Goal: Task Accomplishment & Management: Manage account settings

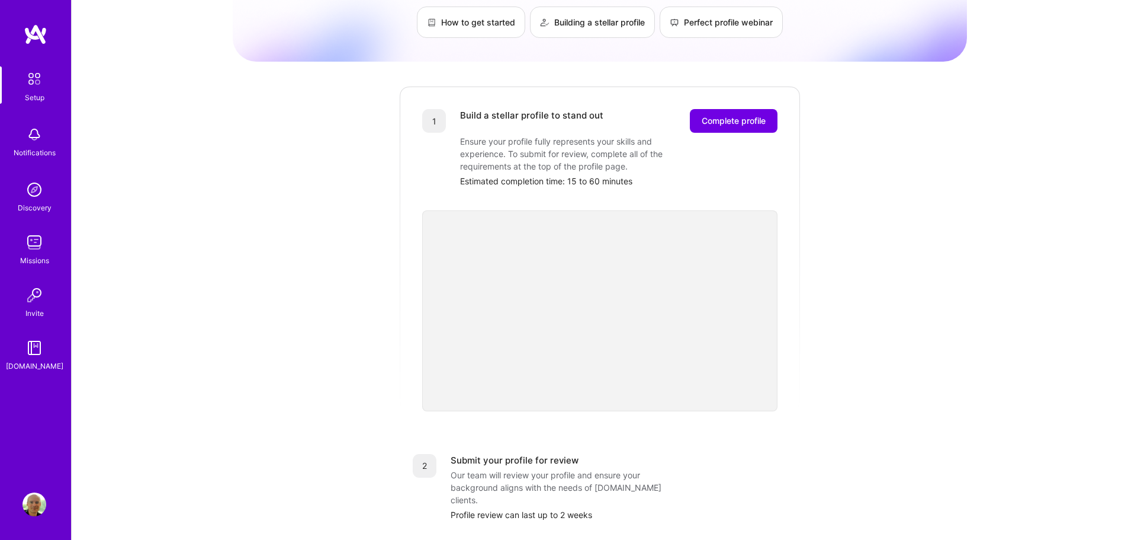
scroll to position [118, 0]
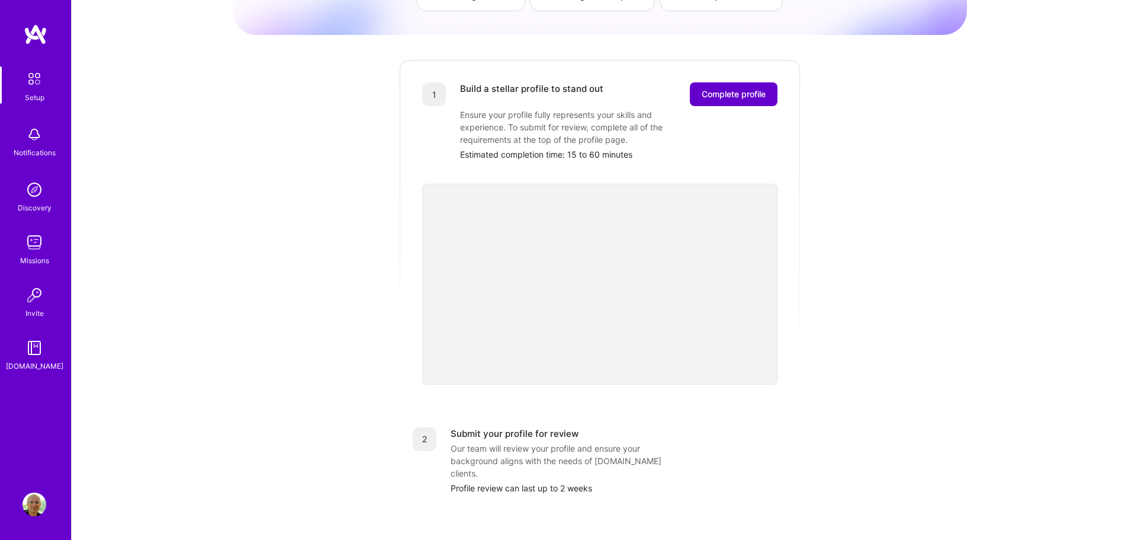
click at [740, 88] on span "Complete profile" at bounding box center [734, 94] width 64 height 12
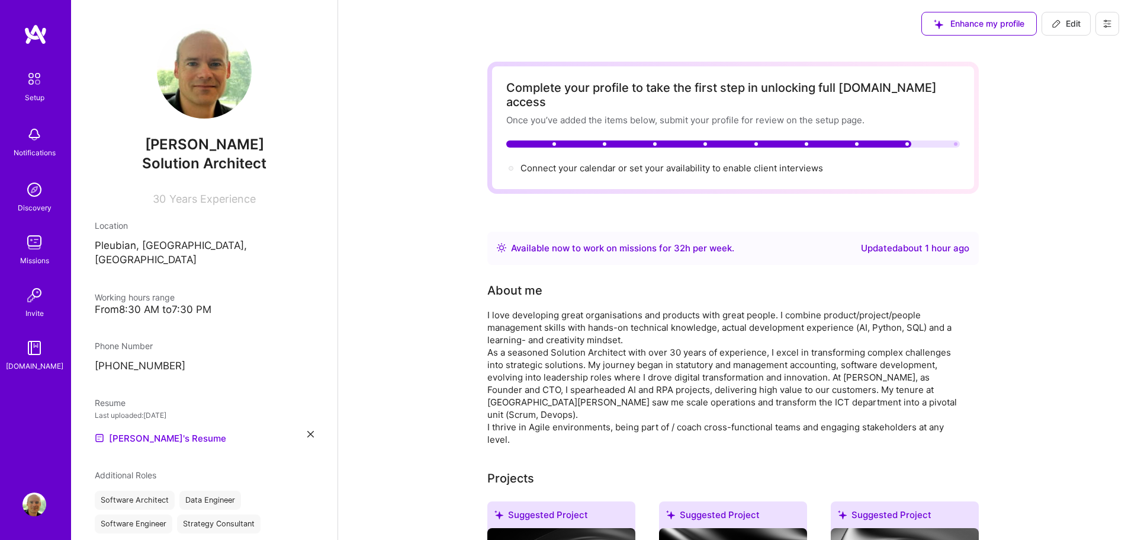
click at [1070, 25] on span "Edit" at bounding box center [1066, 24] width 29 height 12
select select "NL"
select select "Right Now"
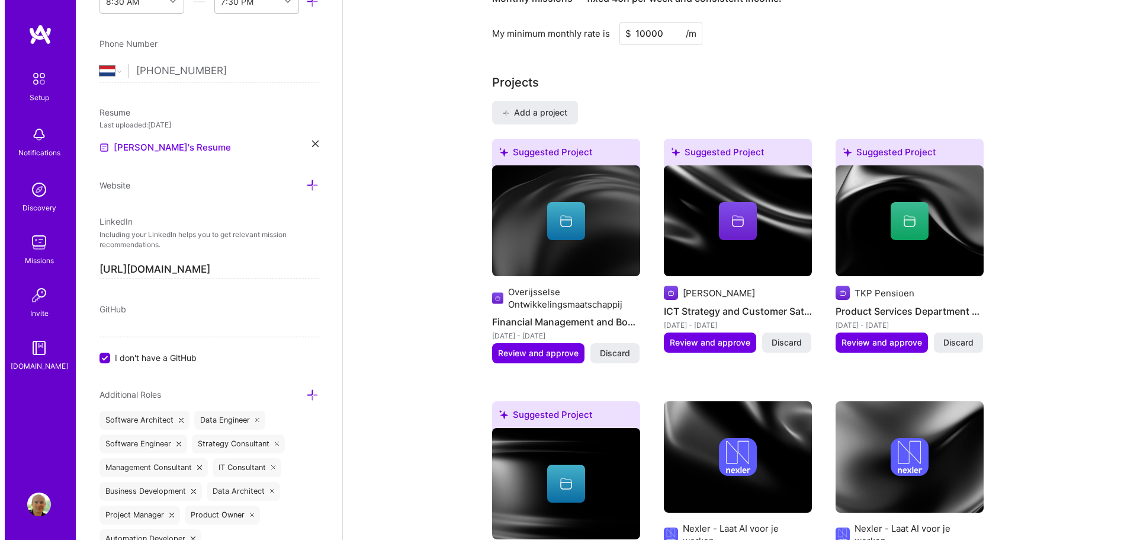
scroll to position [889, 0]
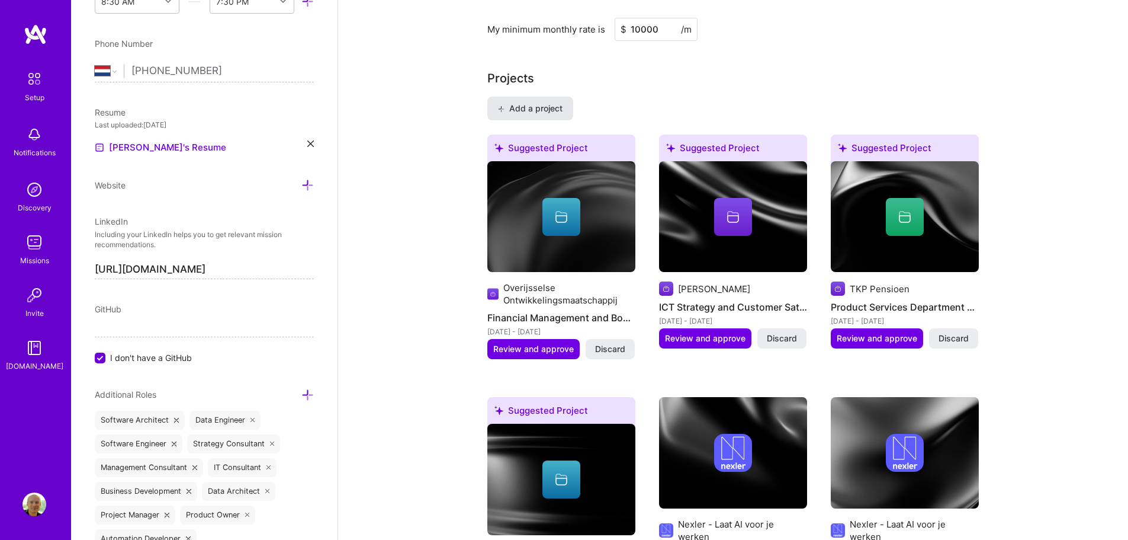
click at [545, 102] on span "Add a project" at bounding box center [530, 108] width 65 height 12
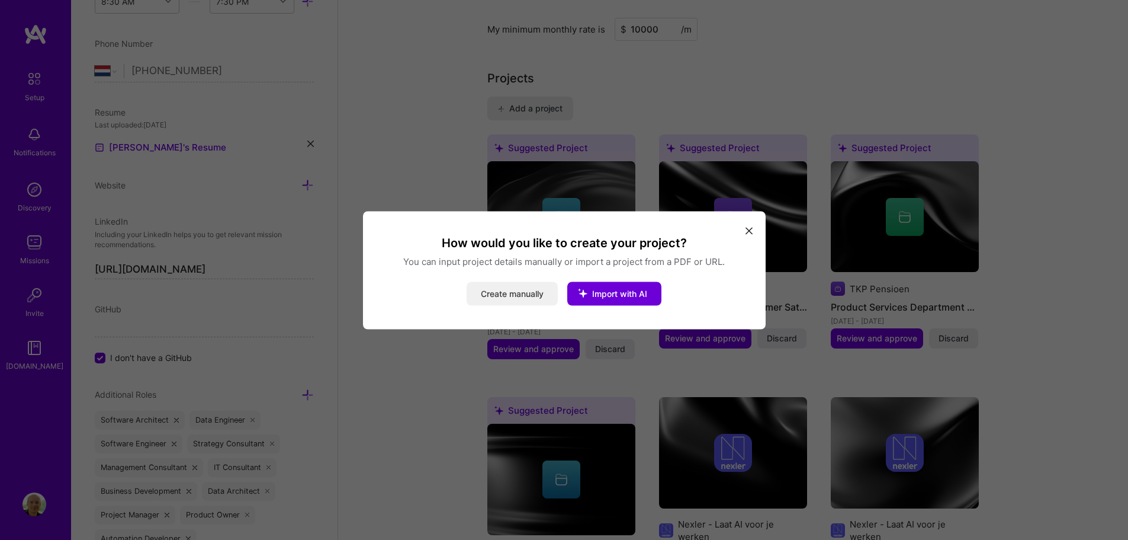
click at [537, 291] on button "Create manually" at bounding box center [512, 293] width 91 height 24
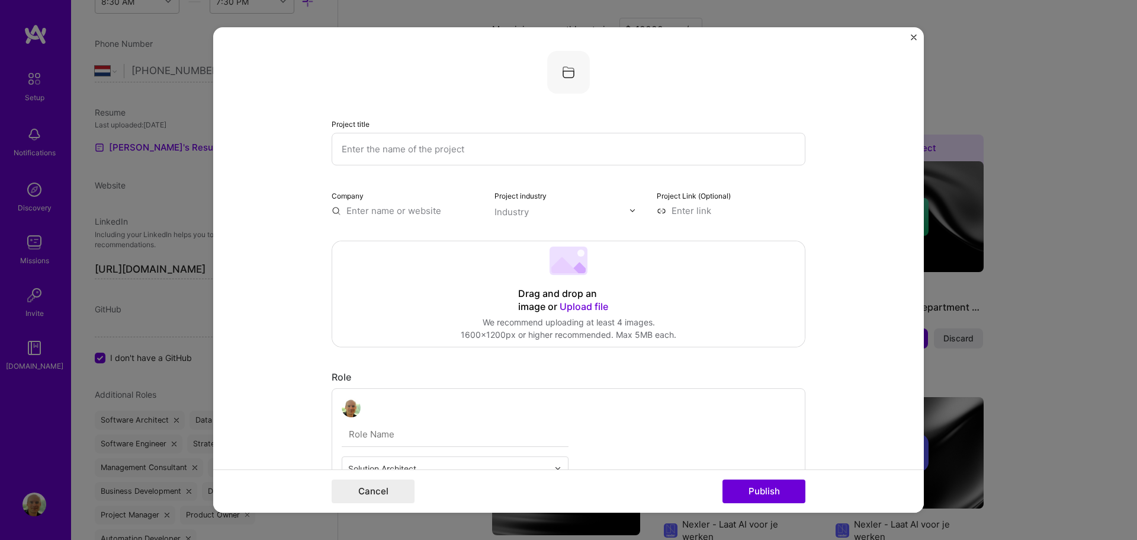
click at [418, 152] on input "text" at bounding box center [569, 149] width 474 height 33
click at [433, 150] on input "text" at bounding box center [569, 149] width 474 height 33
type input "Company Reorganisation"
click at [371, 210] on input "text" at bounding box center [406, 210] width 149 height 12
type input "[DOMAIN_NAME]"
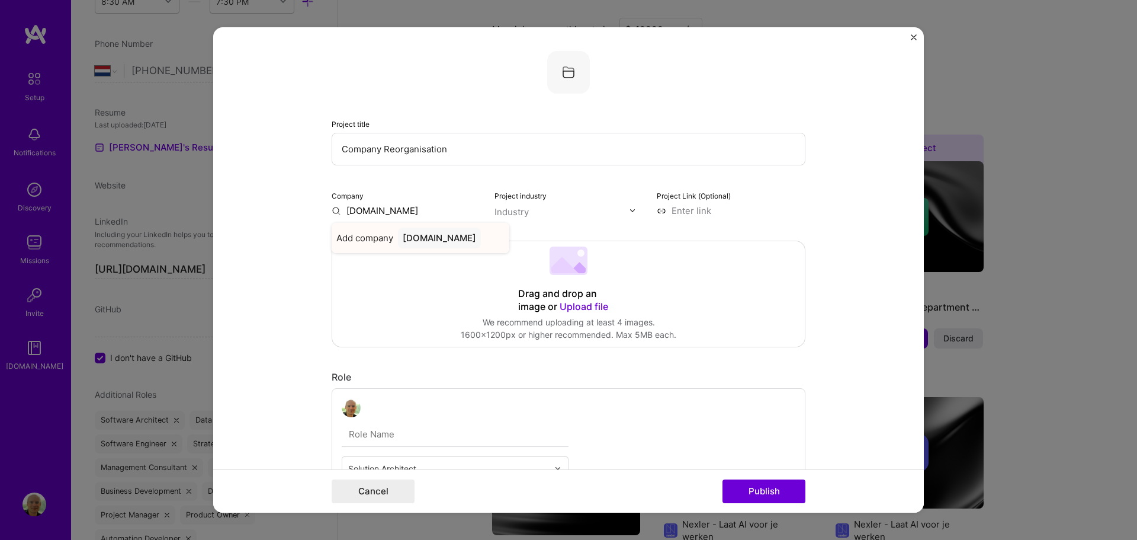
click at [406, 241] on div "[DOMAIN_NAME]" at bounding box center [439, 237] width 83 height 21
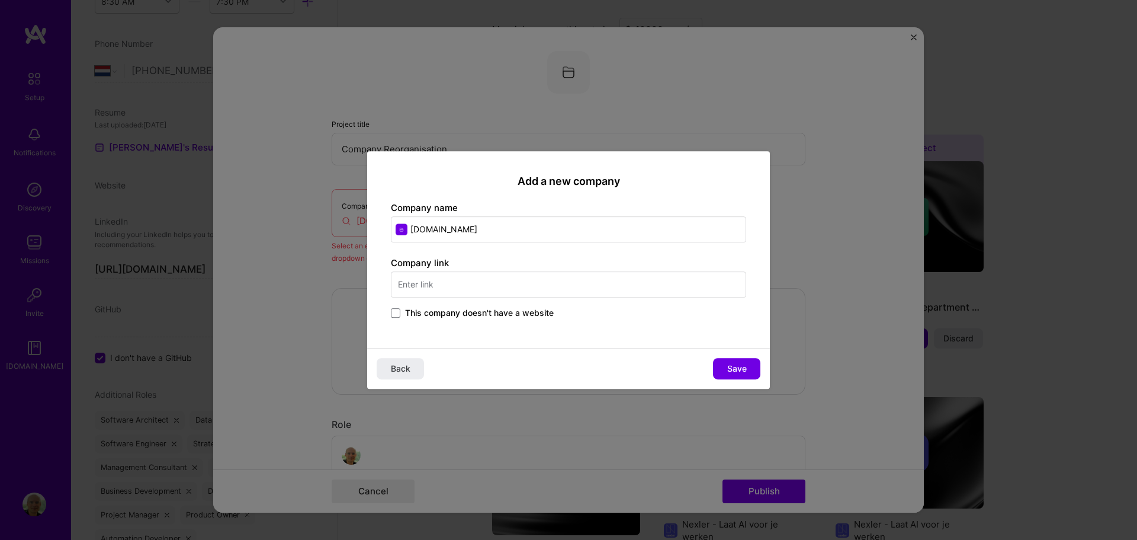
click at [461, 287] on input "text" at bounding box center [568, 284] width 355 height 26
type input "[DOMAIN_NAME]"
click at [493, 230] on input "[DOMAIN_NAME]" at bounding box center [568, 229] width 355 height 26
type input "AB Vakwerk"
click at [746, 367] on span "Save" at bounding box center [737, 369] width 20 height 12
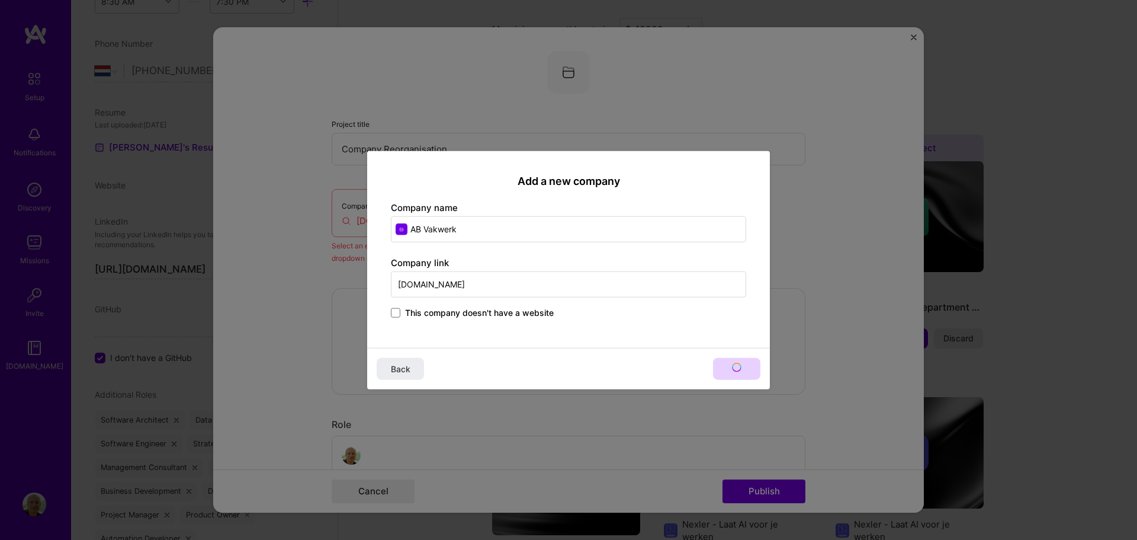
type input "AB Vakwerk"
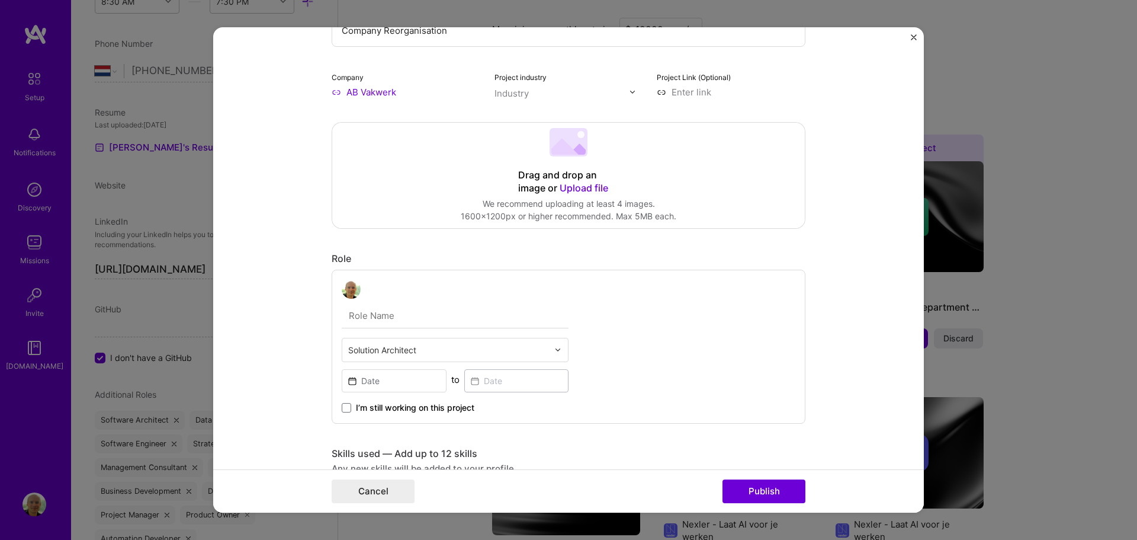
scroll to position [178, 0]
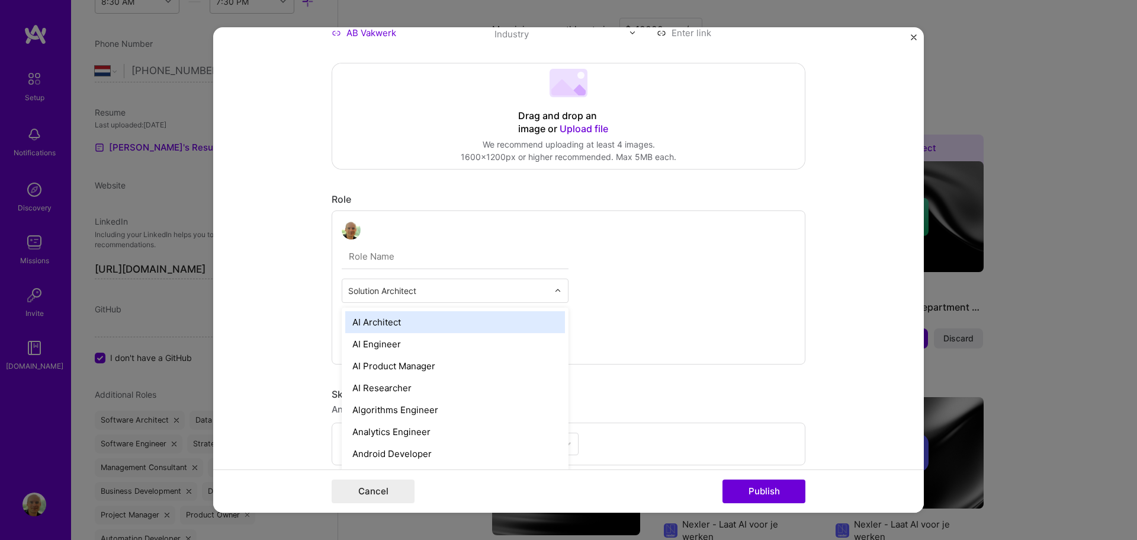
click at [487, 299] on div "Solution Architect" at bounding box center [448, 290] width 212 height 23
type input "cons"
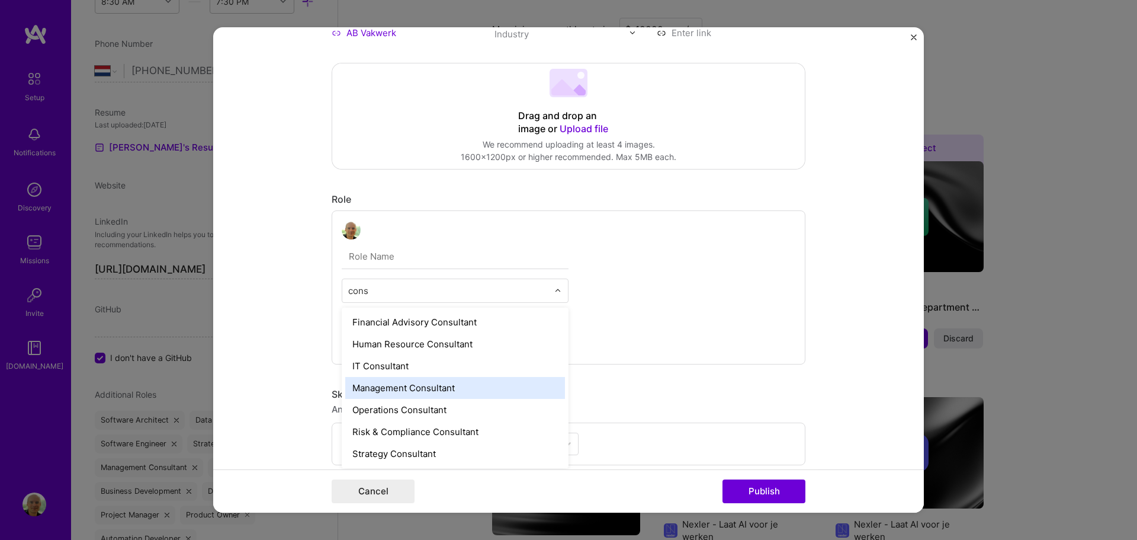
click at [429, 391] on div "Management Consultant" at bounding box center [455, 388] width 220 height 22
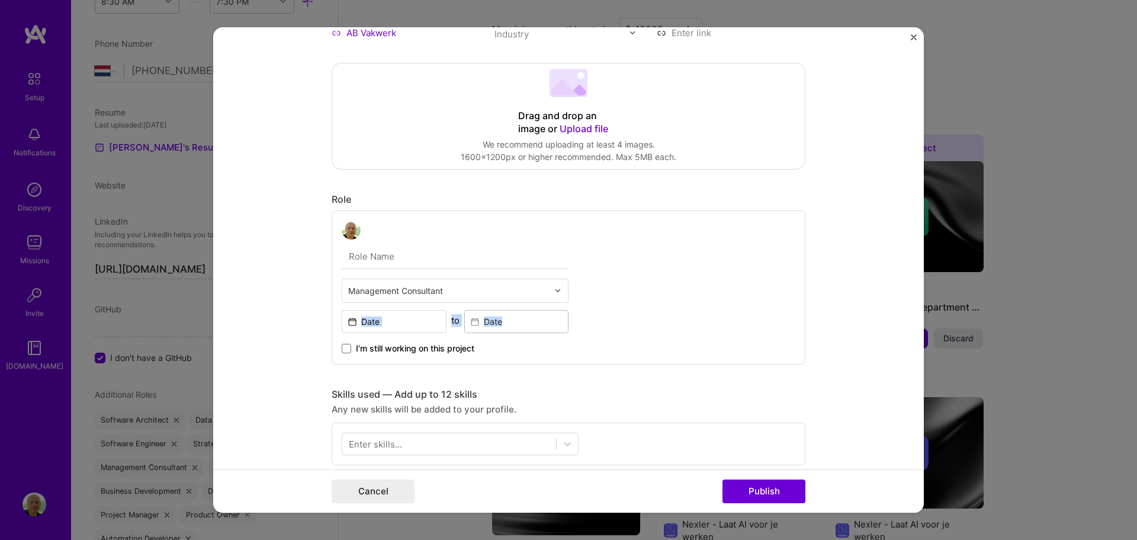
click at [280, 332] on form "Project title Company Reorganisation Company AB Vakwerk Project industry Indust…" at bounding box center [568, 270] width 711 height 486
click at [403, 321] on input at bounding box center [394, 321] width 105 height 23
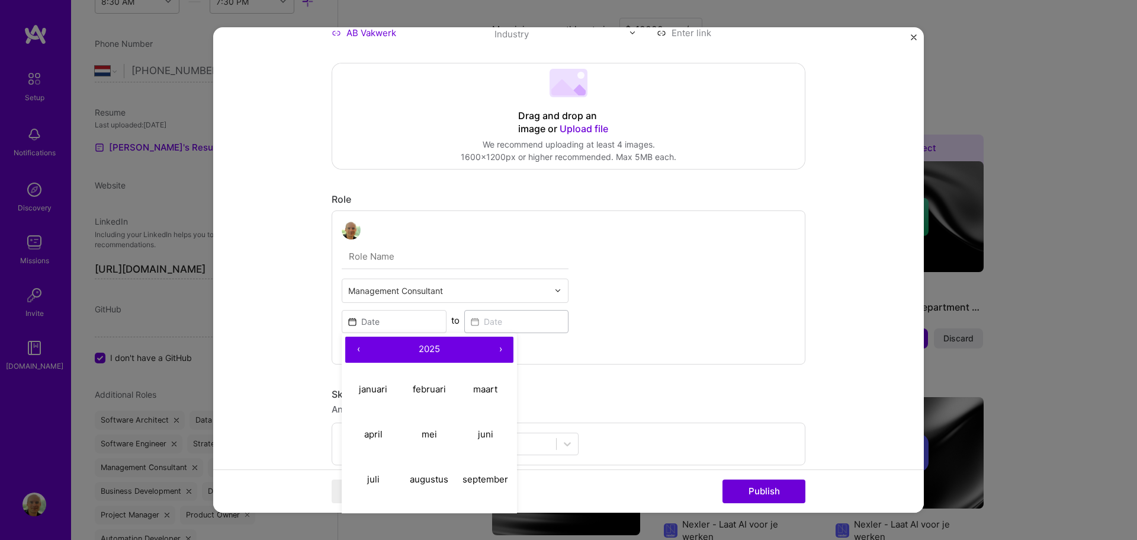
click at [355, 351] on button "‹" at bounding box center [358, 349] width 26 height 26
click at [354, 351] on button "‹" at bounding box center [358, 349] width 26 height 26
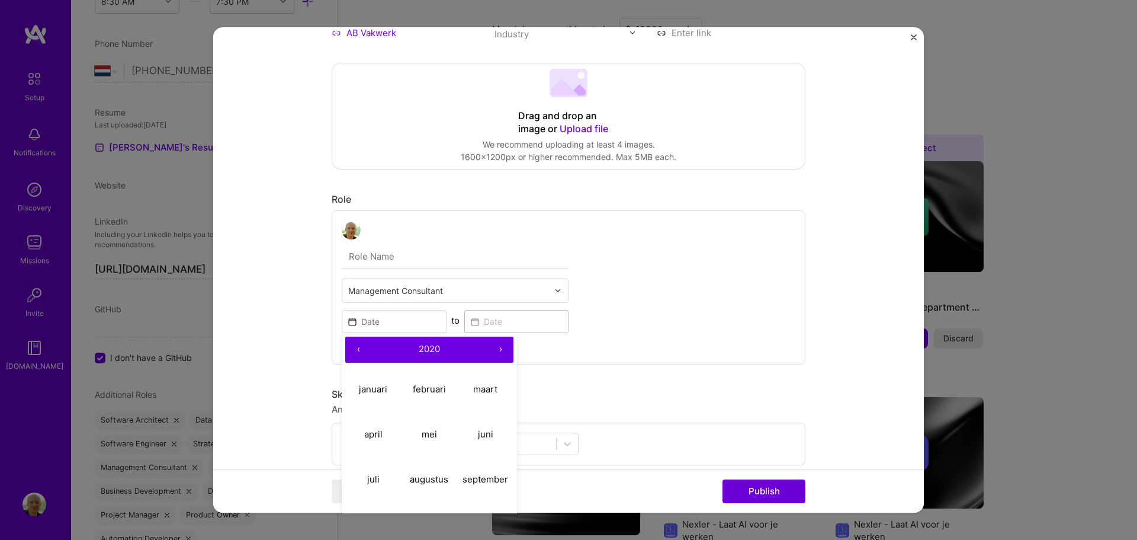
click at [354, 351] on button "‹" at bounding box center [358, 349] width 26 height 26
click at [373, 440] on abbr "april" at bounding box center [373, 433] width 18 height 11
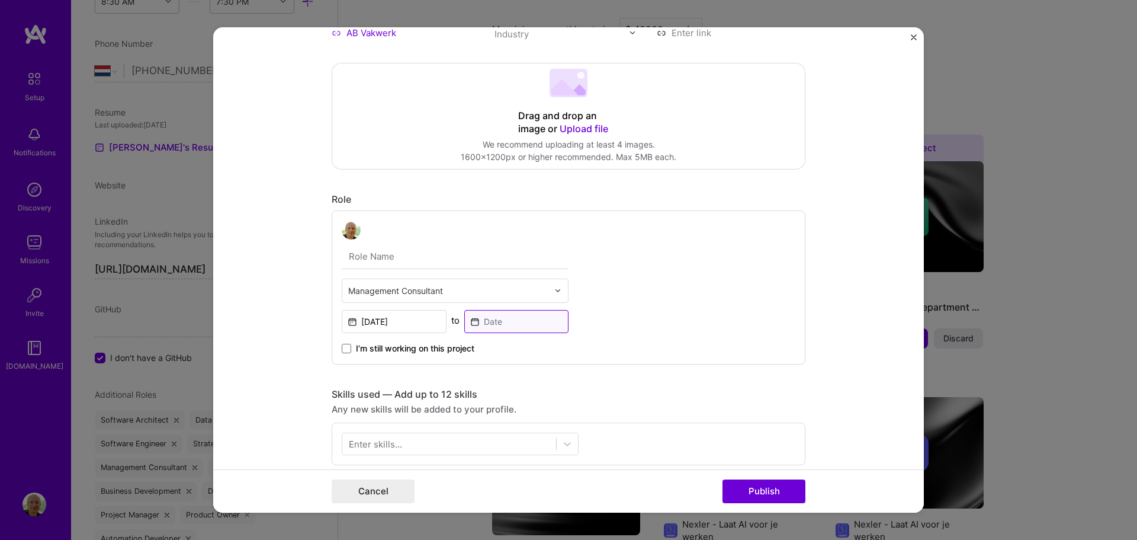
click at [511, 322] on input at bounding box center [516, 321] width 105 height 23
click at [410, 318] on input "[DATE]" at bounding box center [394, 321] width 105 height 23
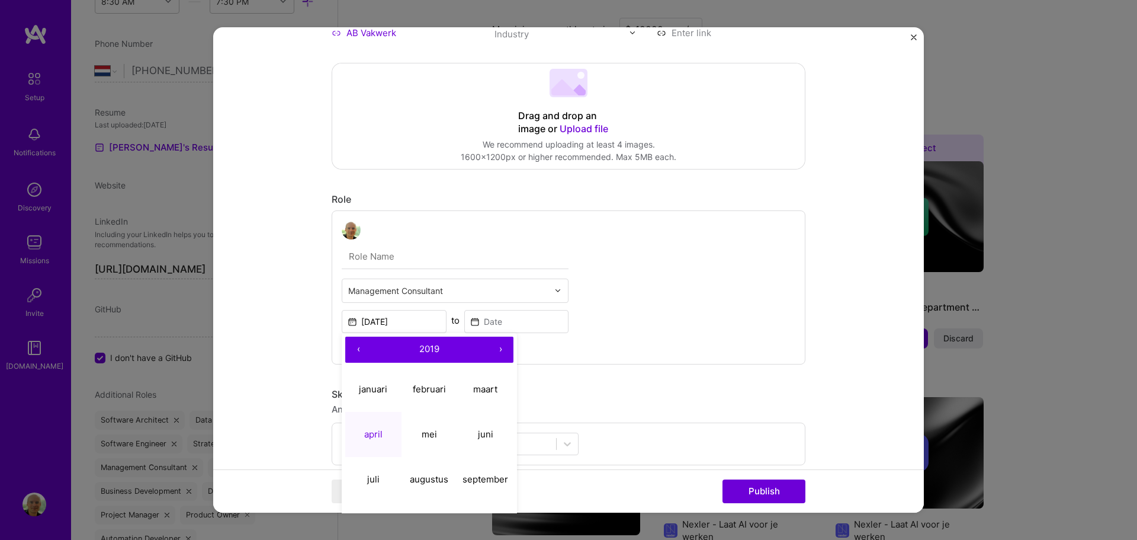
click at [494, 349] on button "›" at bounding box center [501, 349] width 26 height 26
click at [373, 435] on abbr "april" at bounding box center [373, 433] width 18 height 11
type input "[DATE]"
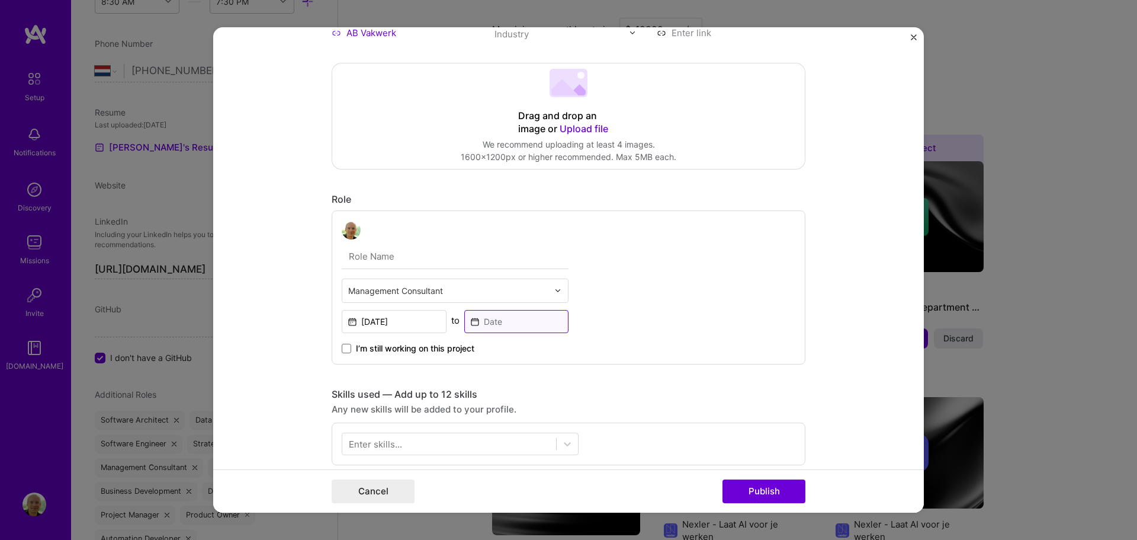
click at [496, 322] on input at bounding box center [516, 321] width 105 height 23
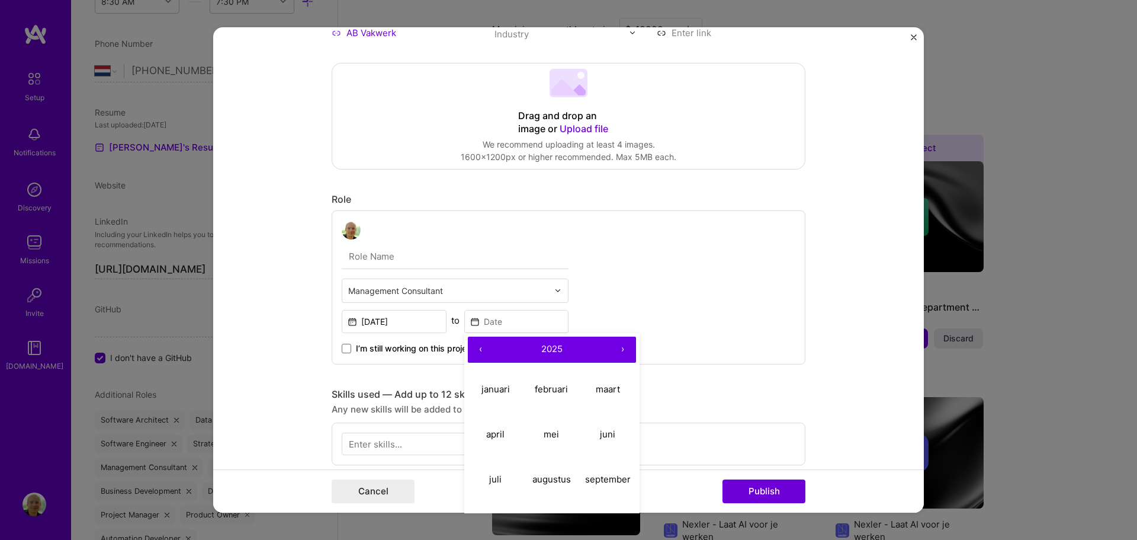
click at [617, 353] on button "›" at bounding box center [623, 349] width 26 height 26
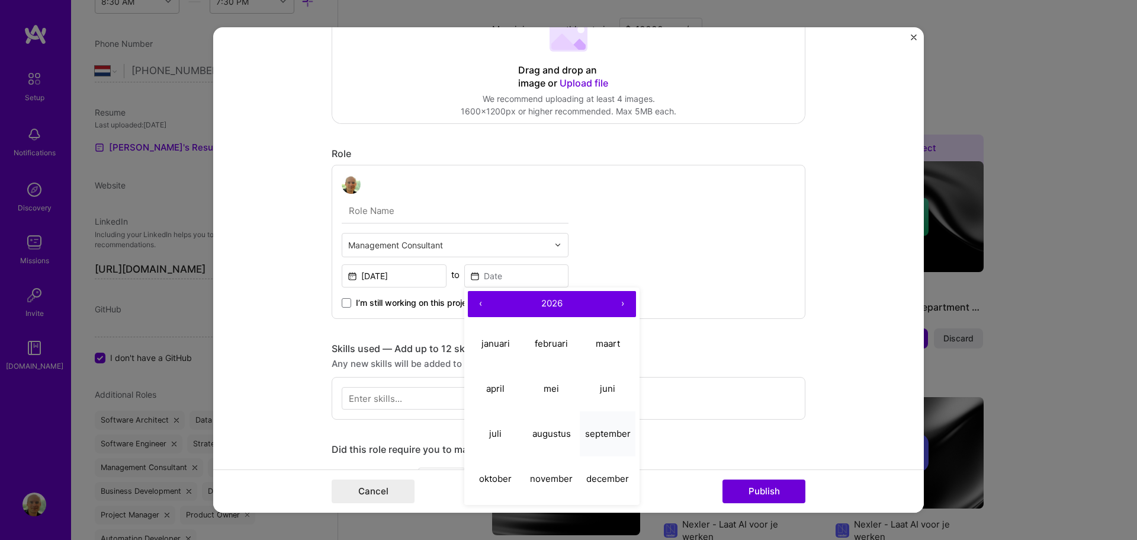
scroll to position [237, 0]
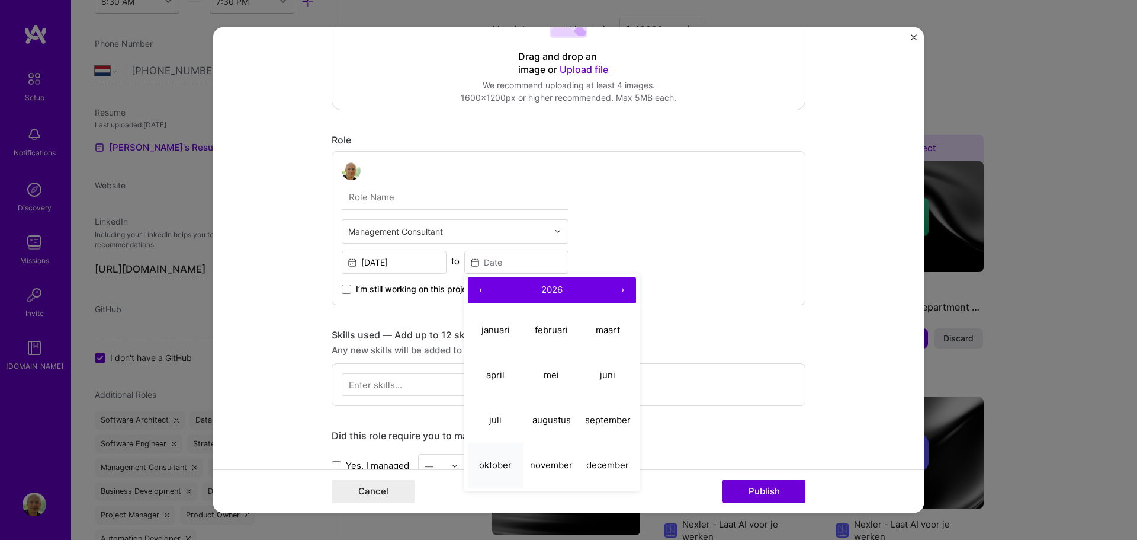
click at [502, 461] on abbr "oktober" at bounding box center [495, 464] width 33 height 11
type input "[DATE]"
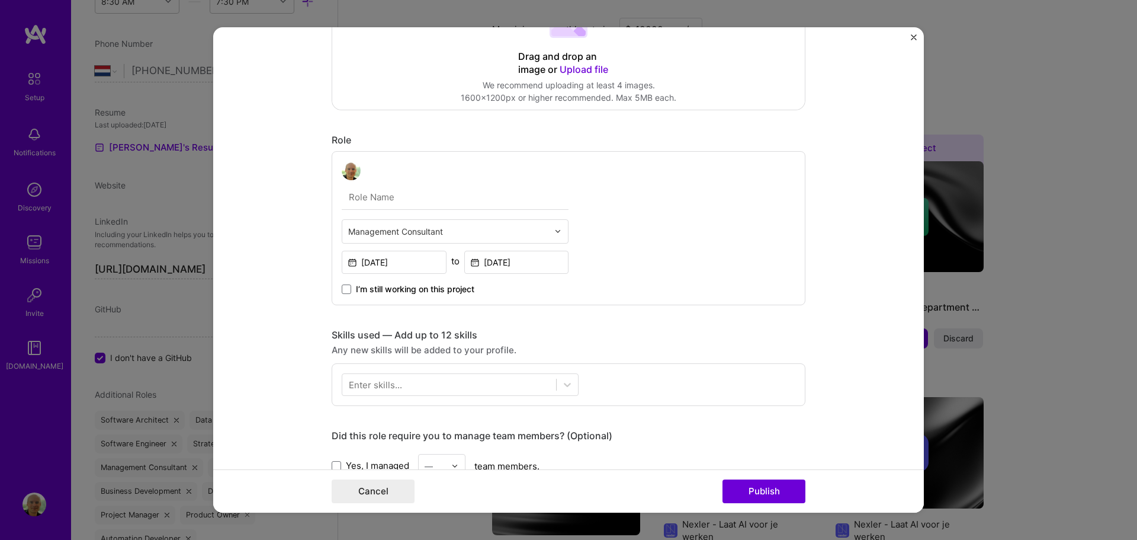
click at [267, 268] on form "Project title Company Reorganisation Company AB Vakwerk Project industry Indust…" at bounding box center [568, 270] width 711 height 486
click at [483, 389] on div at bounding box center [449, 384] width 214 height 20
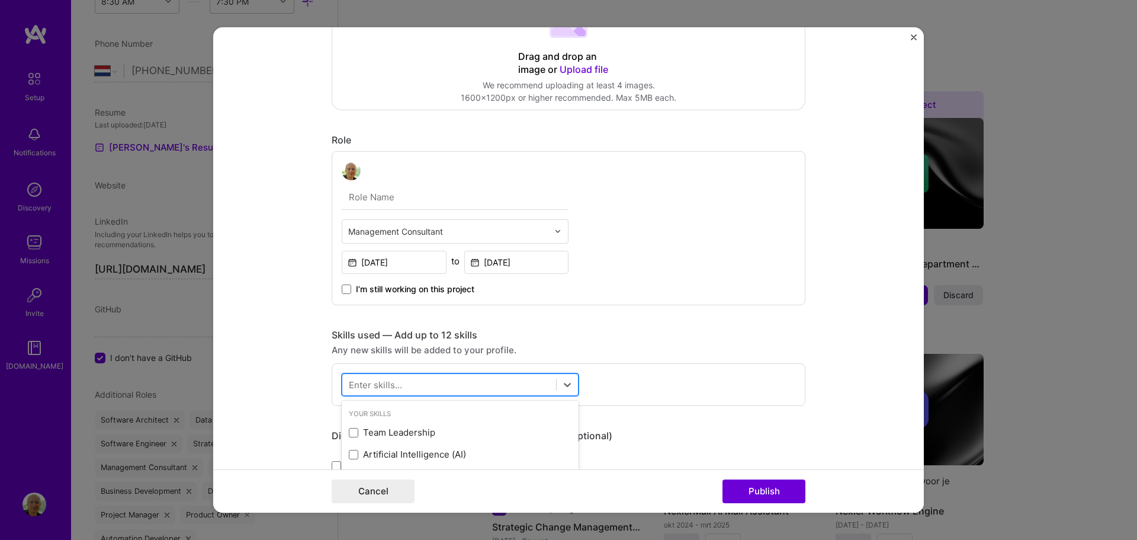
scroll to position [296, 0]
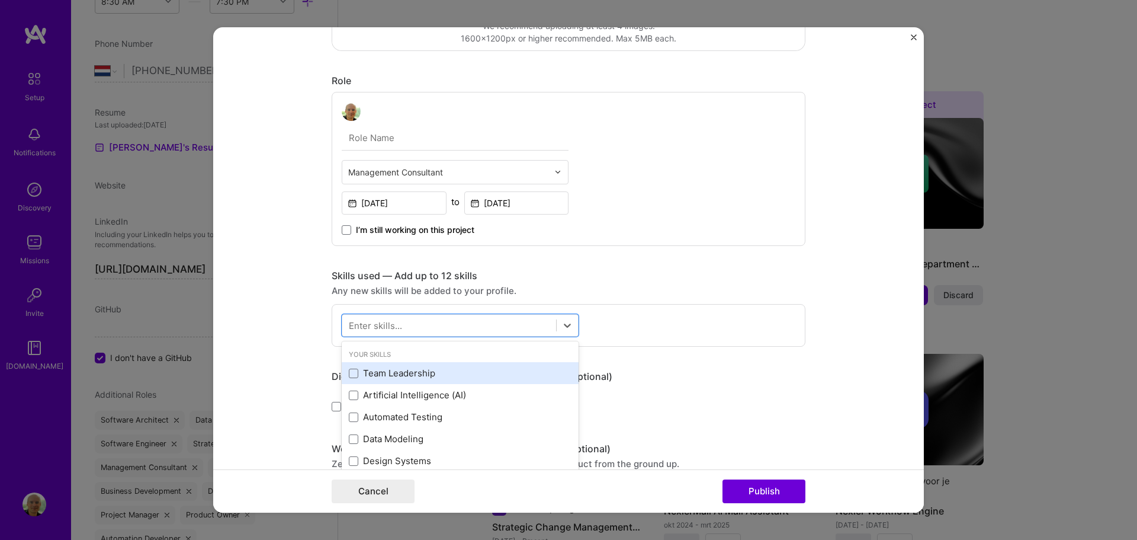
click at [436, 373] on div "Team Leadership" at bounding box center [460, 373] width 223 height 12
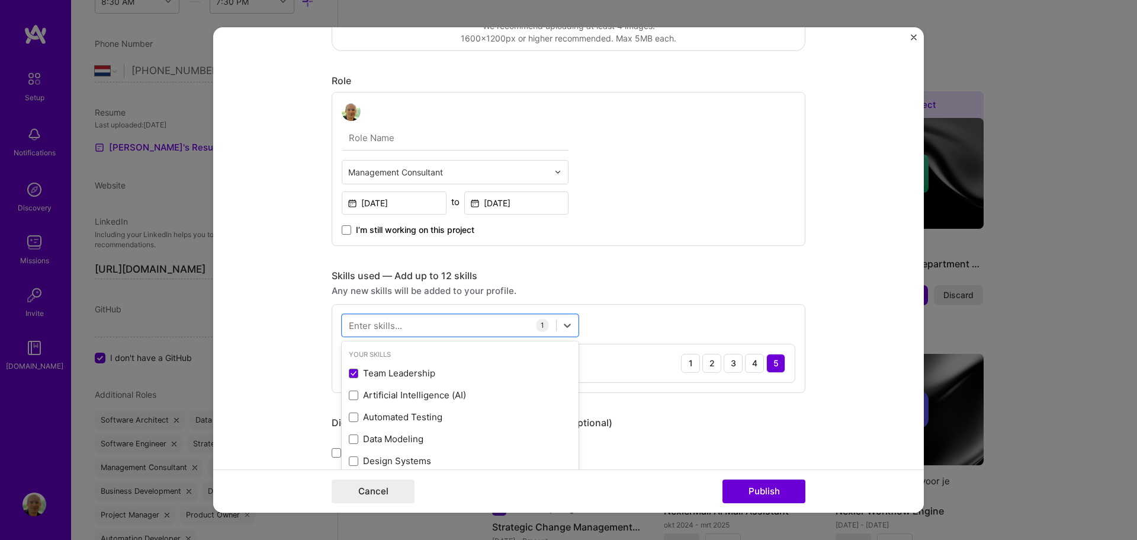
click at [256, 360] on form "Project title Company Reorganisation Company AB Vakwerk Project industry Indust…" at bounding box center [568, 270] width 711 height 486
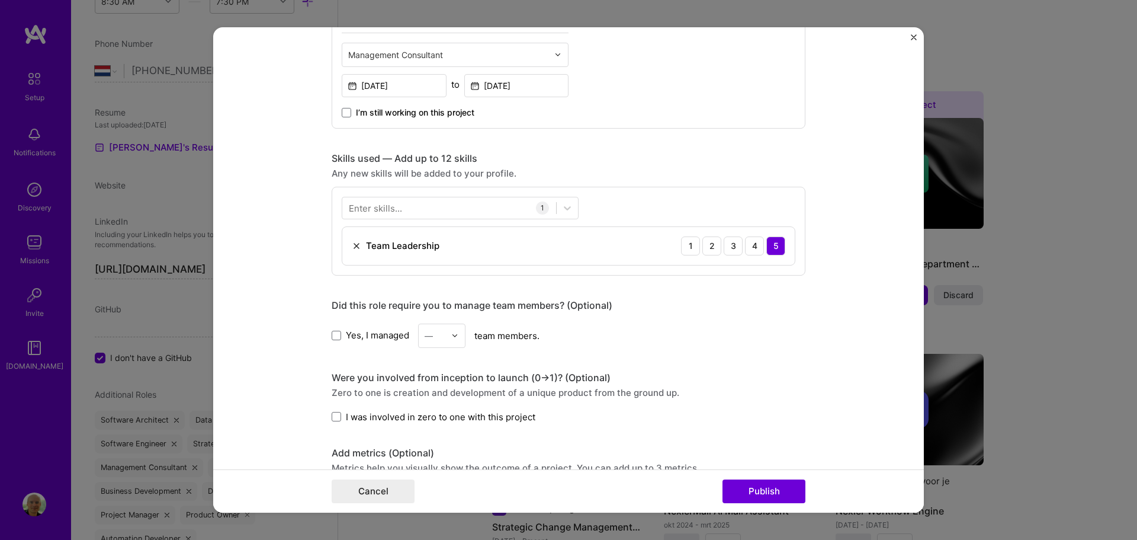
scroll to position [415, 0]
click at [447, 205] on div at bounding box center [449, 207] width 214 height 20
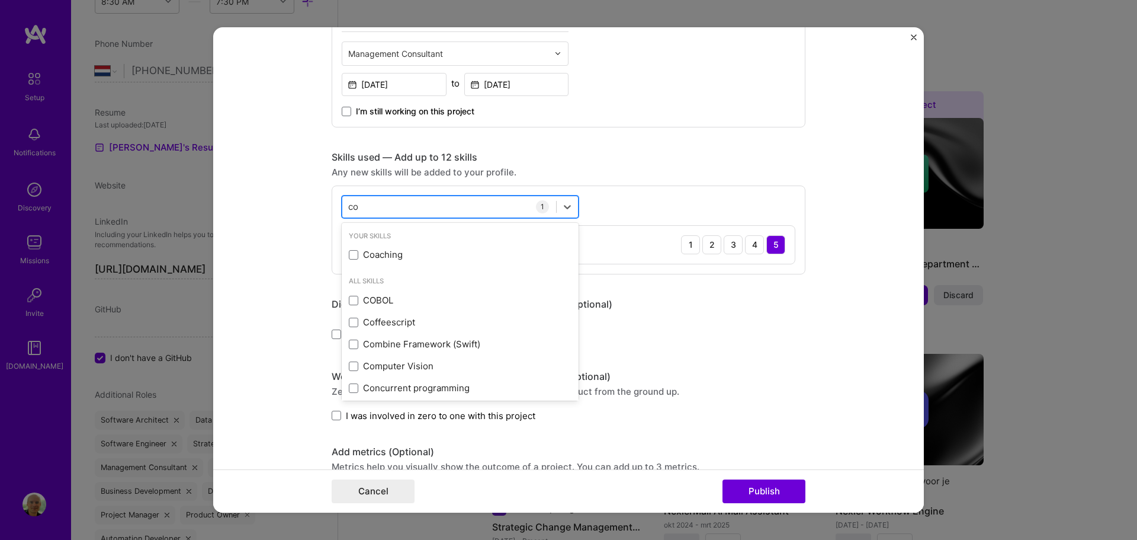
type input "c"
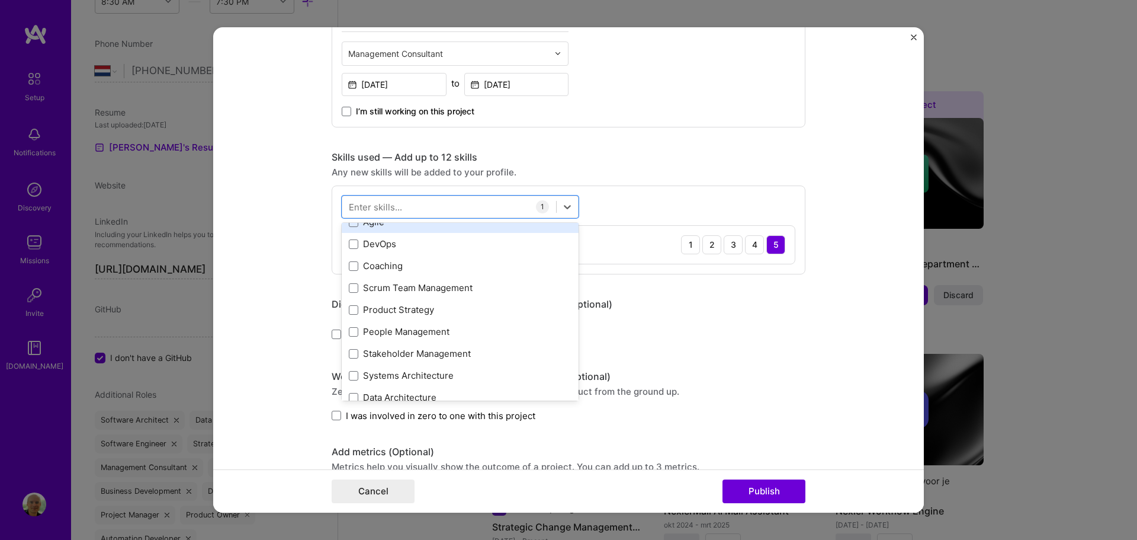
scroll to position [296, 0]
click at [437, 284] on div "Scrum Team Management" at bounding box center [460, 287] width 223 height 12
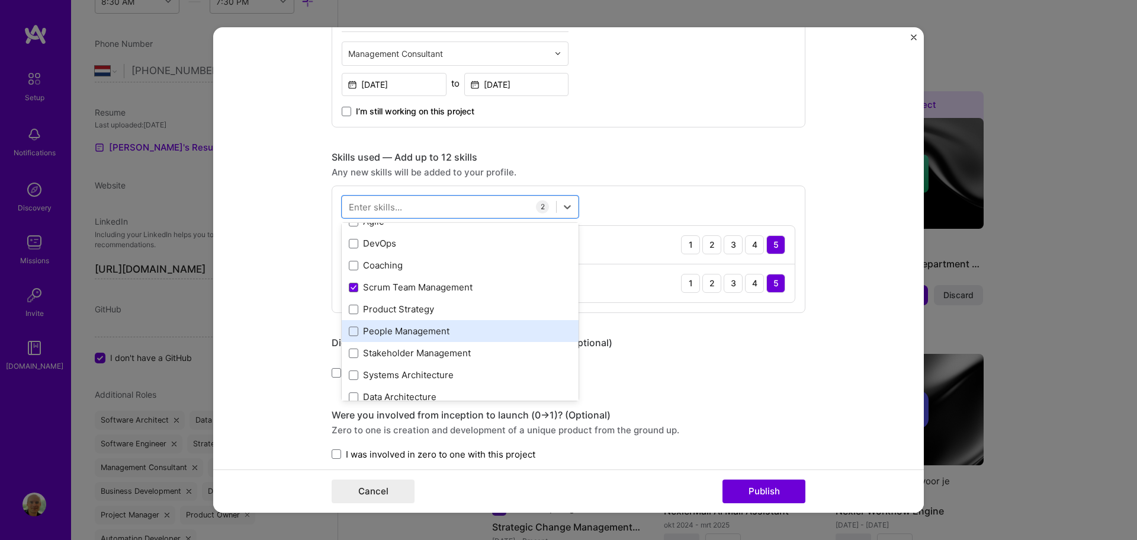
click at [444, 335] on div "People Management" at bounding box center [460, 331] width 223 height 12
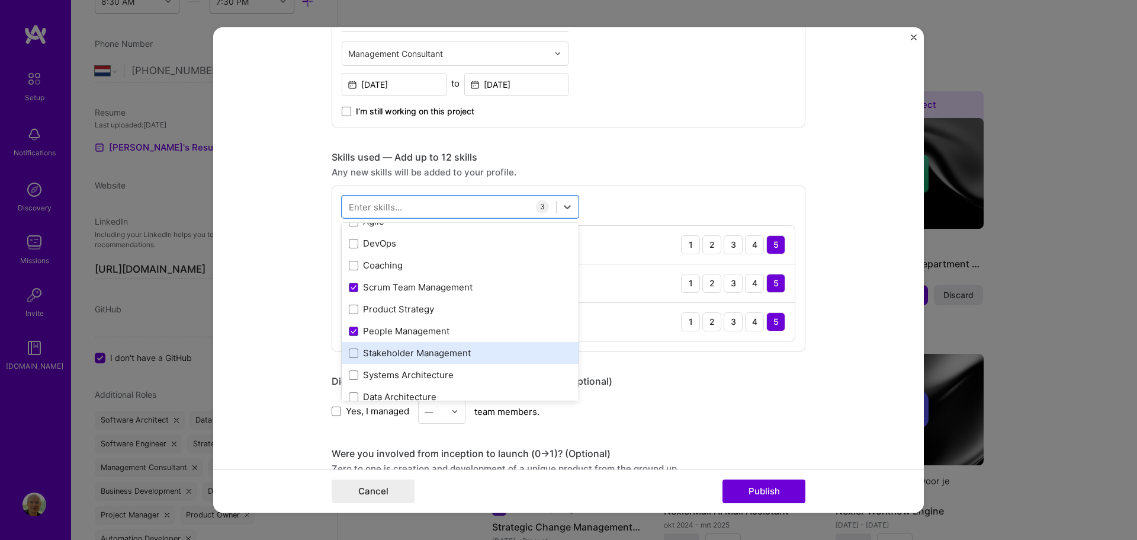
click at [440, 352] on div "Stakeholder Management" at bounding box center [460, 353] width 223 height 12
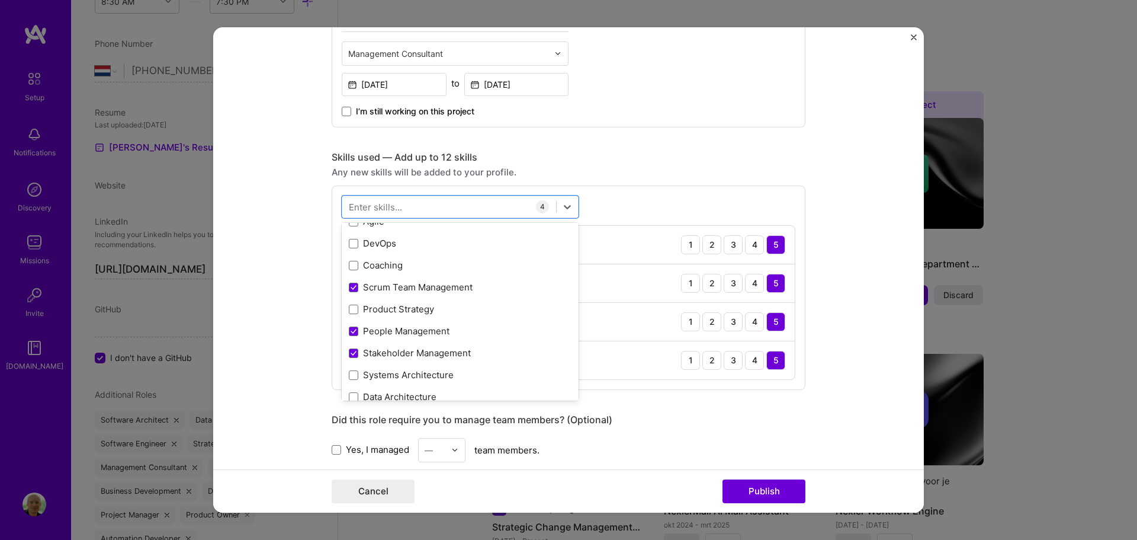
click at [733, 450] on div "Yes, I managed — team members." at bounding box center [569, 450] width 474 height 24
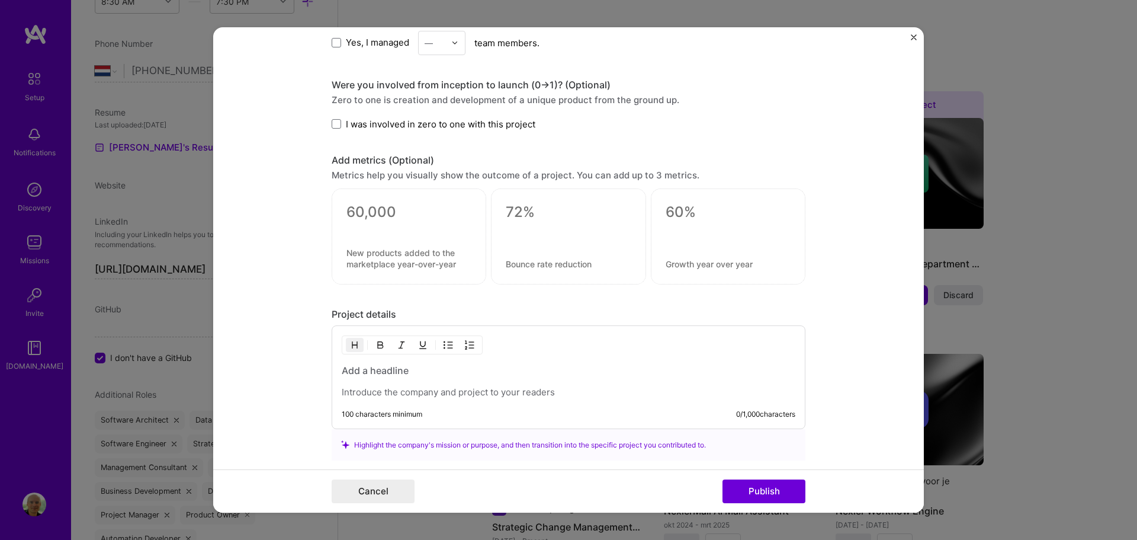
scroll to position [829, 0]
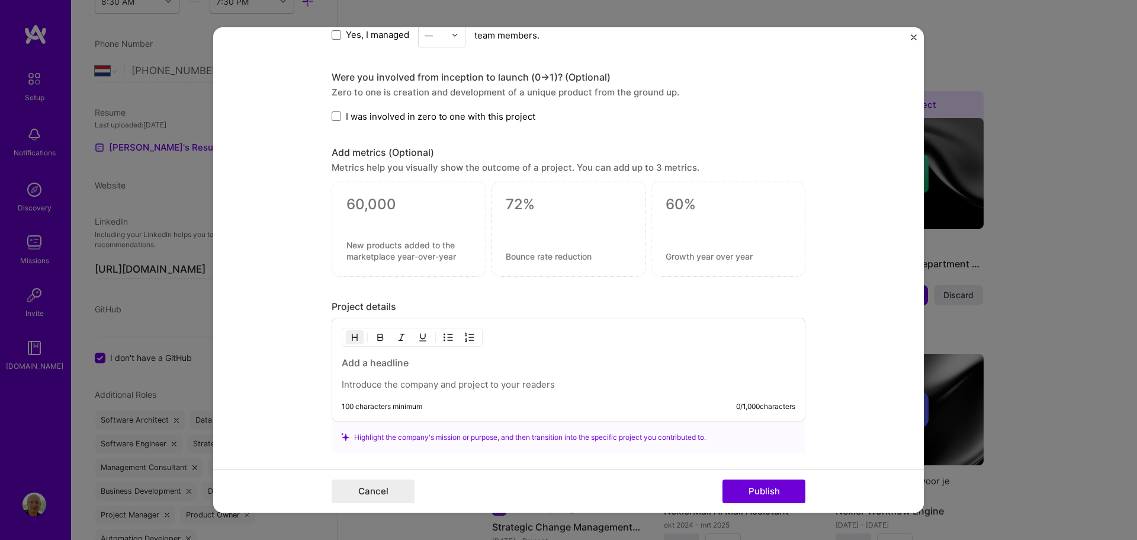
click at [435, 368] on h3 at bounding box center [569, 362] width 454 height 13
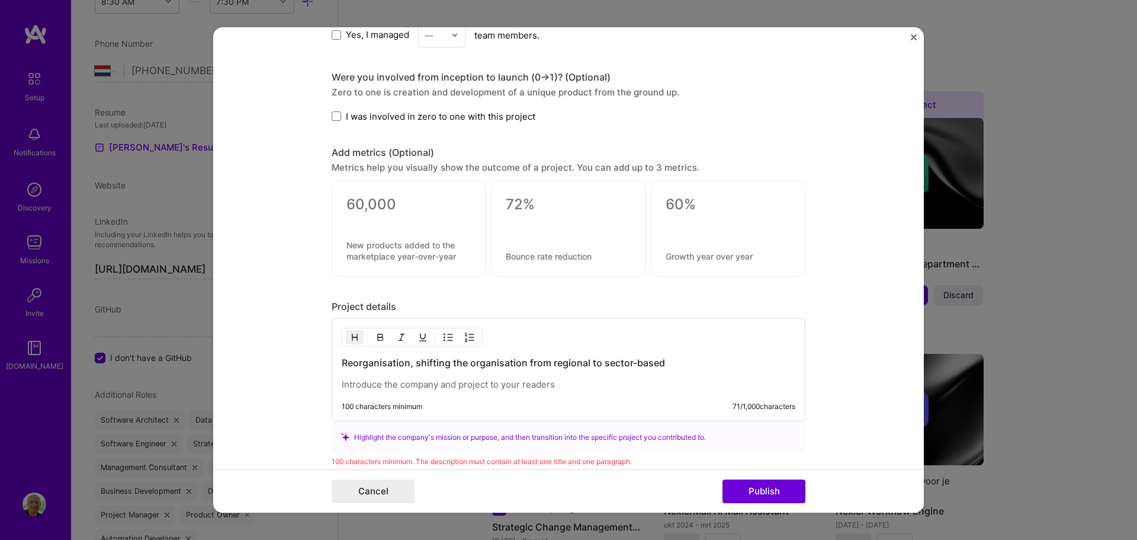
click at [666, 366] on h3 "Reorganisation, shifting the organisation from regional to sector-based" at bounding box center [569, 362] width 454 height 13
click at [486, 386] on p at bounding box center [569, 385] width 454 height 12
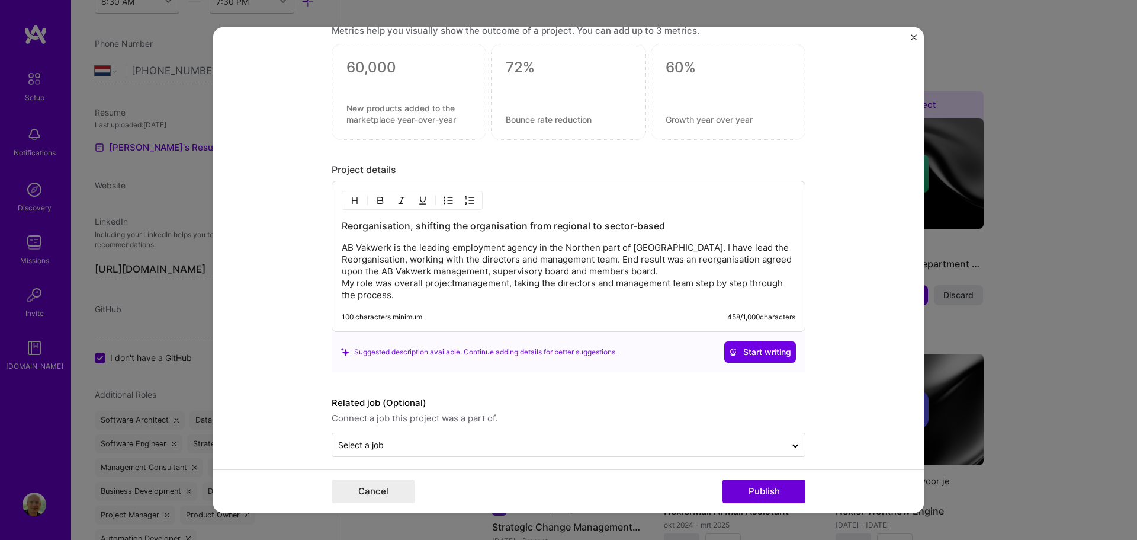
scroll to position [975, 0]
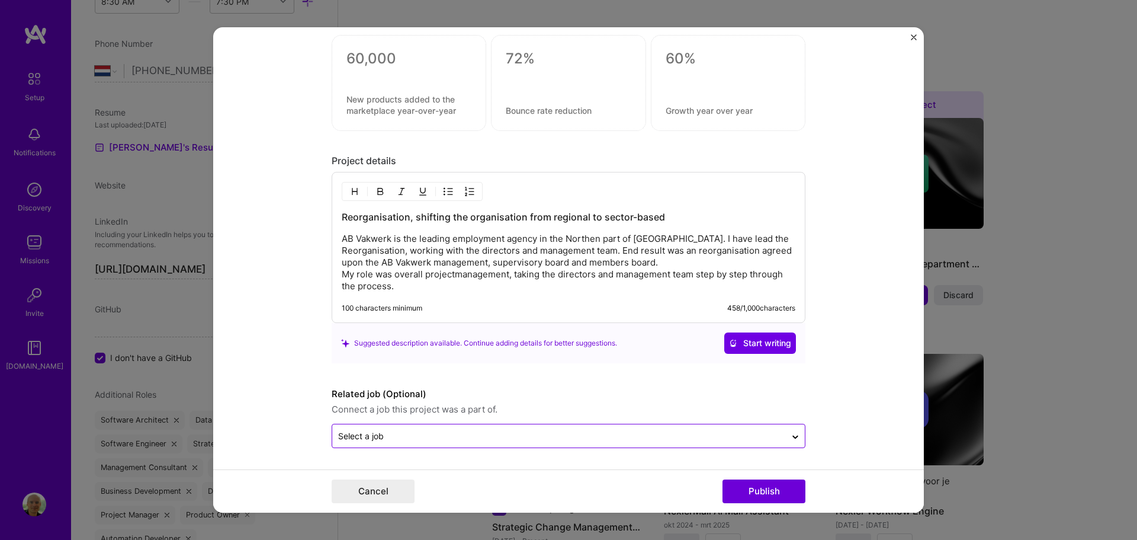
click at [481, 437] on input "text" at bounding box center [559, 435] width 442 height 12
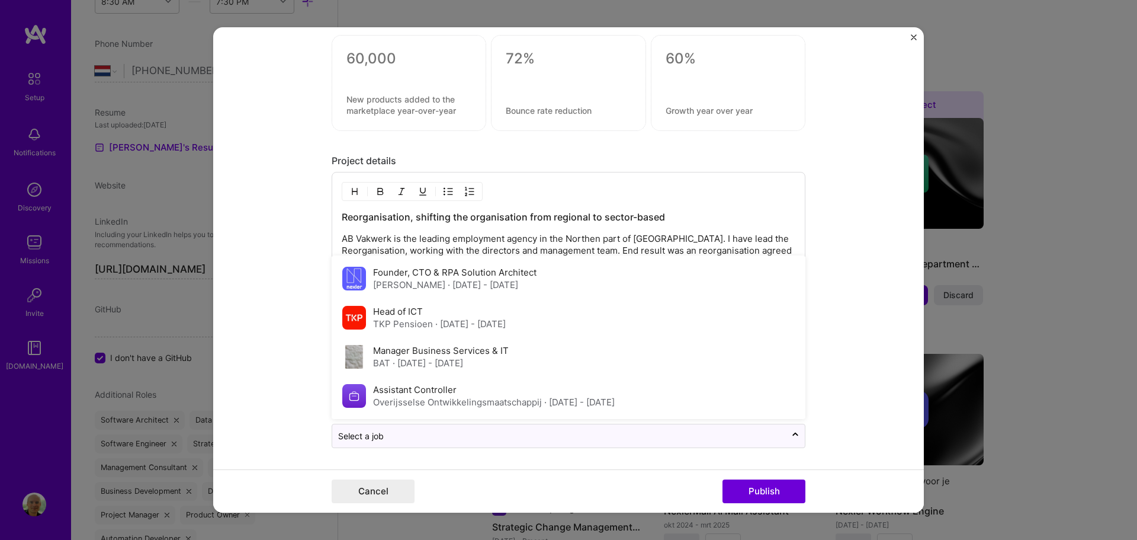
click at [271, 310] on form "Project title Company Reorganisation Company AB Vakwerk Project industry Indust…" at bounding box center [568, 270] width 711 height 486
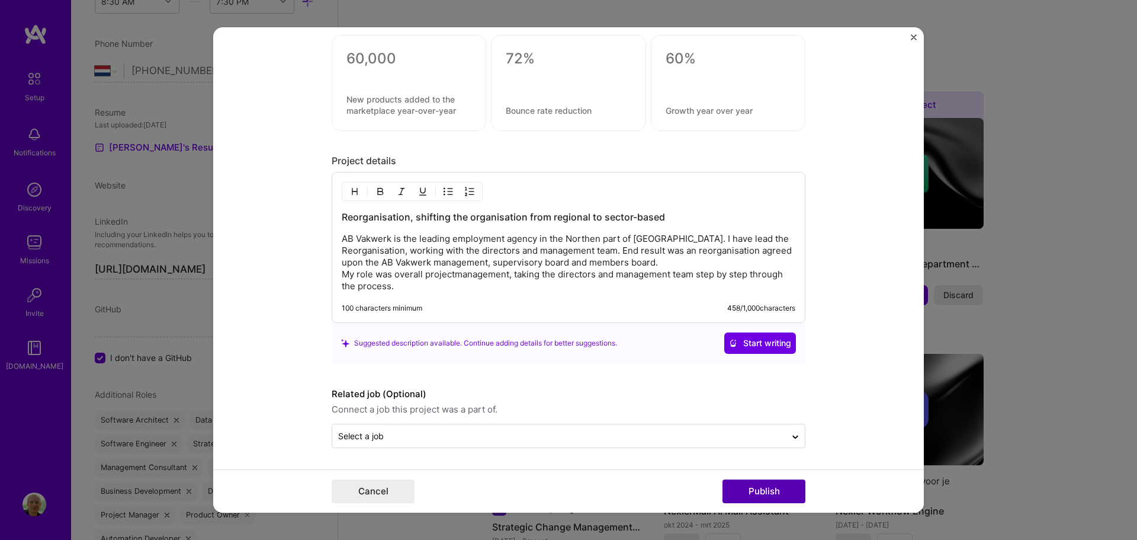
click at [746, 492] on button "Publish" at bounding box center [764, 491] width 83 height 24
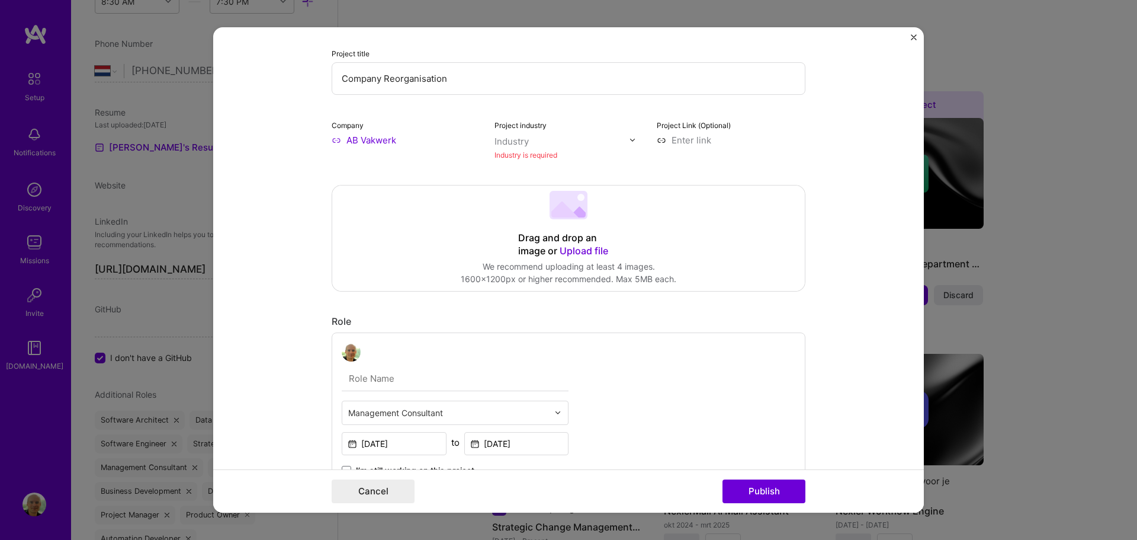
scroll to position [24, 0]
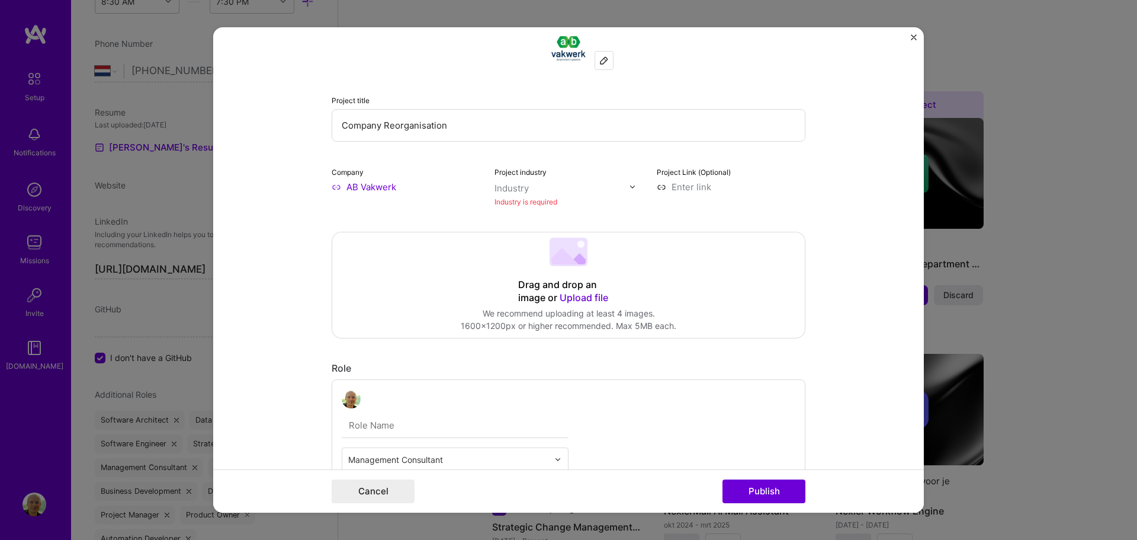
click at [529, 194] on div at bounding box center [562, 188] width 135 height 15
type input "e"
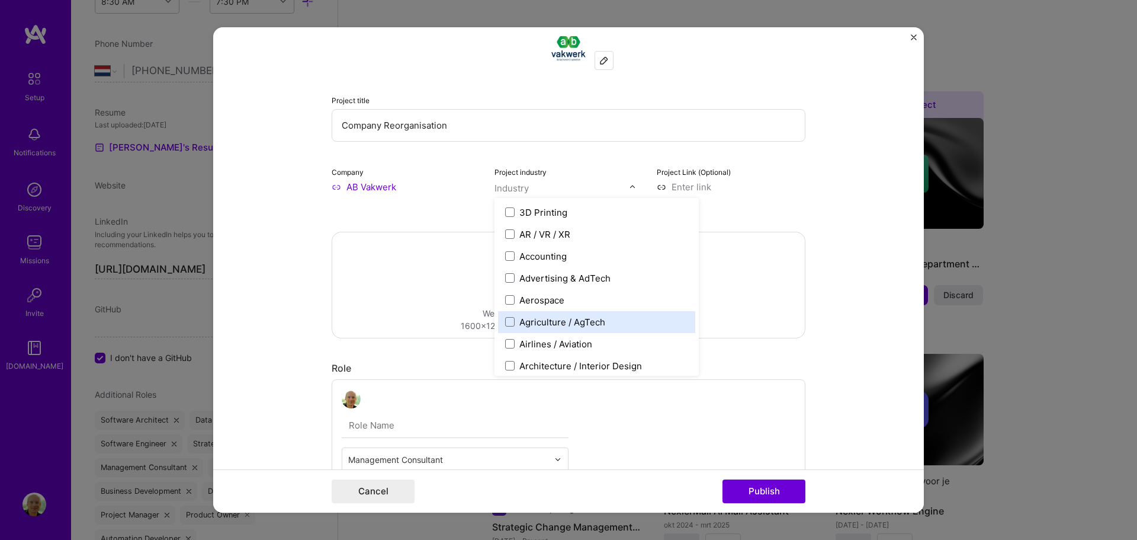
click at [551, 320] on div "Agriculture / AgTech" at bounding box center [563, 322] width 86 height 12
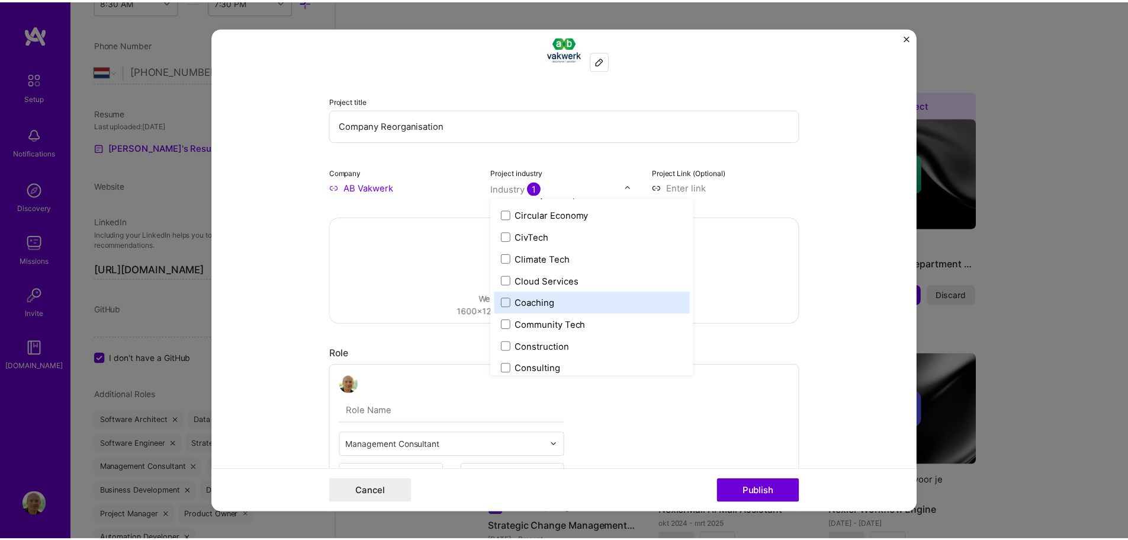
scroll to position [652, 0]
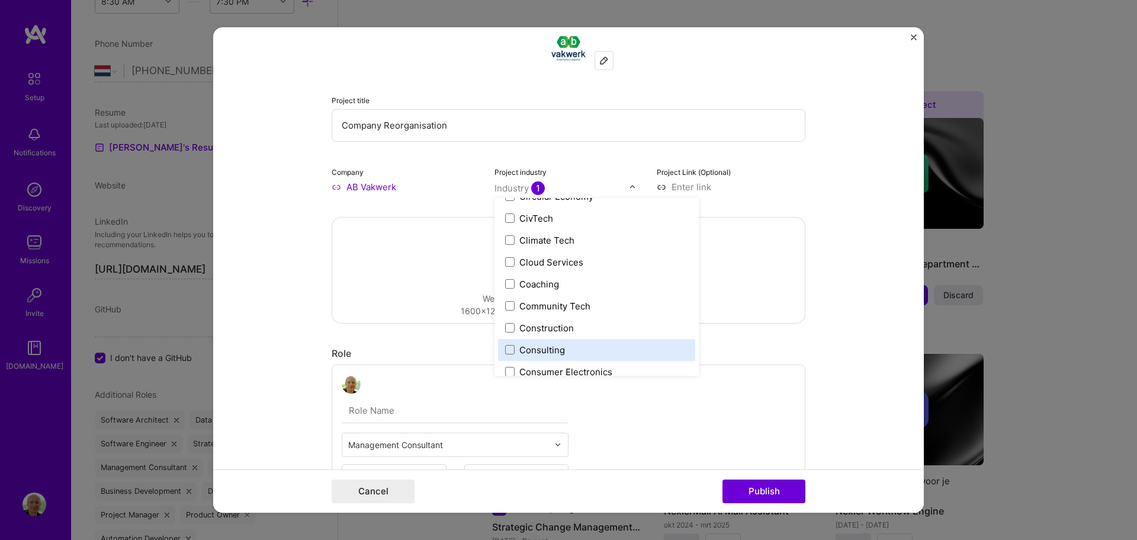
click at [560, 351] on label "Consulting" at bounding box center [596, 350] width 183 height 12
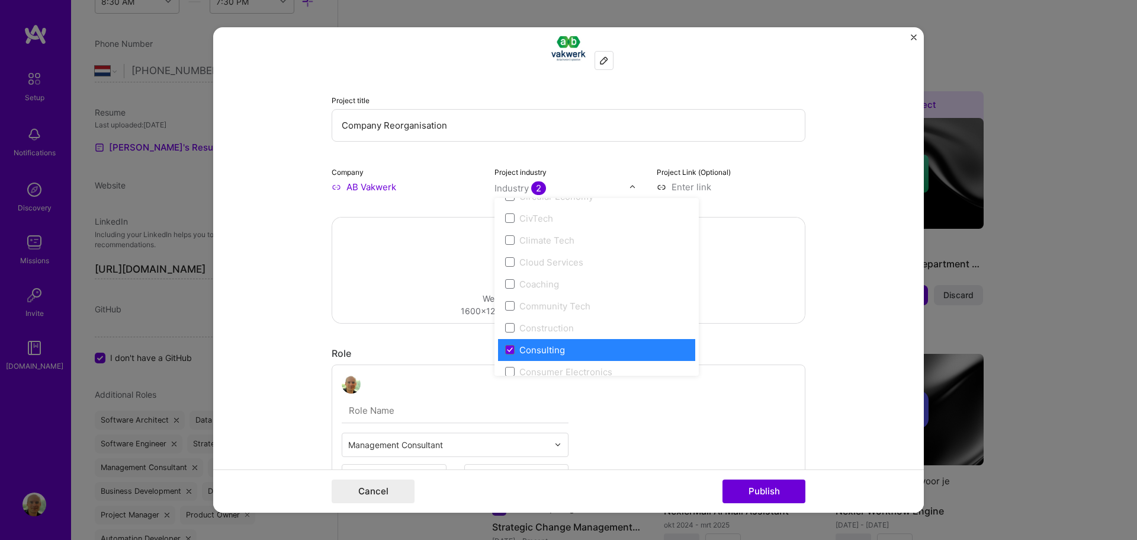
click at [865, 399] on form "Project title Company Reorganisation Company AB Vakwerk Project industry option…" at bounding box center [568, 270] width 711 height 486
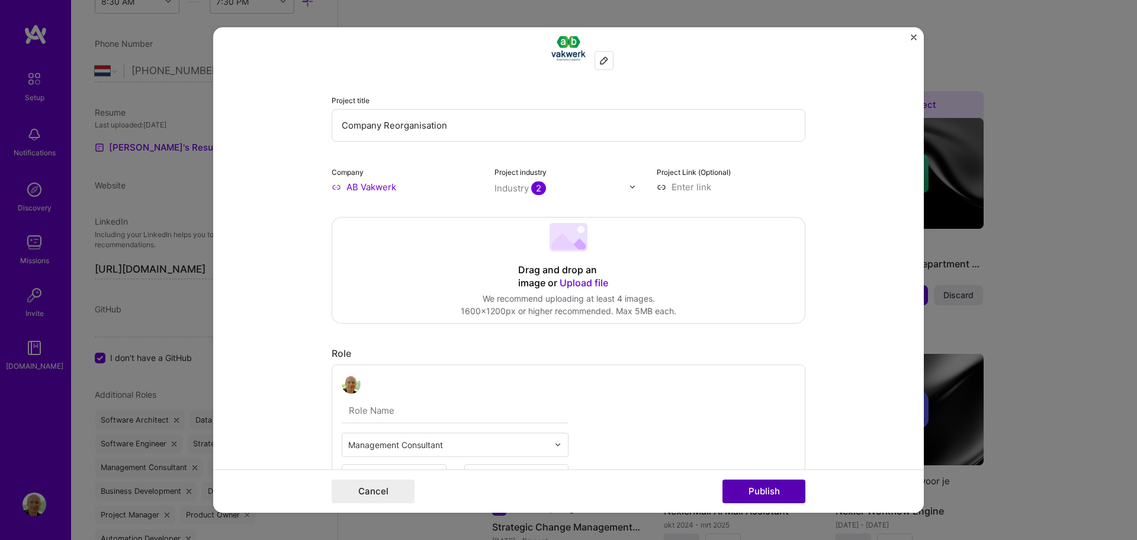
click at [748, 496] on button "Publish" at bounding box center [764, 491] width 83 height 24
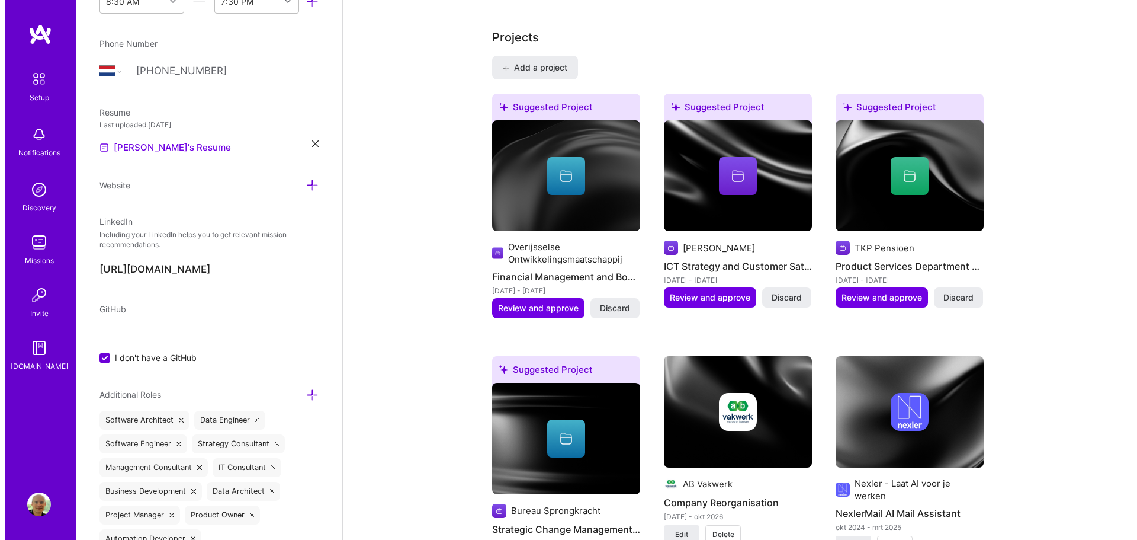
scroll to position [1050, 0]
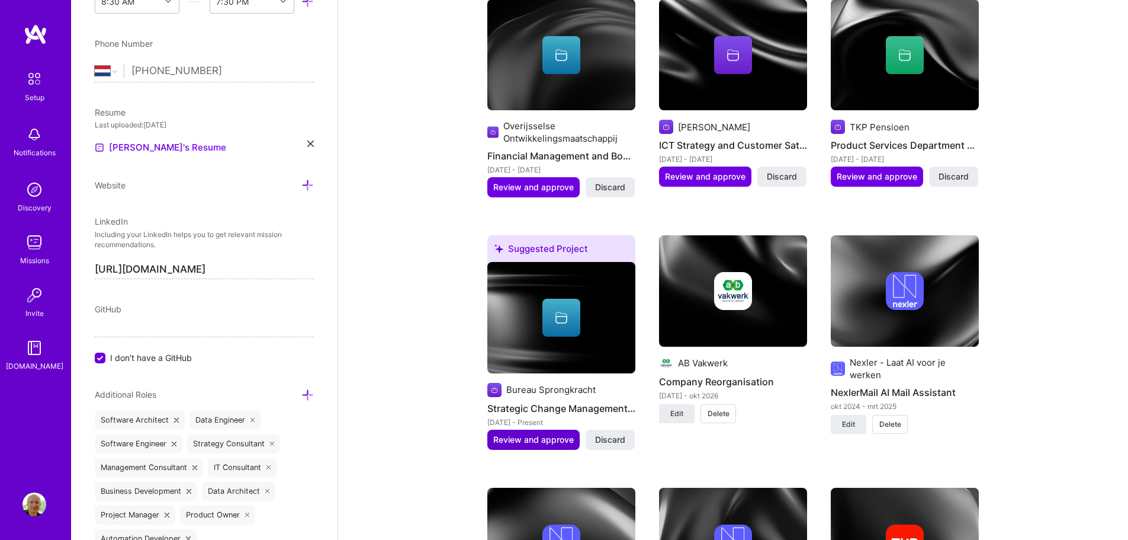
click at [533, 434] on span "Review and approve" at bounding box center [533, 440] width 81 height 12
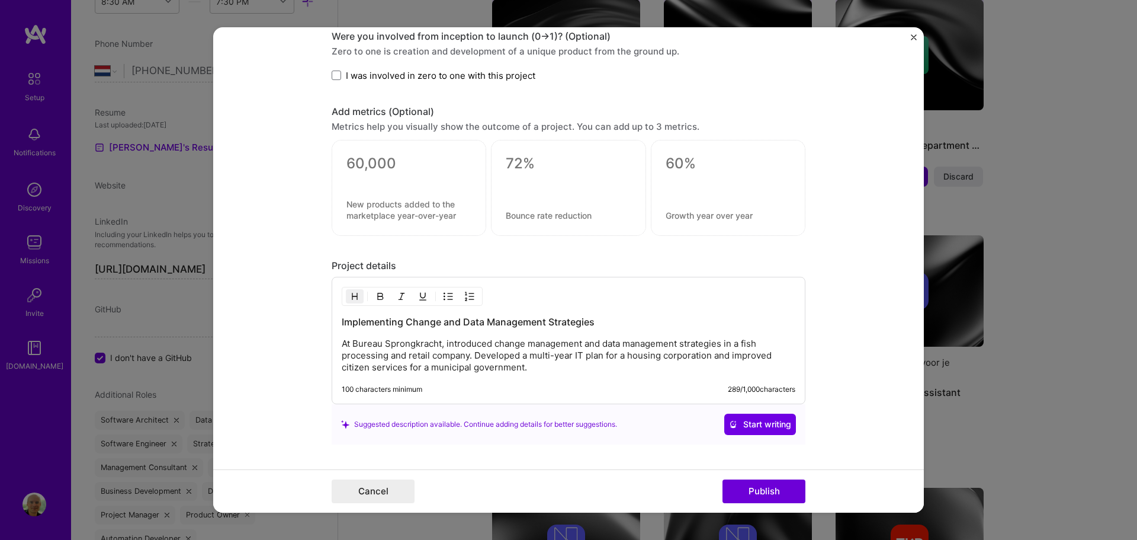
scroll to position [829, 0]
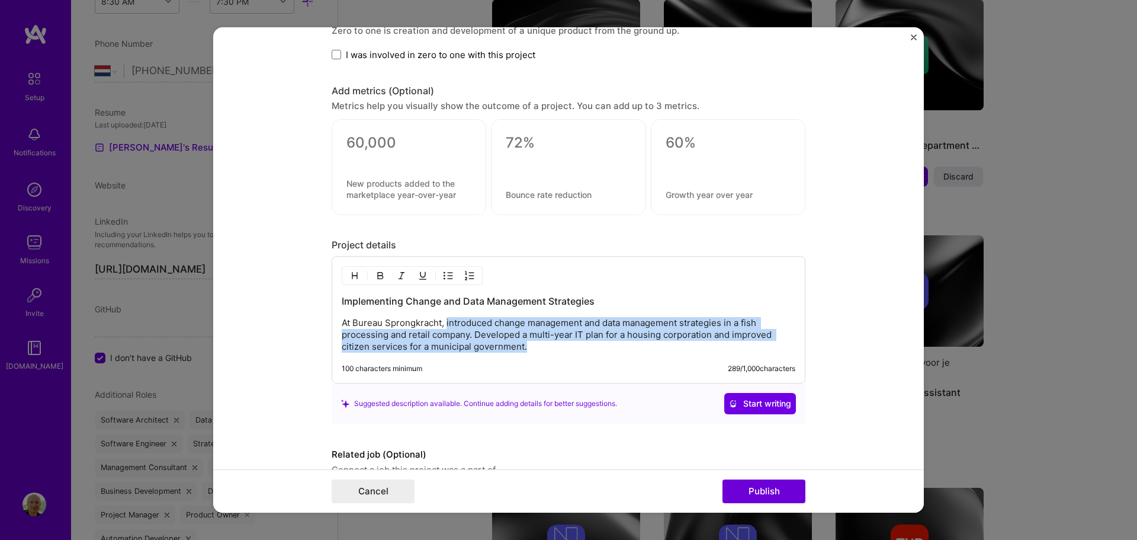
drag, startPoint x: 442, startPoint y: 323, endPoint x: 537, endPoint y: 348, distance: 97.4
click at [537, 348] on p "At Bureau Sprongkracht, introduced change management and data management strate…" at bounding box center [569, 335] width 454 height 36
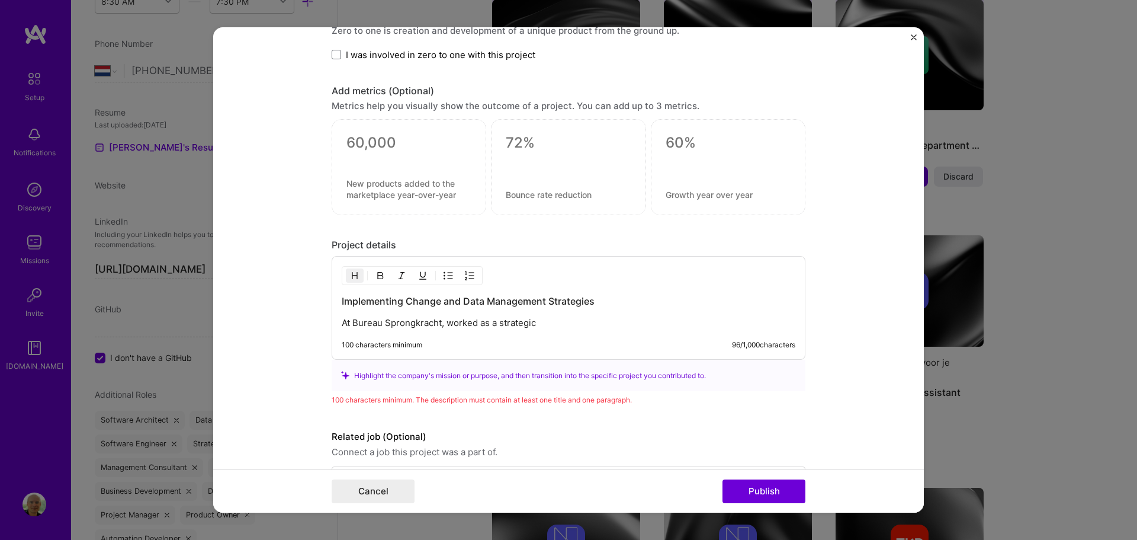
click at [594, 303] on h3 "Implementing Change and Data Management Strategies" at bounding box center [569, 300] width 454 height 13
click at [550, 324] on p "At Bureau Sprongkracht, worked as a strategic" at bounding box center [569, 323] width 454 height 12
click at [405, 302] on h3 "Implementing Change and Data Management Strategies" at bounding box center [569, 300] width 454 height 13
click at [343, 302] on h3 "Implementing Change and Data Management Strategies" at bounding box center [569, 300] width 454 height 13
click at [556, 321] on p "At Bureau Sprongkracht, worked as a strategic" at bounding box center [569, 323] width 454 height 12
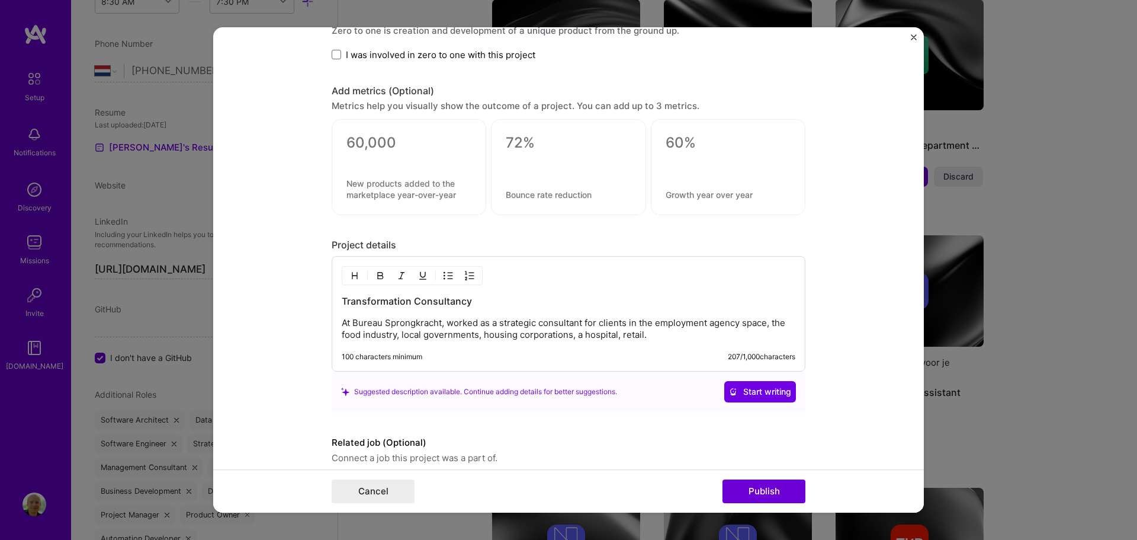
click at [673, 339] on p "At Bureau Sprongkracht, worked as a strategic consultant for clients in the emp…" at bounding box center [569, 329] width 454 height 24
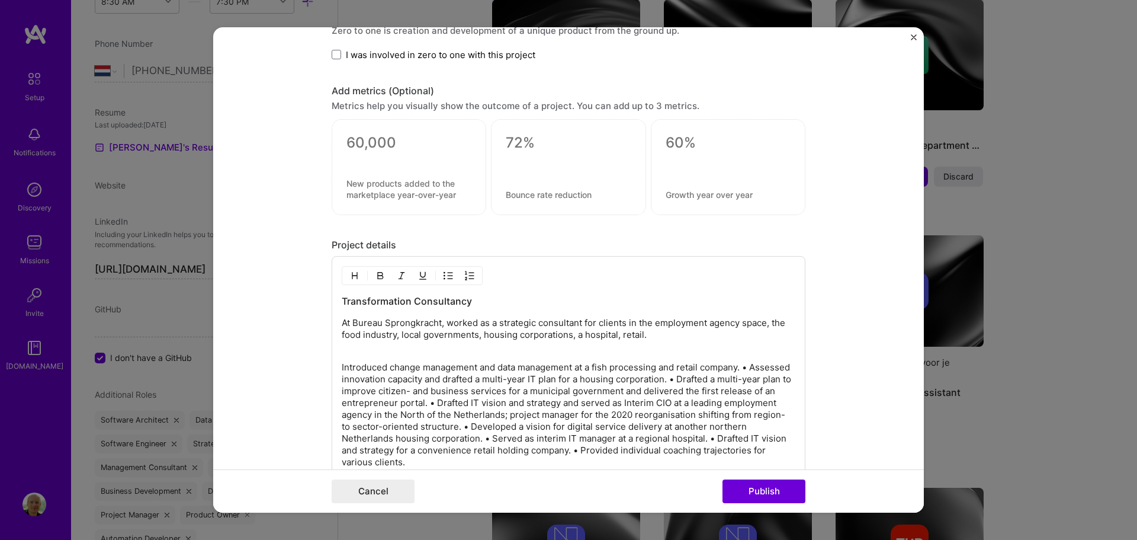
scroll to position [889, 0]
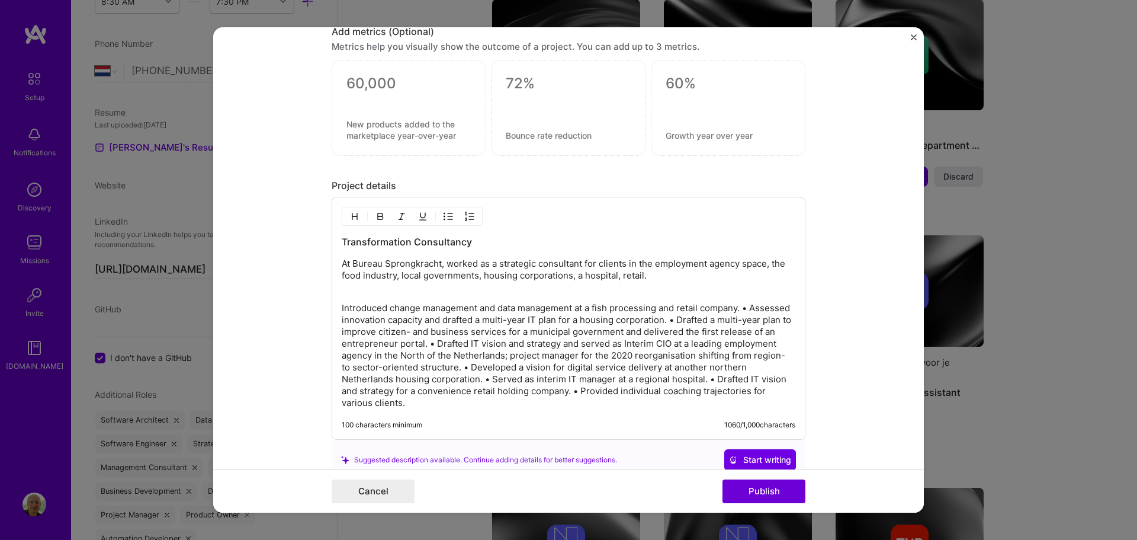
click at [668, 278] on p "At Bureau Sprongkracht, worked as a strategic consultant for clients in the emp…" at bounding box center [569, 276] width 454 height 36
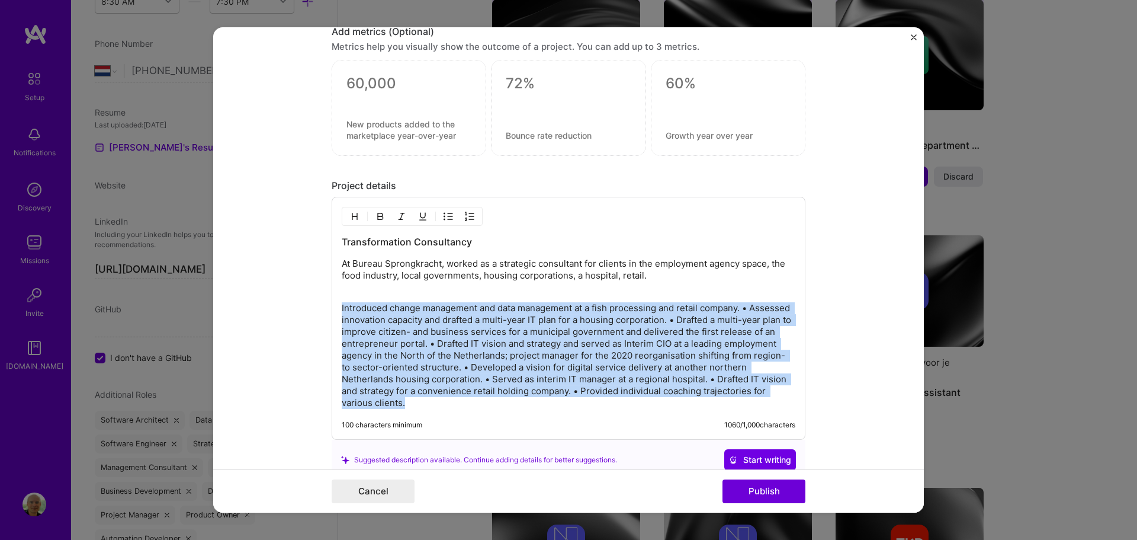
drag, startPoint x: 421, startPoint y: 405, endPoint x: 324, endPoint y: 310, distance: 135.7
click at [324, 310] on form "Editing suggested project This project is suggested based on your LinkedIn, res…" at bounding box center [568, 270] width 711 height 486
click at [445, 219] on img "button" at bounding box center [448, 215] width 9 height 9
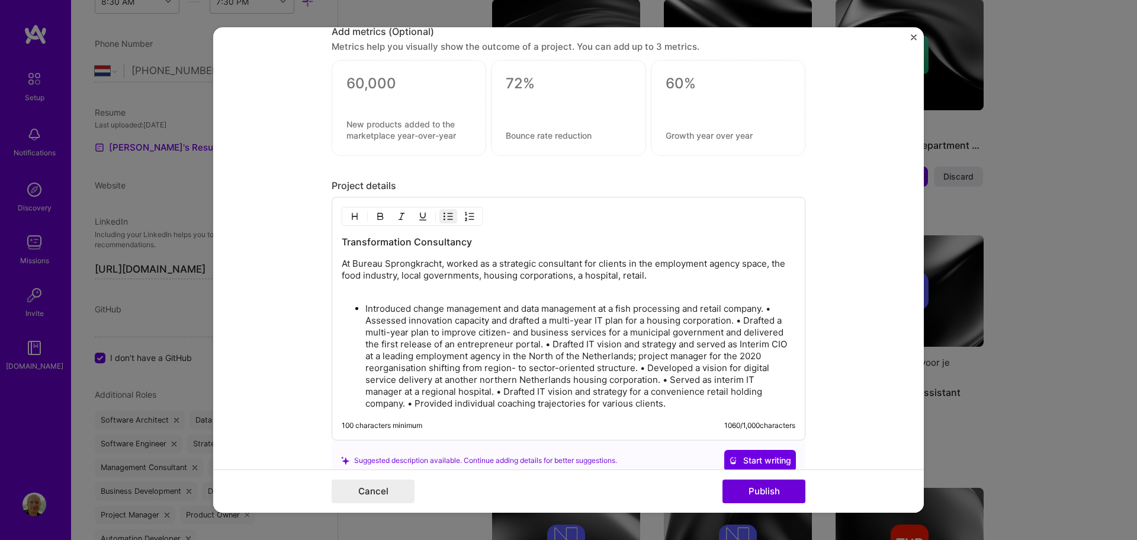
click at [428, 379] on p "Introduced change management and data management at a fish processing and retai…" at bounding box center [580, 356] width 430 height 107
click at [767, 307] on p "Introduced change management and data management at a fish processing and retai…" at bounding box center [580, 356] width 430 height 107
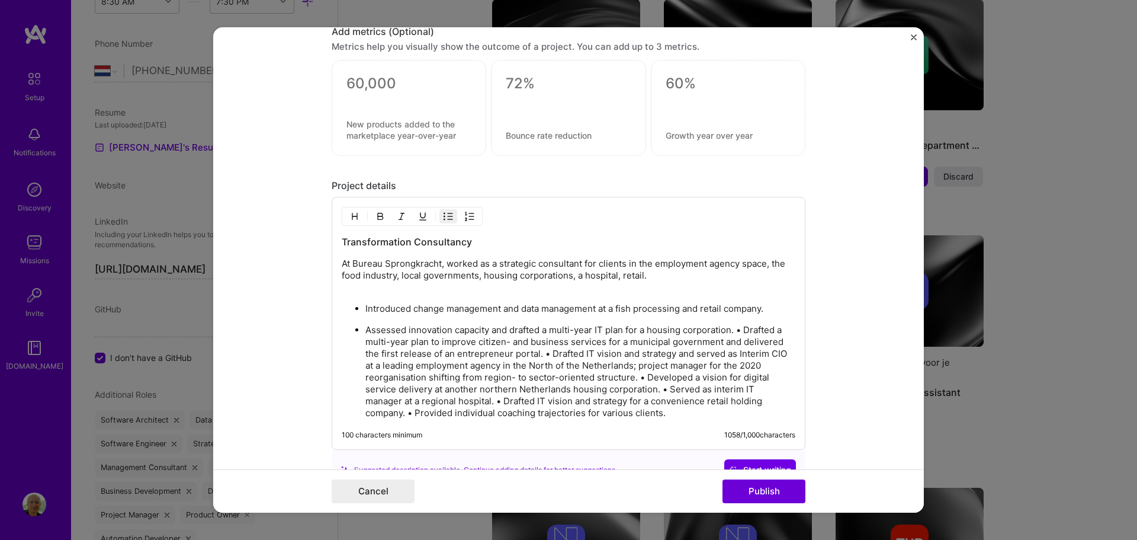
click at [740, 328] on p "Assessed innovation capacity and drafted a multi-year IT plan for a housing cor…" at bounding box center [580, 371] width 430 height 95
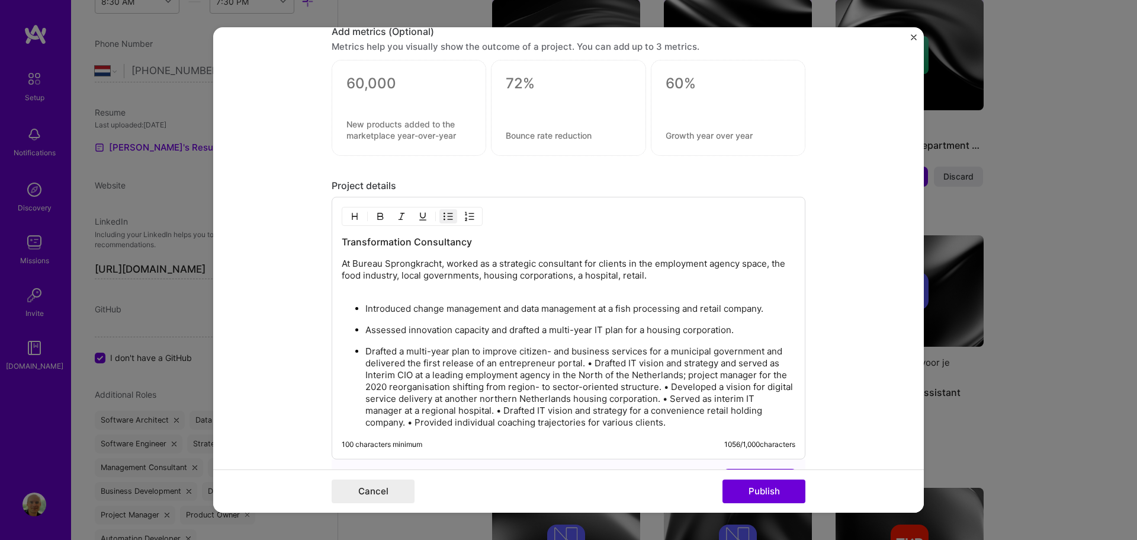
click at [589, 362] on p "Drafted a multi-year plan to improve citizen- and business services for a munic…" at bounding box center [580, 386] width 430 height 83
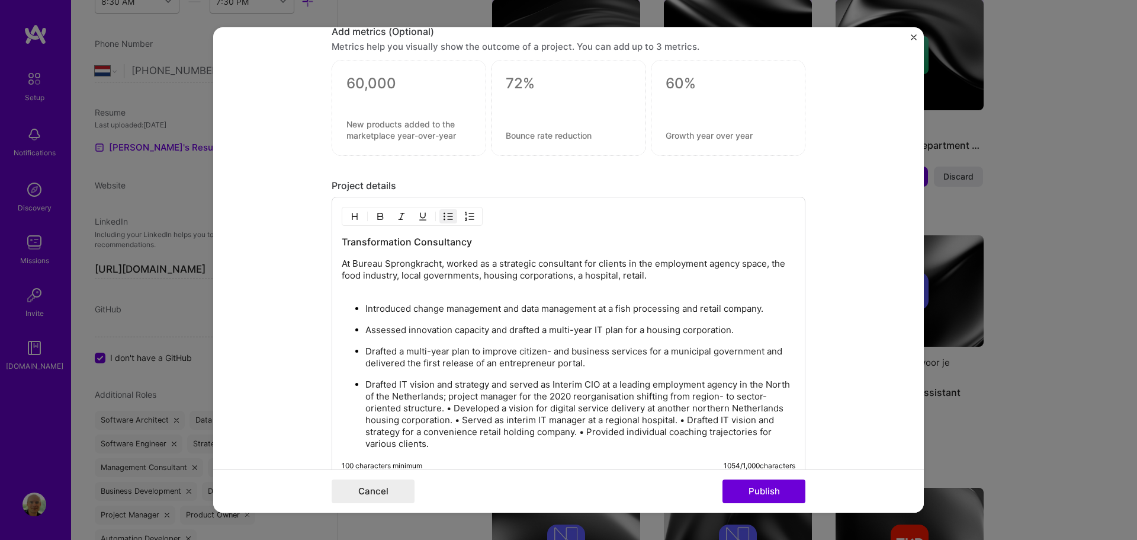
click at [473, 395] on p "Drafted IT vision and strategy and served as Interim CIO at a leading employmen…" at bounding box center [580, 414] width 430 height 71
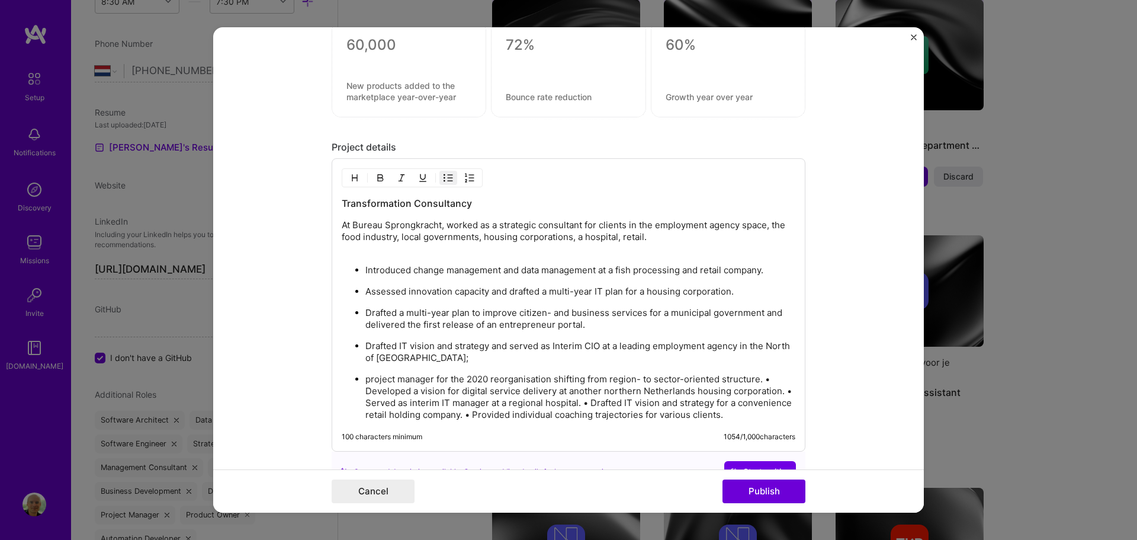
scroll to position [1007, 0]
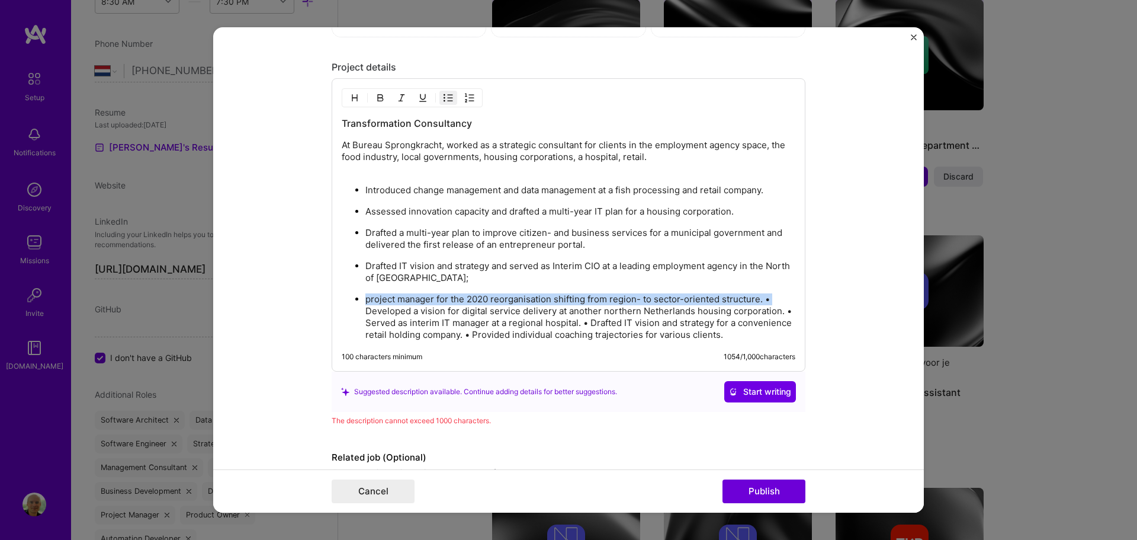
click at [604, 304] on p "project manager for the 2020 reorganisation shifting from region- to sector-ori…" at bounding box center [580, 316] width 430 height 47
click at [365, 310] on p "project manager for the 2020 reorganisation shifting from region- to sector-ori…" at bounding box center [580, 316] width 430 height 47
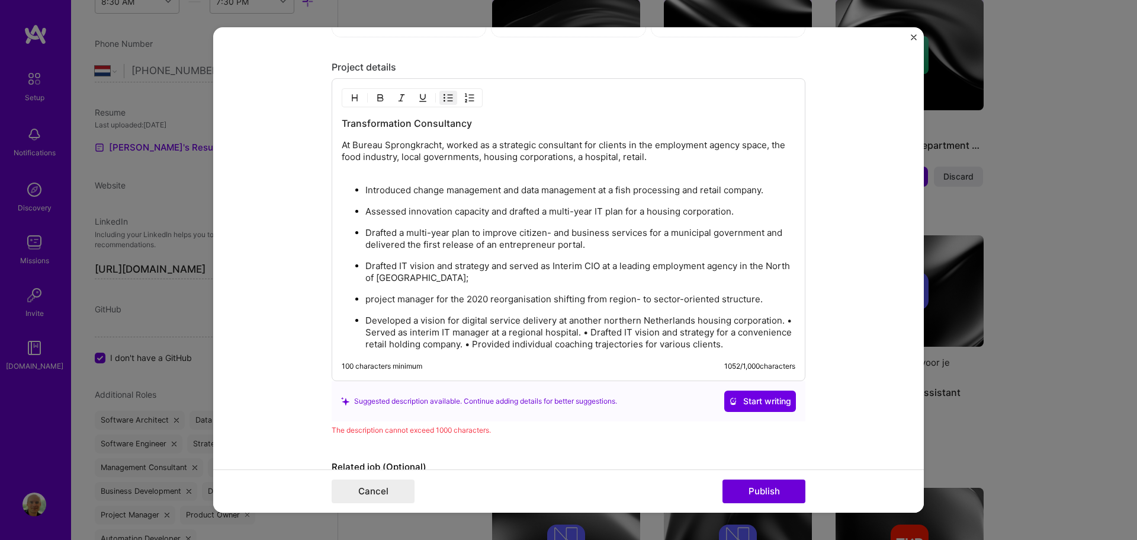
click at [679, 317] on p "Developed a vision for digital service delivery at another northern Netherlands…" at bounding box center [580, 333] width 430 height 36
click at [792, 320] on div "Transformation Consultancy At Bureau Sprongkracht, worked as a strategic consul…" at bounding box center [569, 229] width 474 height 303
click at [778, 319] on p "Developed a vision for digital service delivery at another northern Netherlands…" at bounding box center [580, 333] width 430 height 36
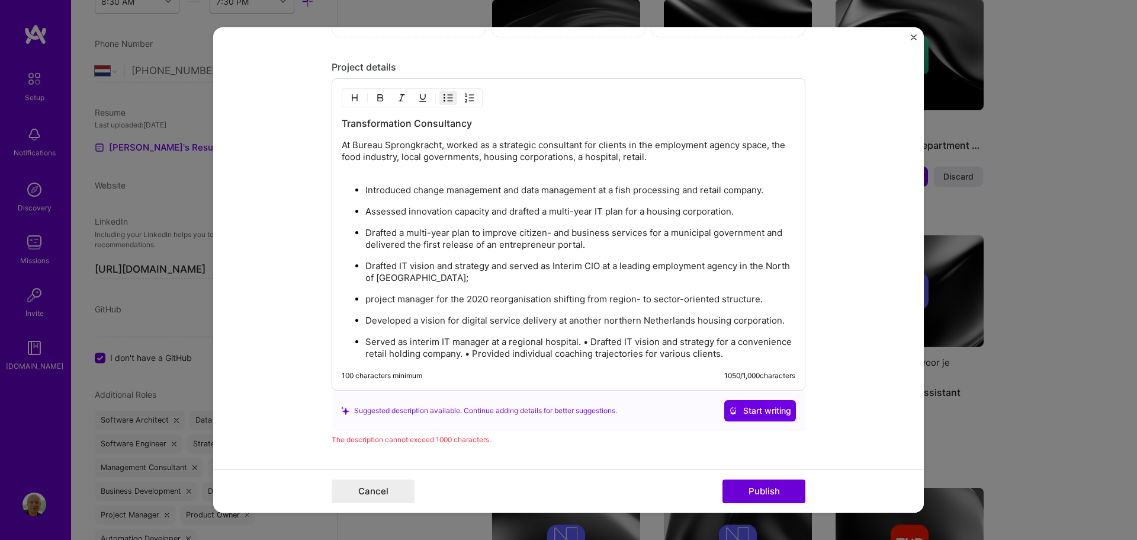
click at [585, 344] on p "Served as interim IT manager at a regional hospital. • Drafted IT vision and st…" at bounding box center [580, 348] width 430 height 24
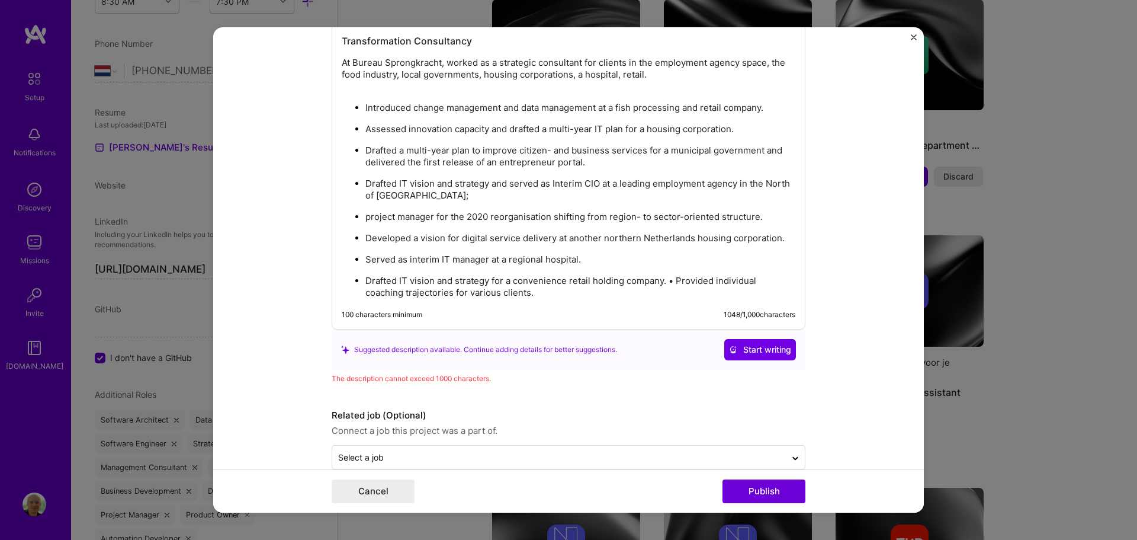
scroll to position [1111, 0]
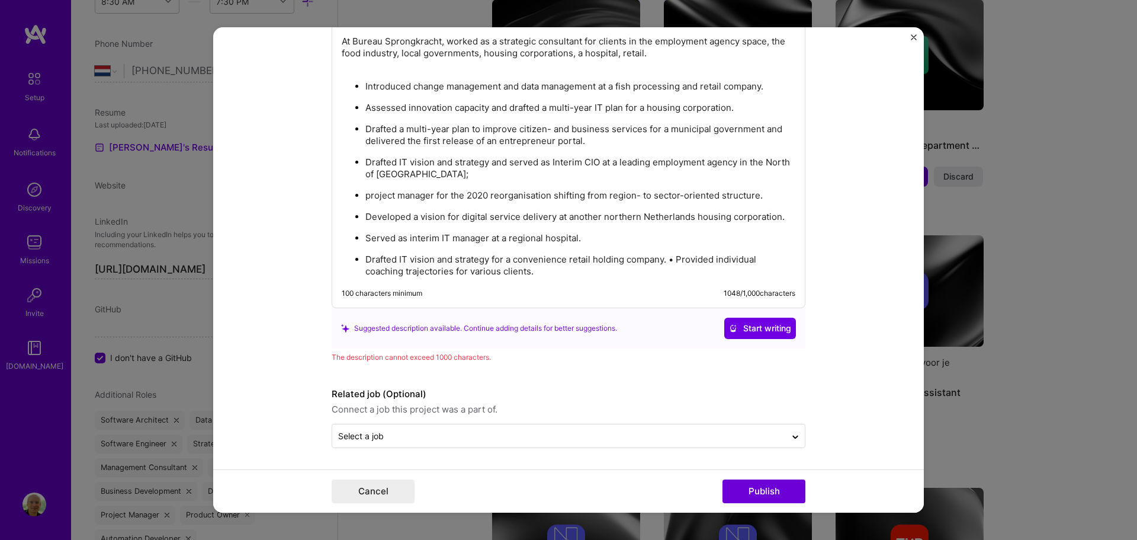
click at [672, 257] on p "Drafted IT vision and strategy for a convenience retail holding company. • Prov…" at bounding box center [580, 266] width 430 height 24
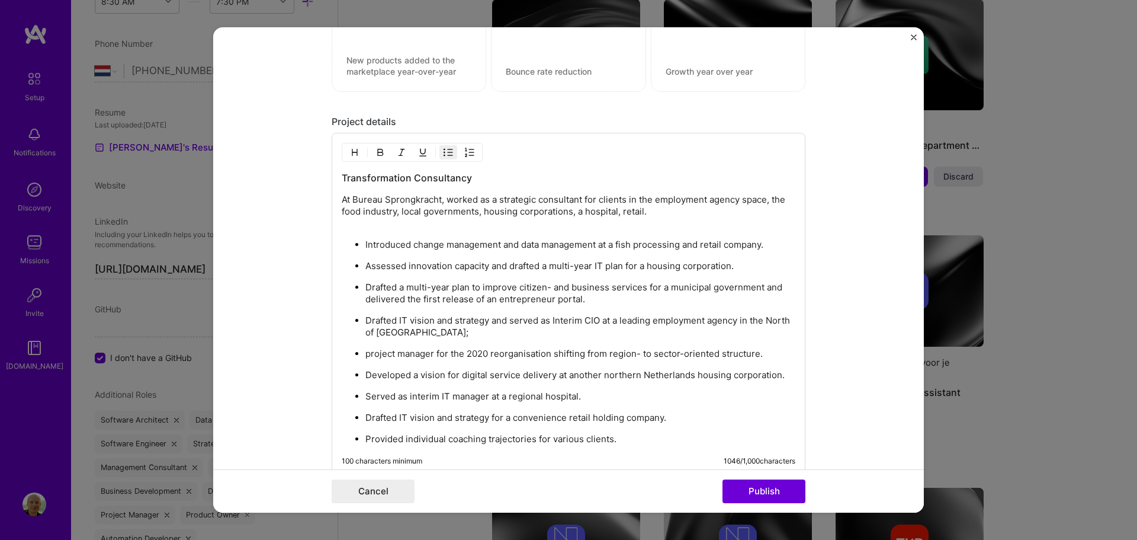
scroll to position [933, 0]
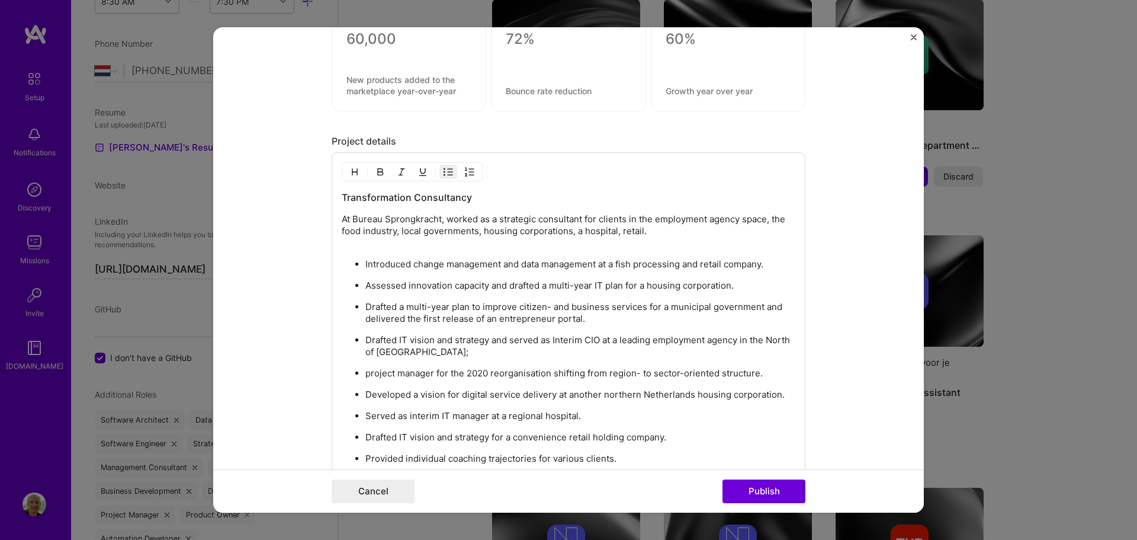
click at [378, 398] on p "Developed a vision for digital service delivery at another northern Netherlands…" at bounding box center [580, 395] width 430 height 12
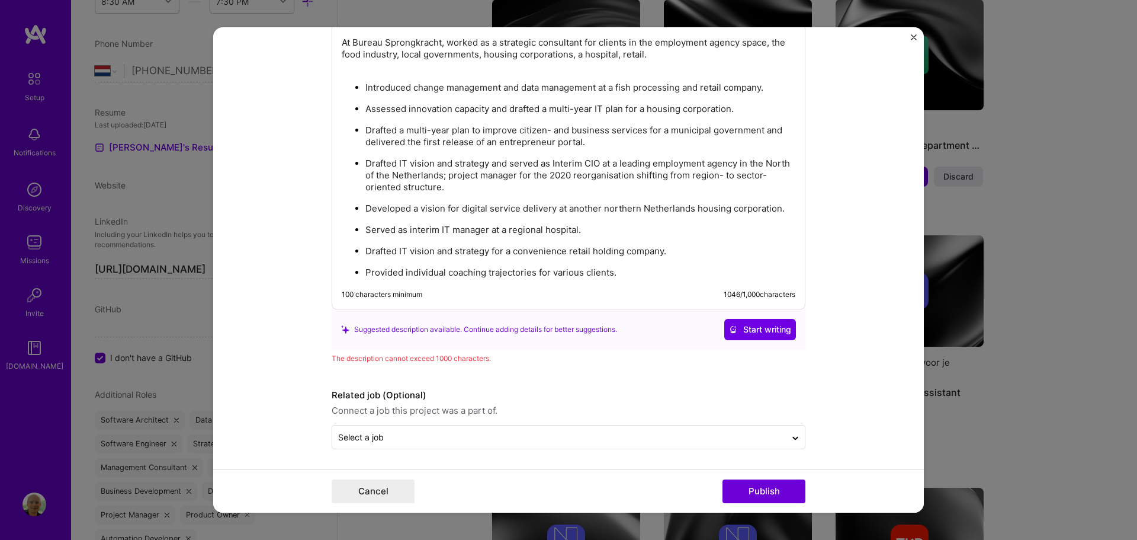
scroll to position [1111, 0]
drag, startPoint x: 626, startPoint y: 276, endPoint x: 336, endPoint y: 268, distance: 289.8
click at [336, 268] on div "Transformation Consultancy At Bureau Sprongkracht, worked as a strategic consul…" at bounding box center [569, 142] width 474 height 334
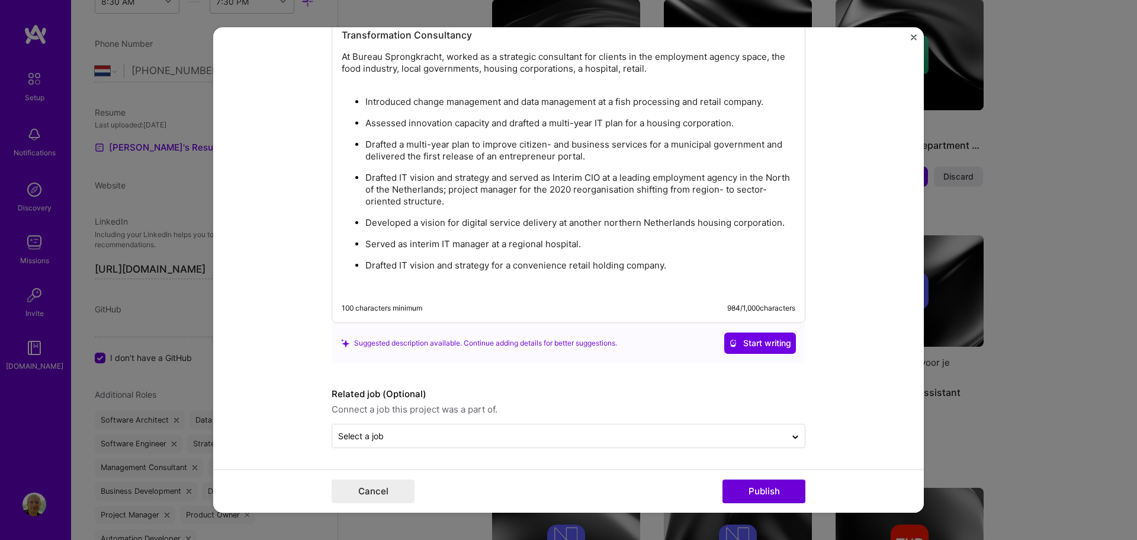
scroll to position [1095, 0]
click at [756, 493] on button "Publish" at bounding box center [764, 491] width 83 height 24
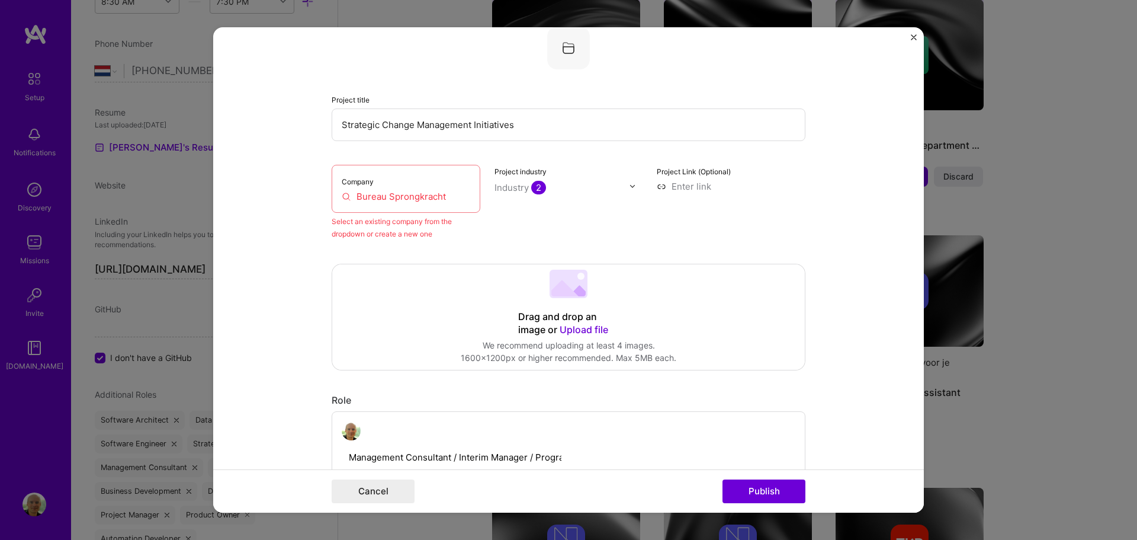
scroll to position [78, 0]
click at [418, 197] on input "Bureau Sprongkracht" at bounding box center [406, 197] width 129 height 12
drag, startPoint x: 445, startPoint y: 194, endPoint x: 331, endPoint y: 188, distance: 113.9
click at [332, 188] on div "Company Bureau Sprongkracht" at bounding box center [406, 189] width 149 height 48
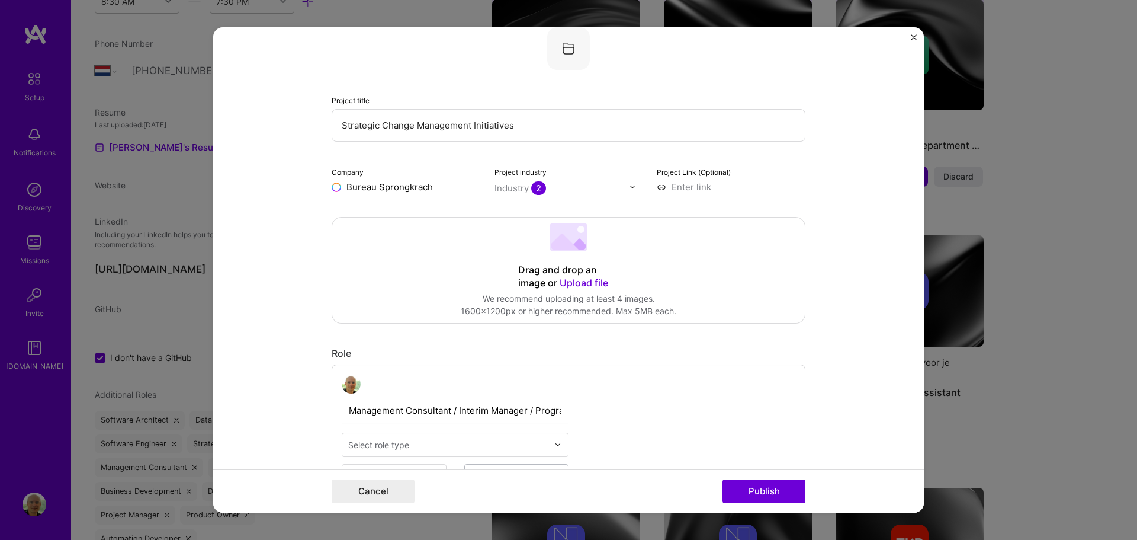
type input "Bureau Sprongkracht"
click at [403, 213] on div "Bureau Sprongkracht" at bounding box center [448, 214] width 101 height 21
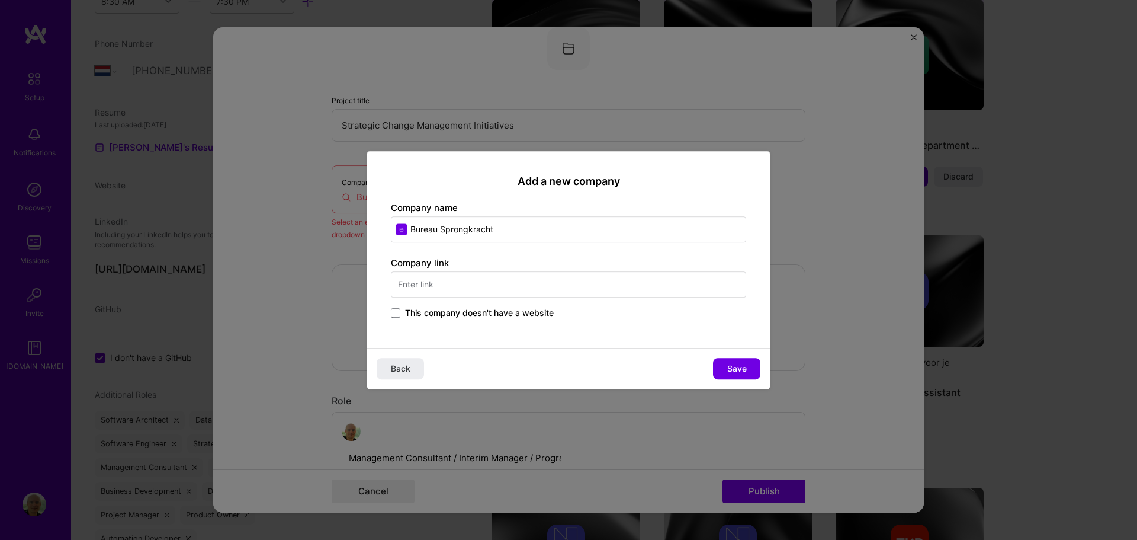
click at [490, 314] on span "This company doesn't have a website" at bounding box center [479, 313] width 149 height 12
click at [0, 0] on input "This company doesn't have a website" at bounding box center [0, 0] width 0 height 0
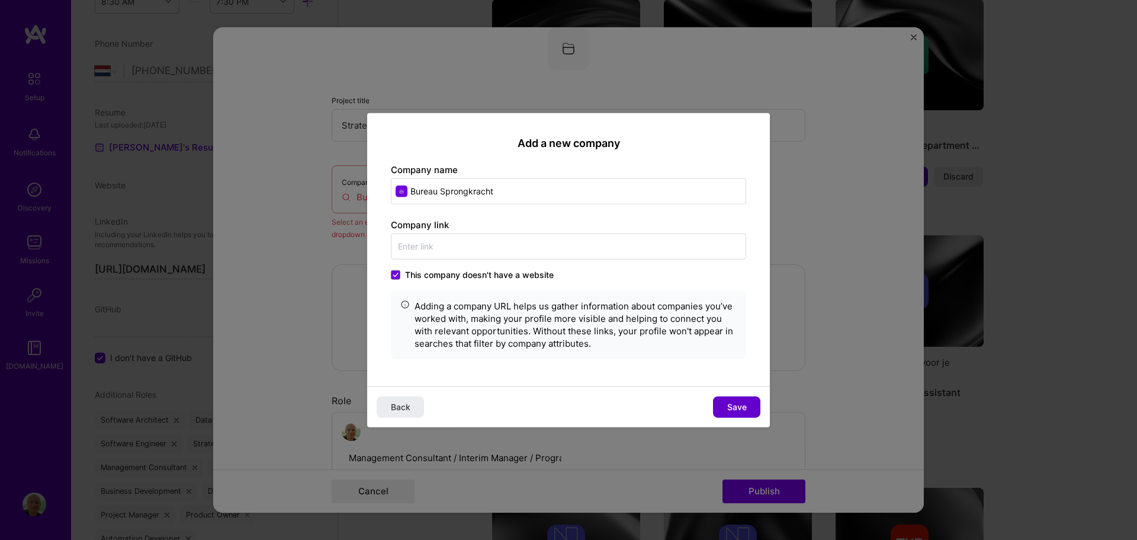
click at [737, 405] on span "Save" at bounding box center [737, 407] width 20 height 12
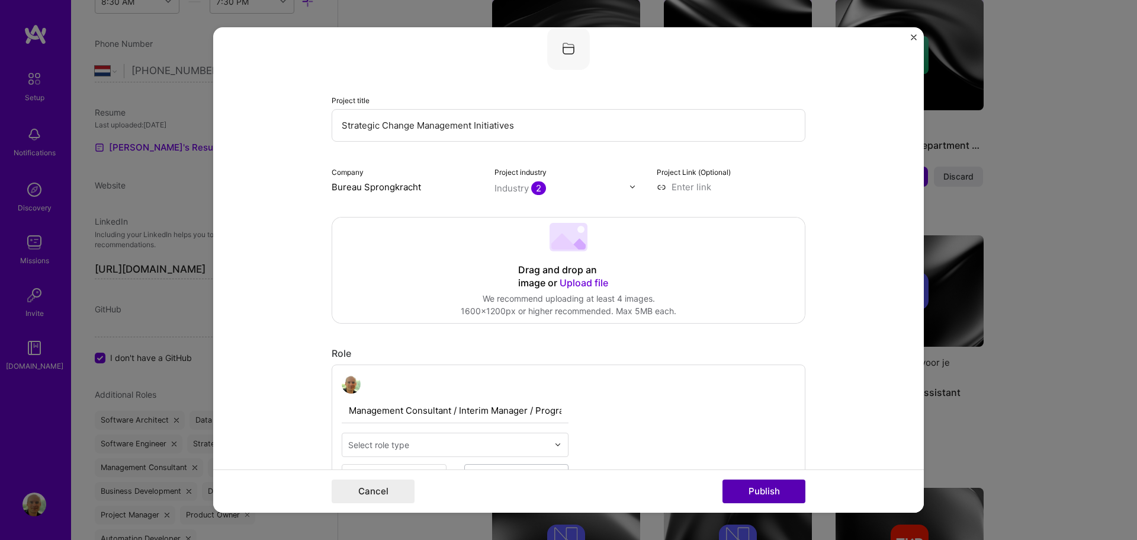
click at [765, 489] on button "Publish" at bounding box center [764, 491] width 83 height 24
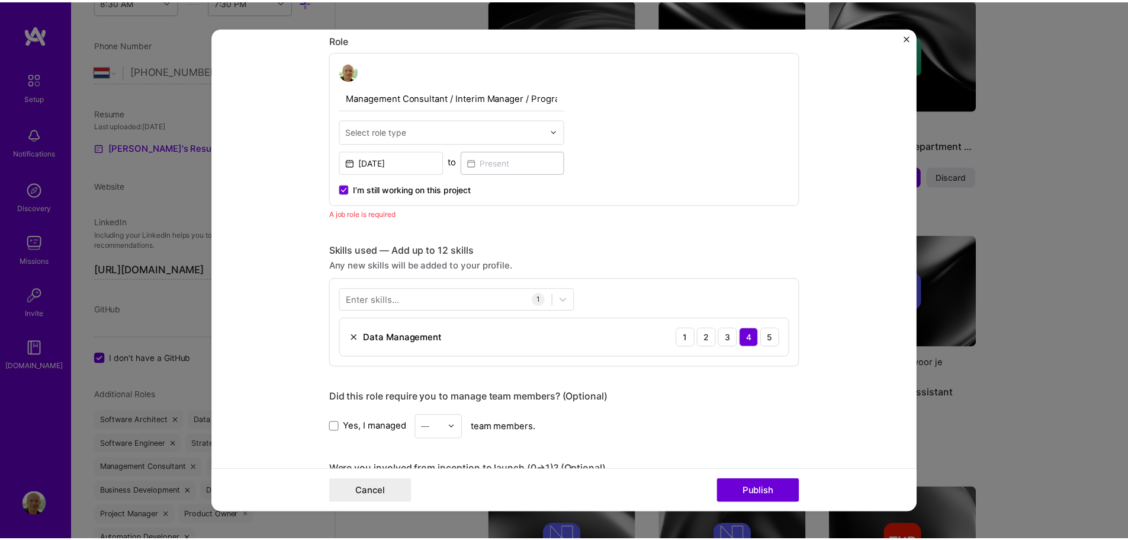
scroll to position [397, 0]
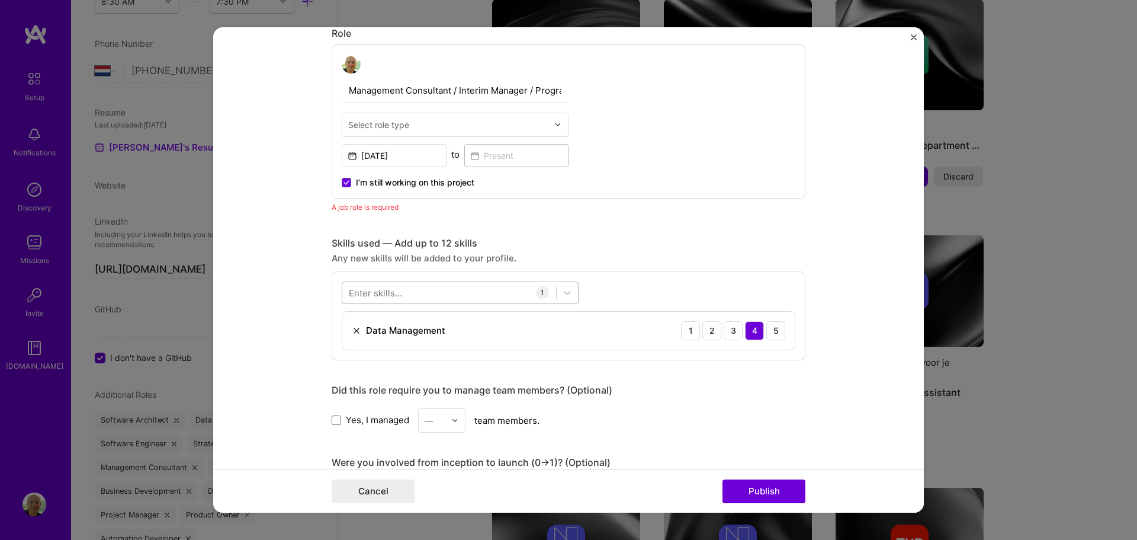
click at [444, 293] on div at bounding box center [449, 293] width 214 height 20
click at [567, 233] on div "Editing suggested project This project is suggested based on your LinkedIn, res…" at bounding box center [569, 406] width 474 height 1507
click at [457, 126] on input "text" at bounding box center [448, 124] width 200 height 12
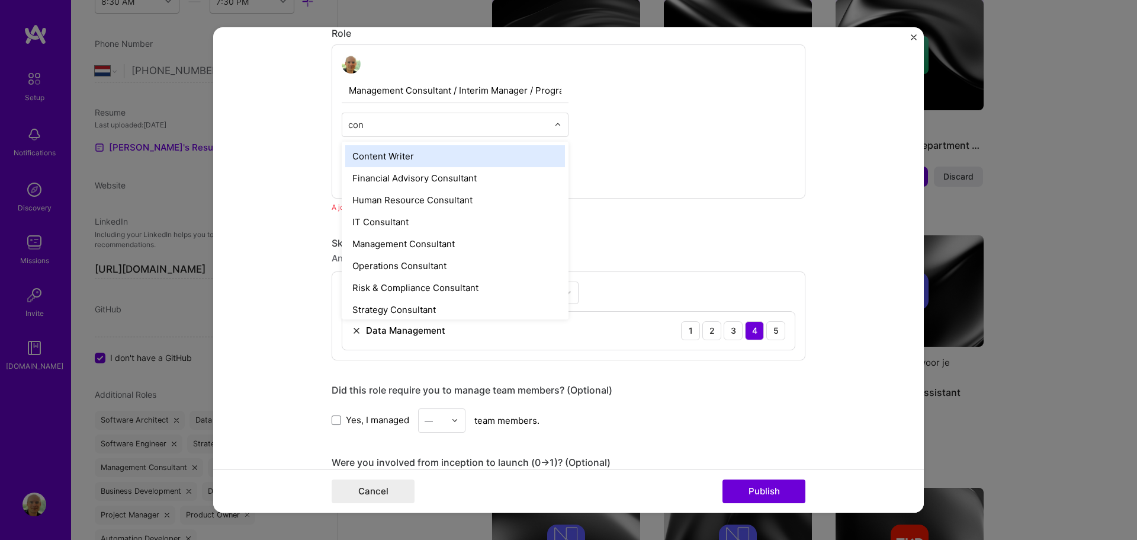
type input "cons"
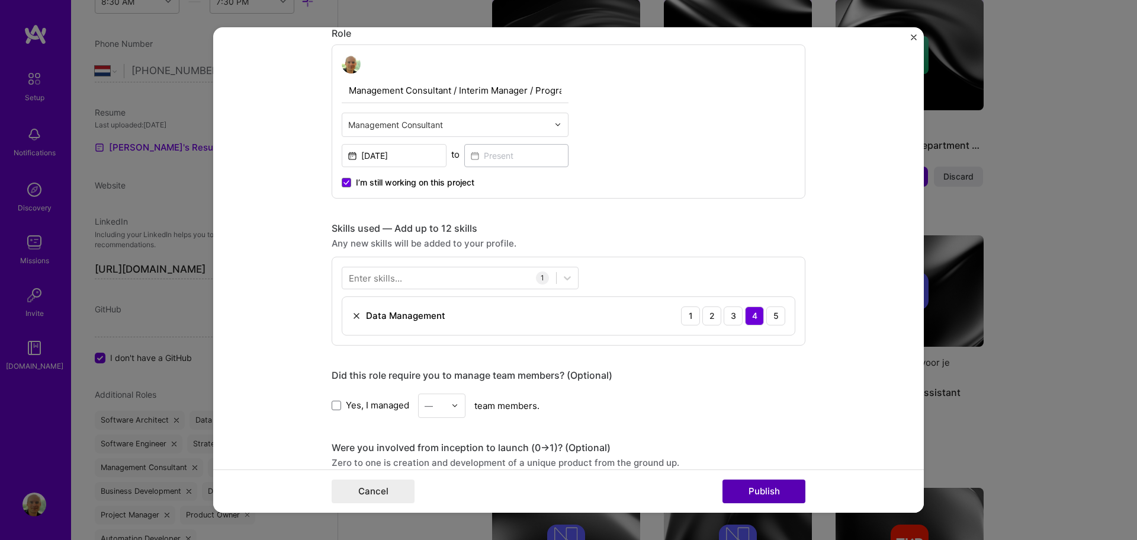
click at [768, 489] on button "Publish" at bounding box center [764, 491] width 83 height 24
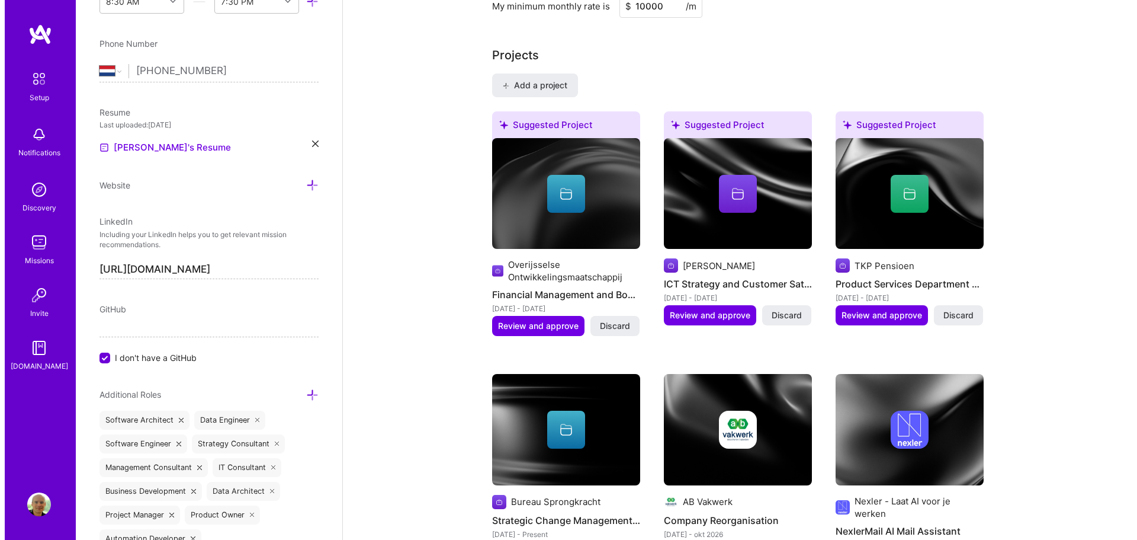
scroll to position [695, 0]
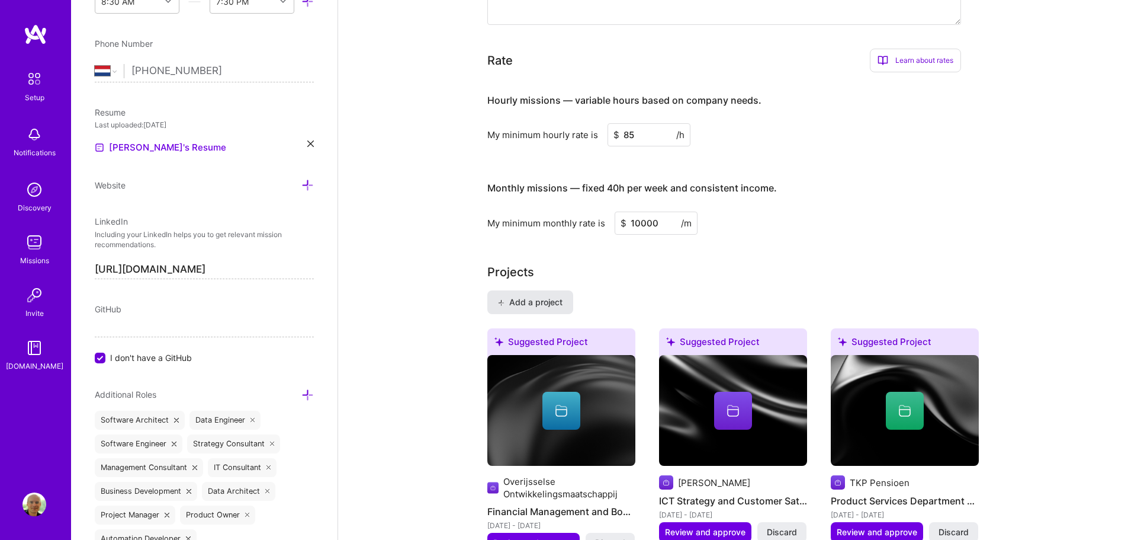
click at [547, 296] on span "Add a project" at bounding box center [530, 302] width 65 height 12
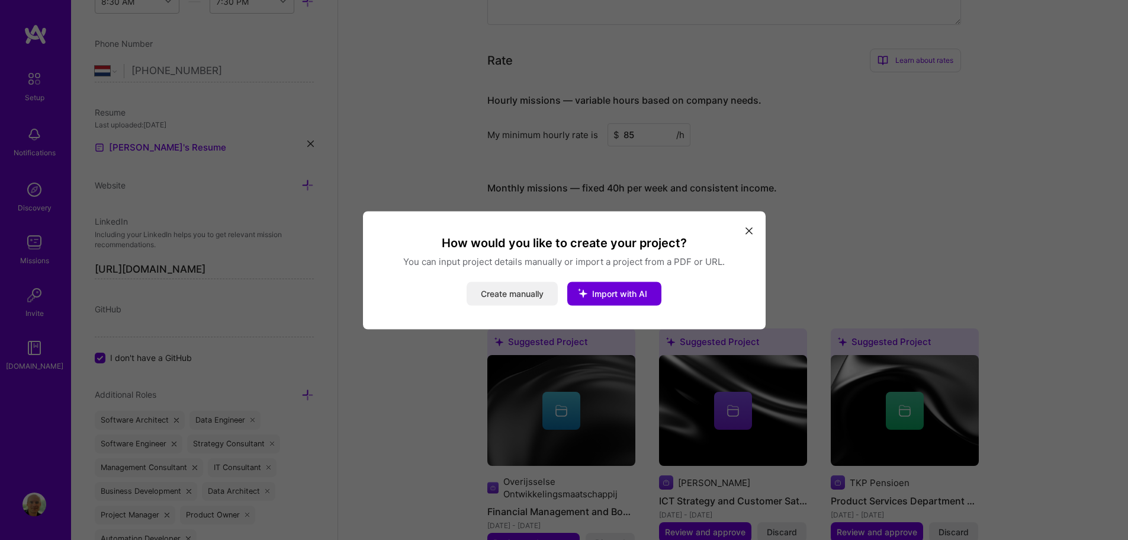
click at [517, 294] on button "Create manually" at bounding box center [512, 293] width 91 height 24
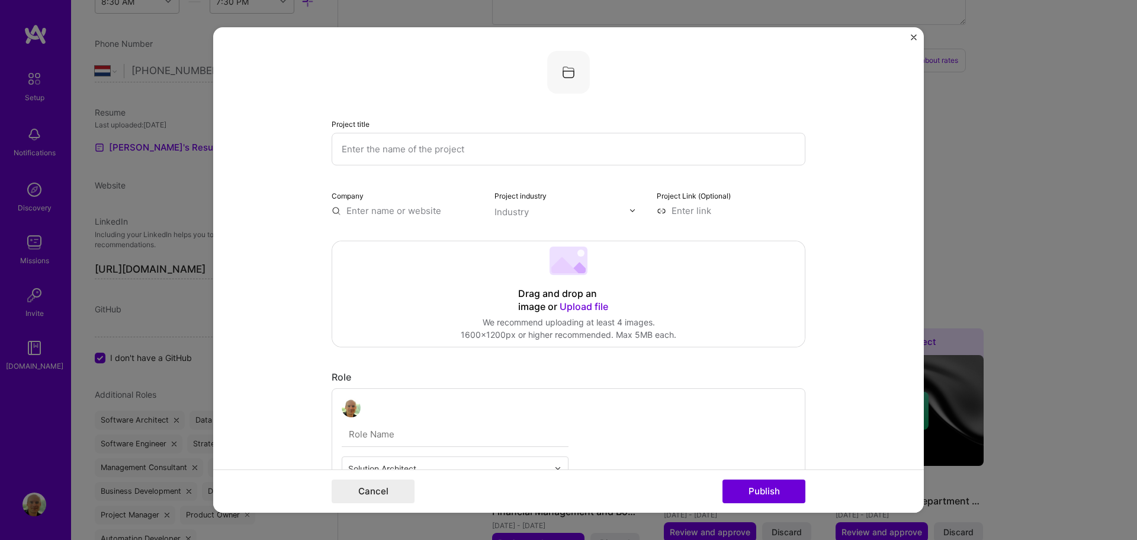
click at [386, 145] on input "text" at bounding box center [569, 149] width 474 height 33
click at [415, 150] on input "Automation of the onboarding of [DEMOGRAPHIC_DATA] workers" at bounding box center [569, 149] width 474 height 33
click at [597, 150] on input "Automation of the onboarding of [DEMOGRAPHIC_DATA] workers" at bounding box center [569, 149] width 474 height 33
type input "Automation of the onboarding of [DEMOGRAPHIC_DATA] workers"
click at [411, 211] on input "text" at bounding box center [406, 210] width 149 height 12
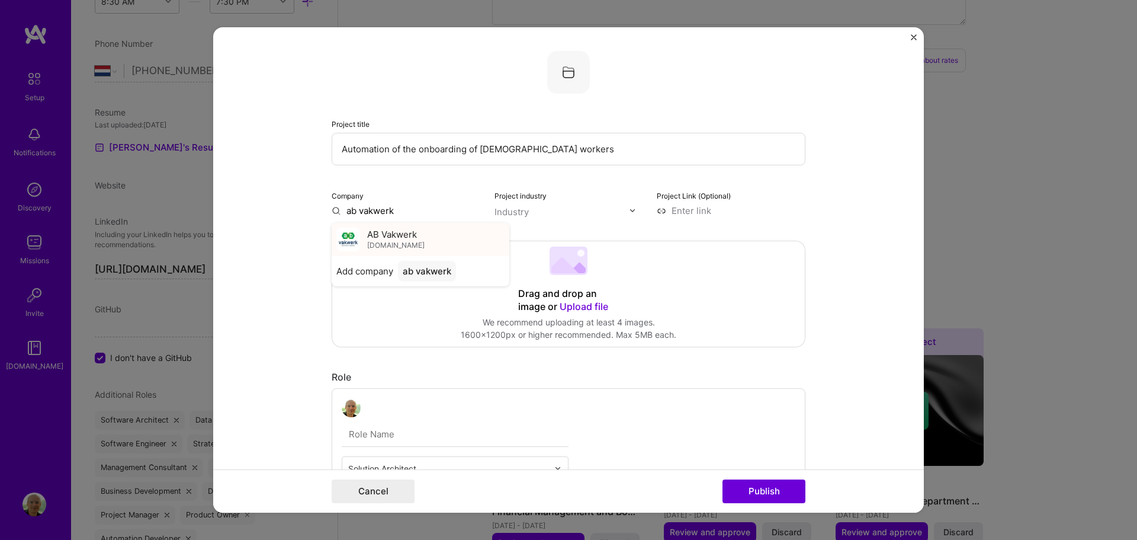
click at [407, 239] on span "AB Vakwerk" at bounding box center [392, 234] width 50 height 12
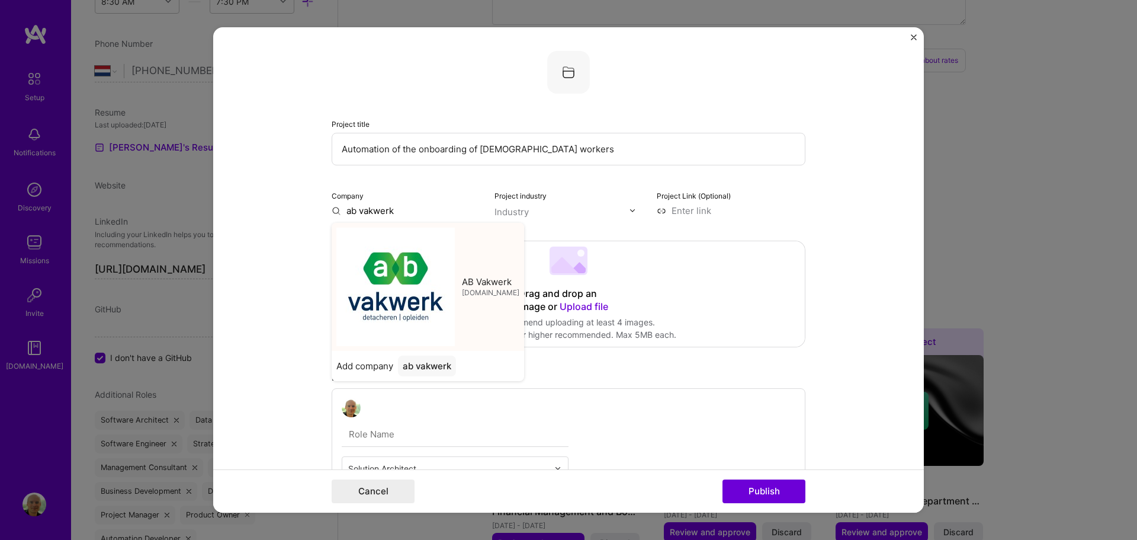
type input "AB Vakwerk"
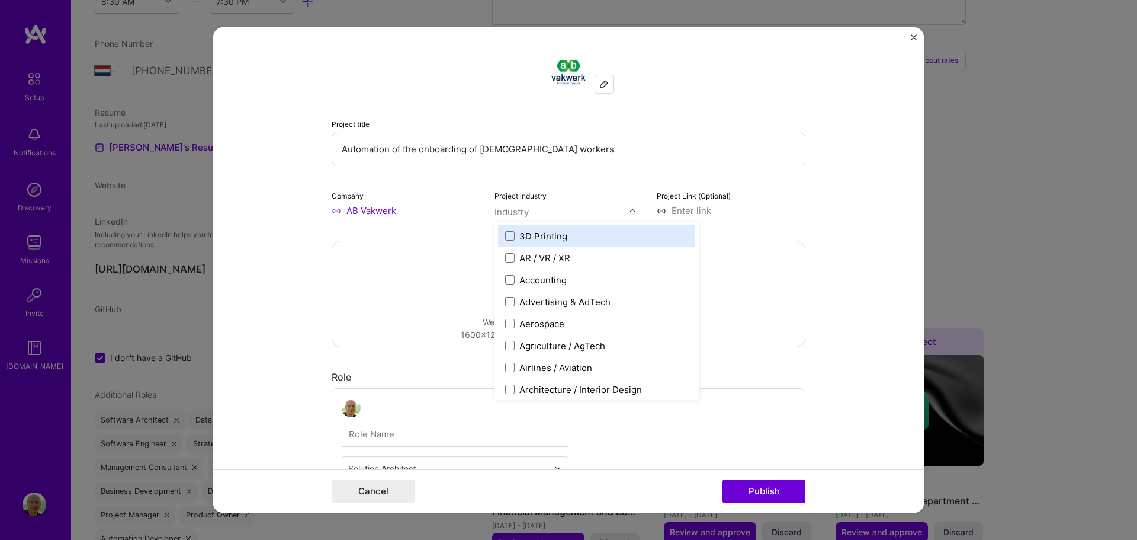
click at [547, 216] on input "text" at bounding box center [562, 212] width 135 height 12
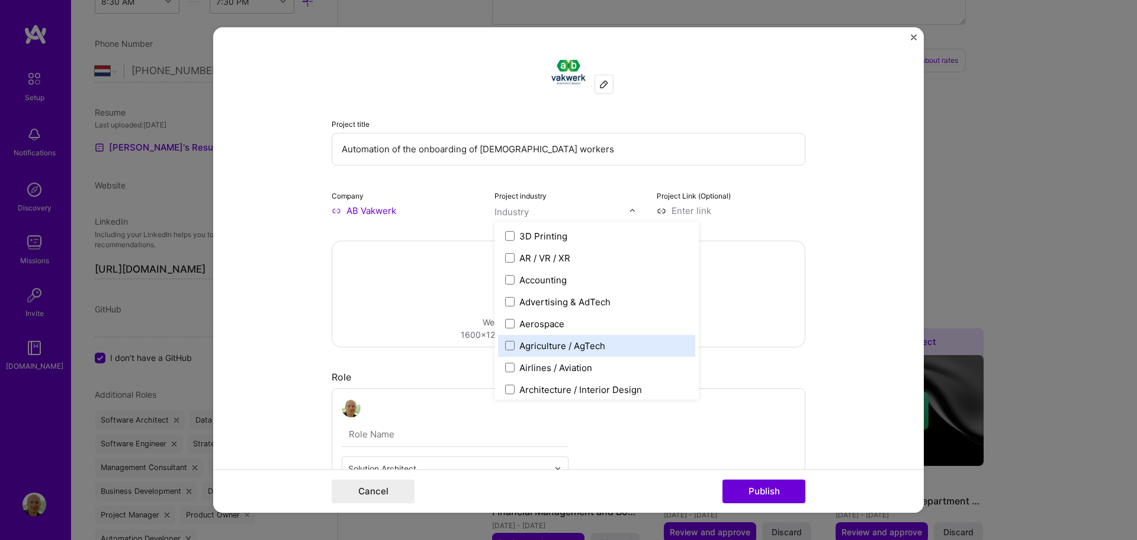
click at [553, 344] on div "Agriculture / AgTech" at bounding box center [563, 345] width 86 height 12
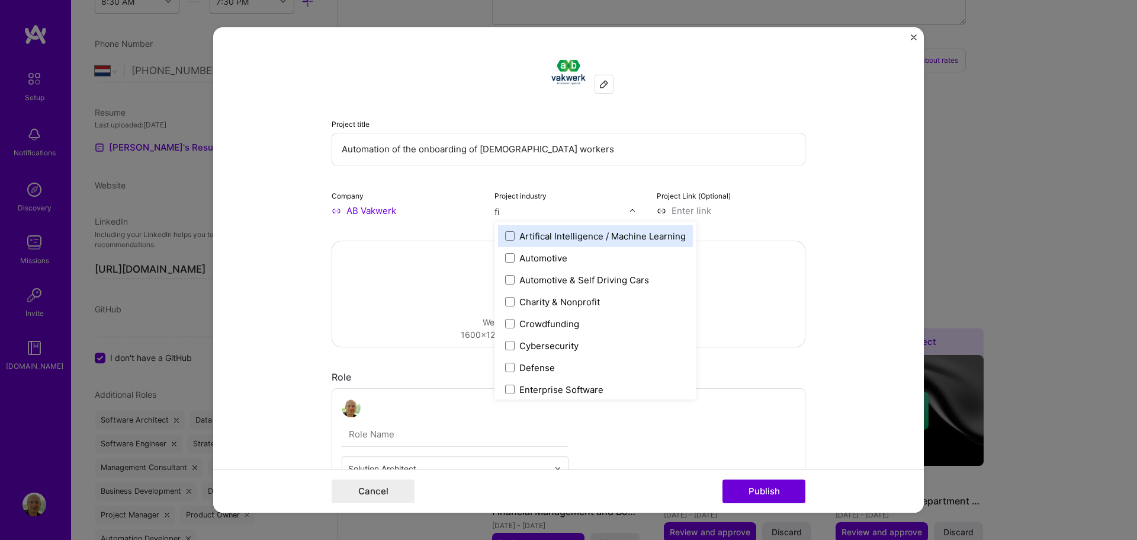
type input "fin"
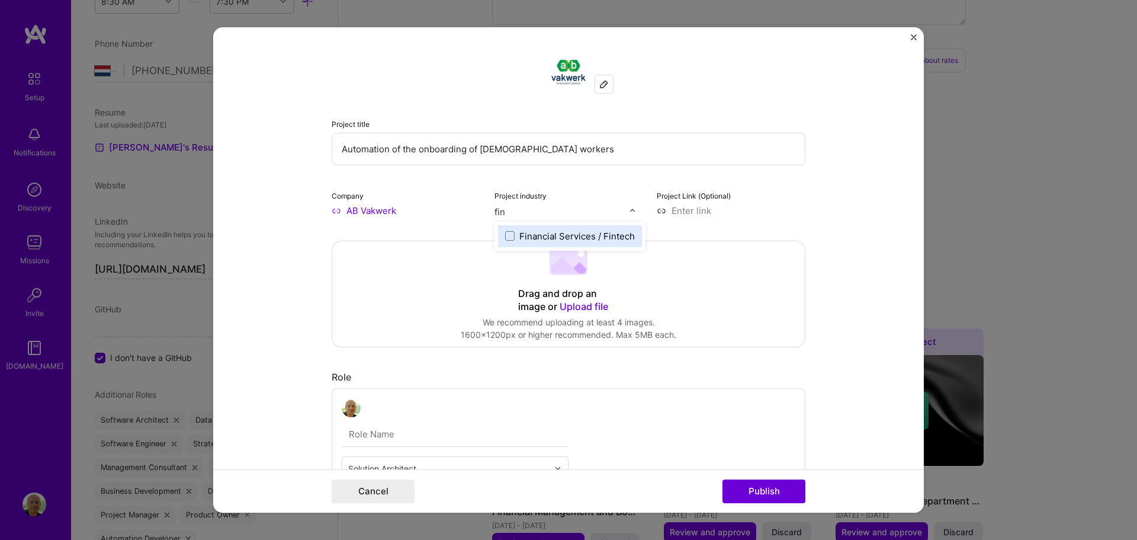
click at [551, 232] on div "Financial Services / Fintech" at bounding box center [578, 236] width 116 height 12
click at [893, 198] on form "Project title Automation of the onboarding of [DEMOGRAPHIC_DATA] workers Compan…" at bounding box center [568, 270] width 711 height 486
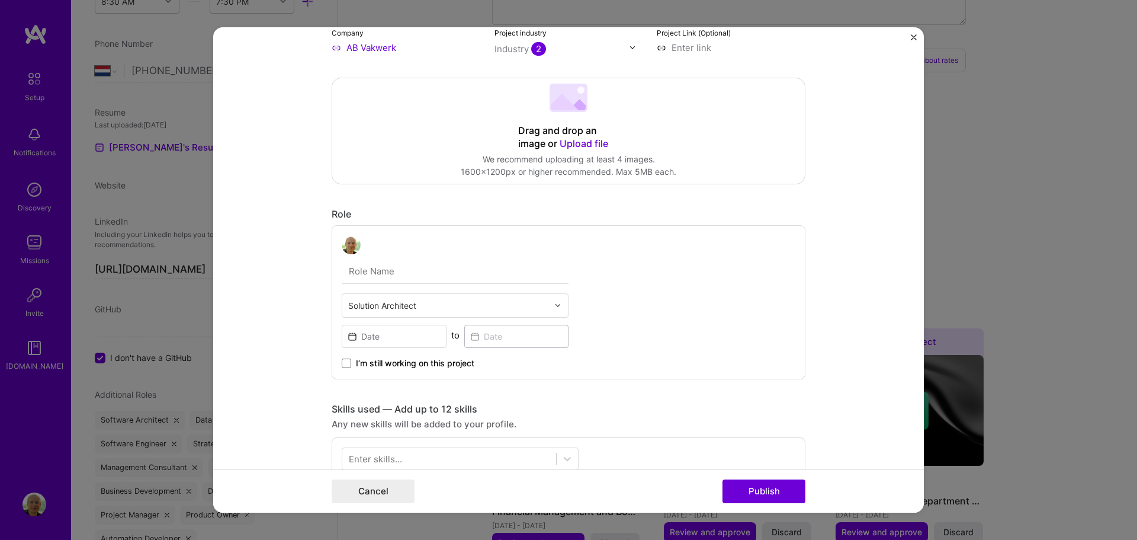
scroll to position [178, 0]
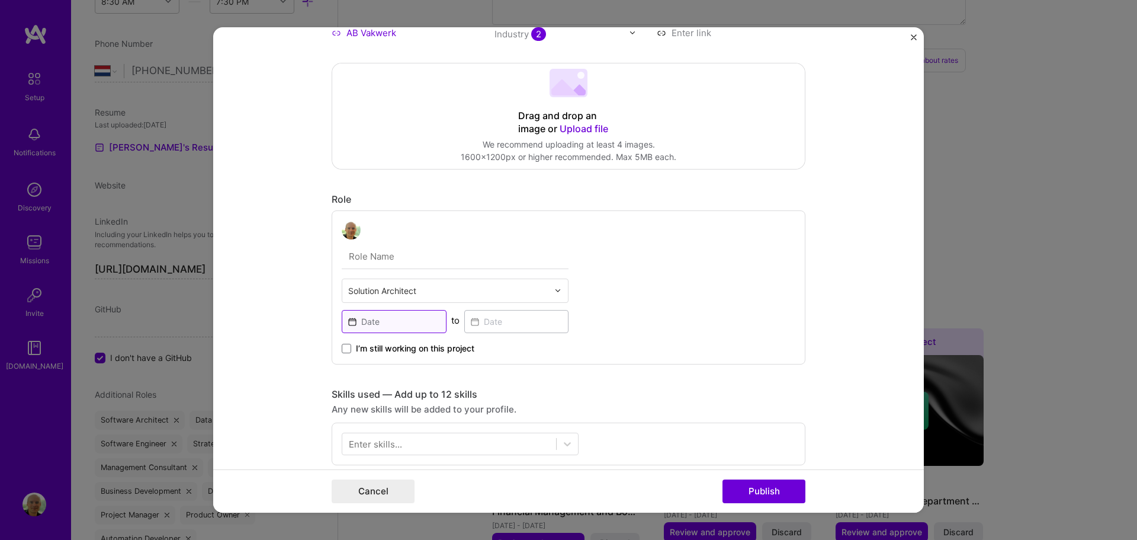
click at [387, 319] on input at bounding box center [394, 321] width 105 height 23
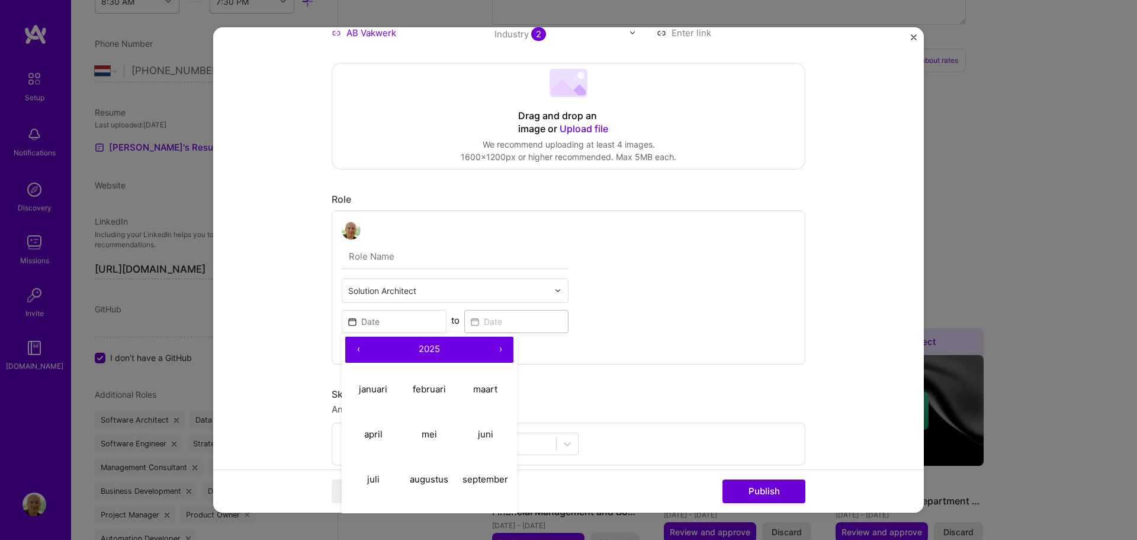
click at [357, 348] on button "‹" at bounding box center [358, 349] width 26 height 26
click at [356, 348] on button "‹" at bounding box center [358, 349] width 26 height 26
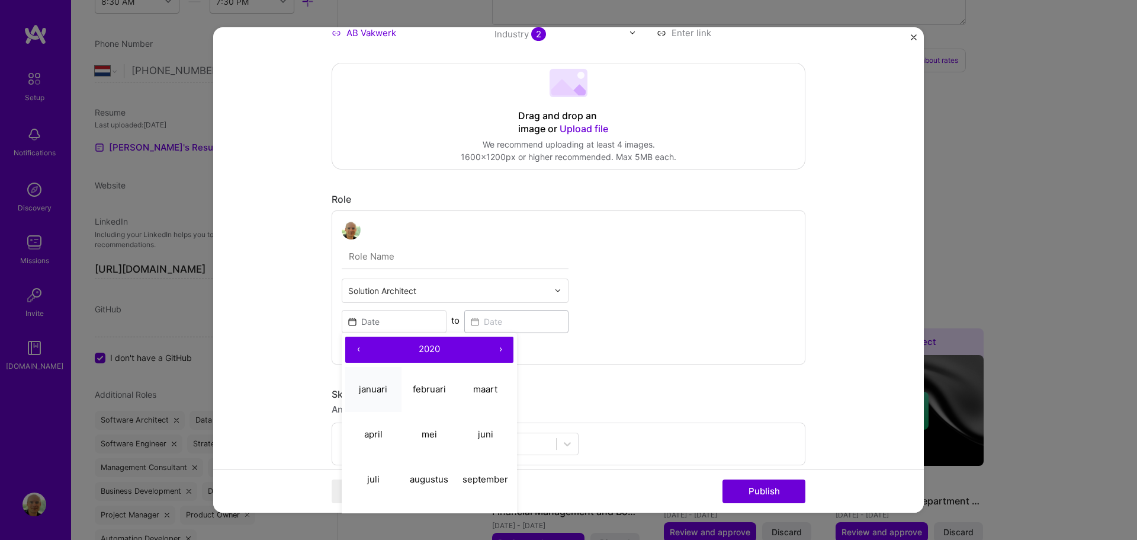
click at [363, 390] on abbr "januari" at bounding box center [373, 388] width 28 height 11
type input "[DATE]"
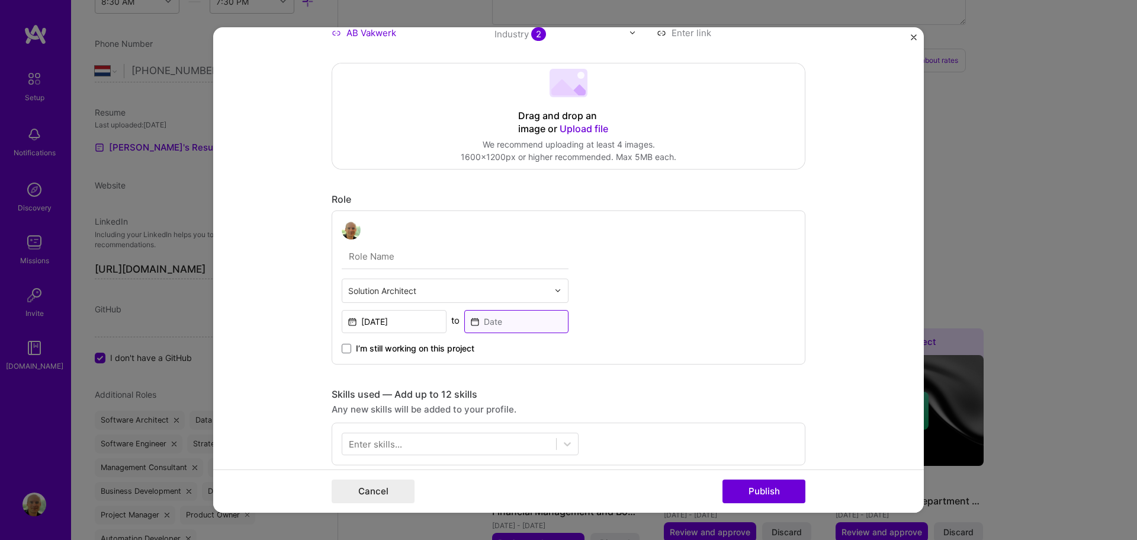
click at [499, 324] on input at bounding box center [516, 321] width 105 height 23
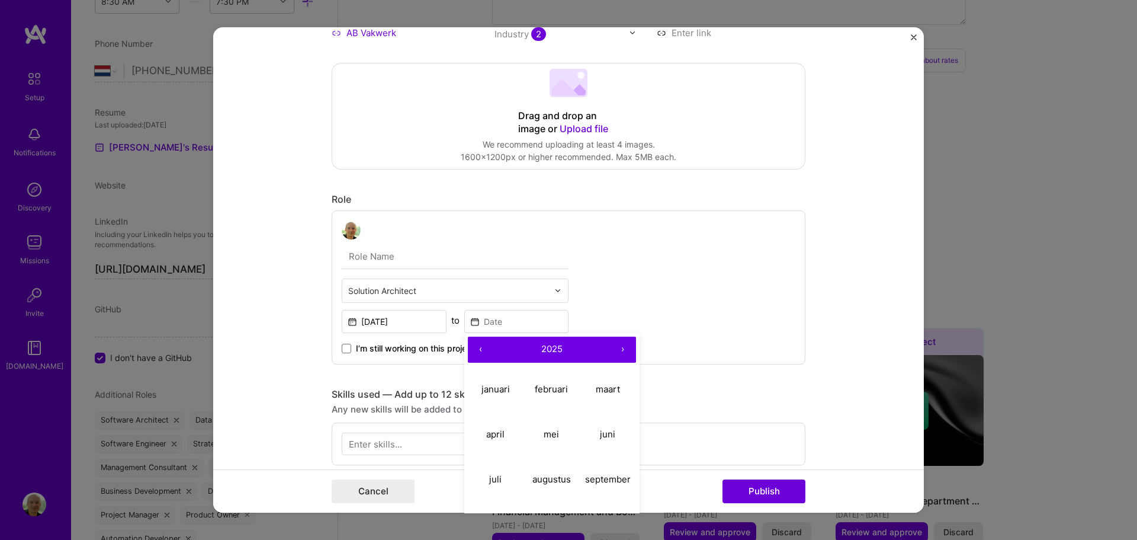
click at [475, 352] on button "‹" at bounding box center [481, 349] width 26 height 26
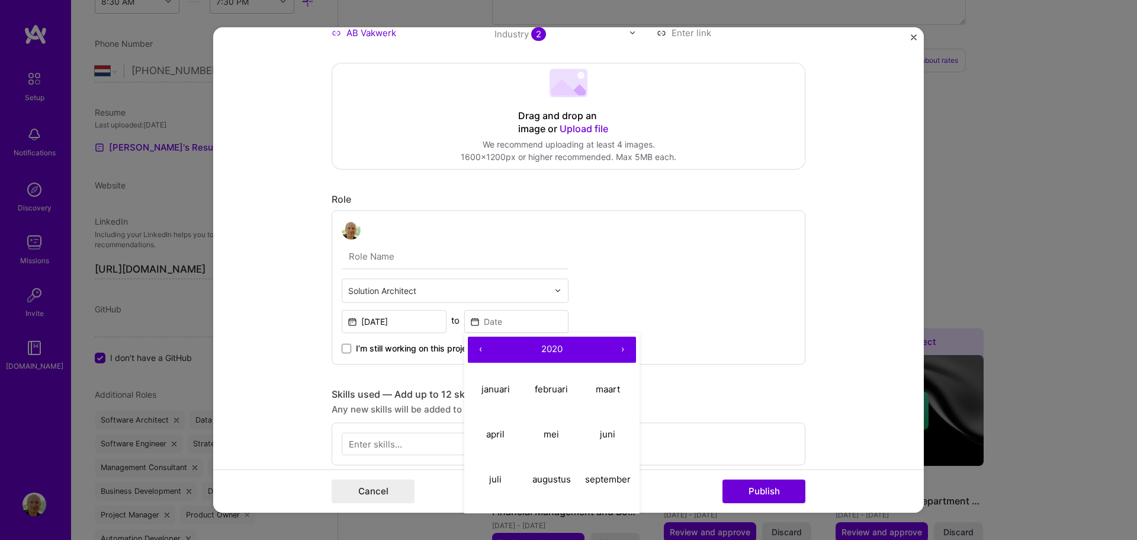
click at [617, 351] on button "›" at bounding box center [623, 349] width 26 height 26
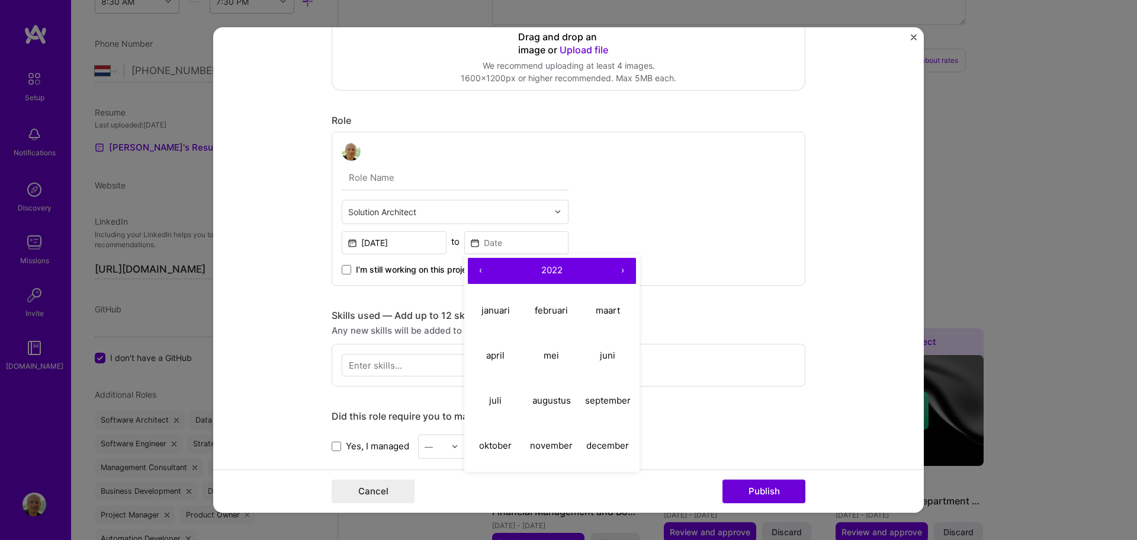
scroll to position [296, 0]
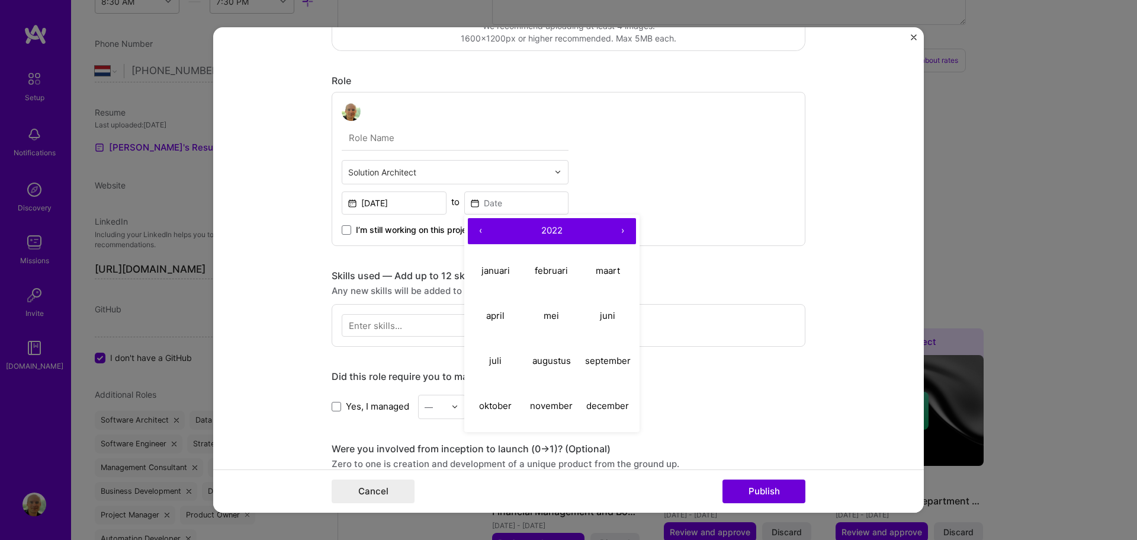
click at [617, 227] on button "›" at bounding box center [623, 231] width 26 height 26
click at [618, 229] on button "›" at bounding box center [623, 231] width 26 height 26
click at [598, 272] on abbr "maart" at bounding box center [608, 270] width 24 height 11
type input "[DATE]"
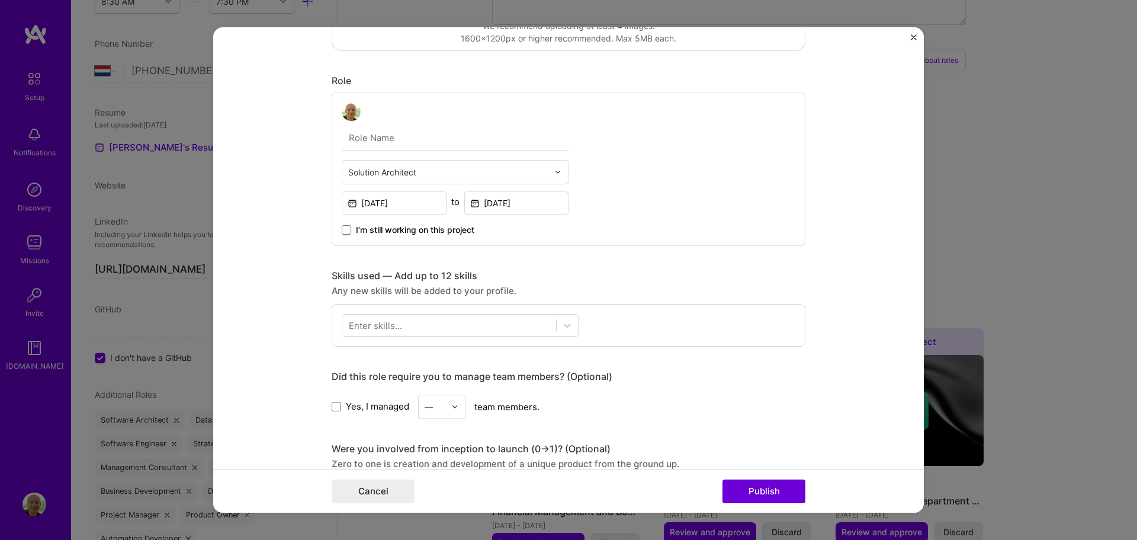
click at [396, 329] on div "Enter skills..." at bounding box center [375, 325] width 53 height 12
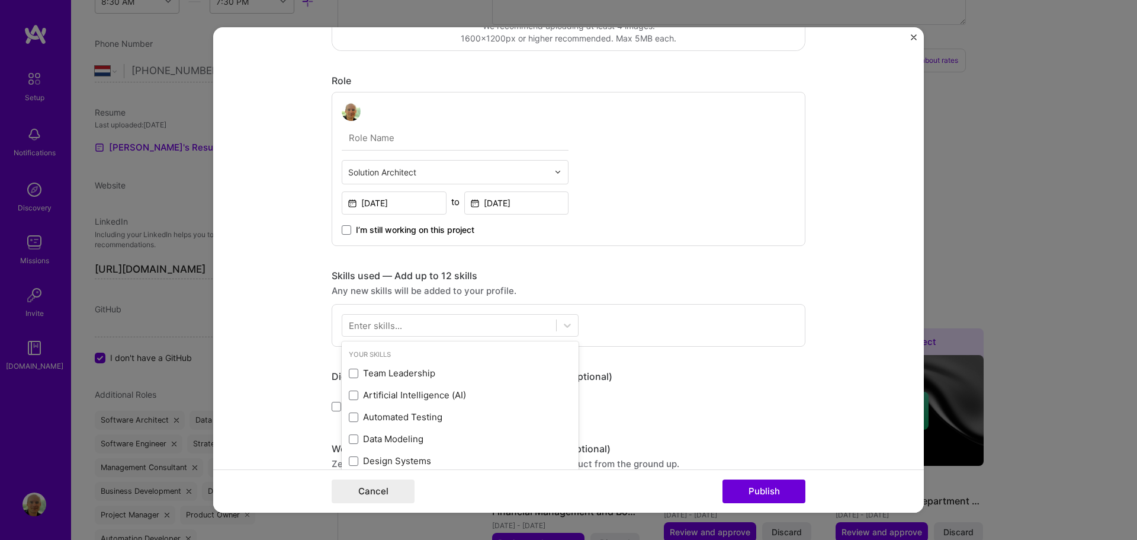
click at [392, 323] on div "Enter skills..." at bounding box center [375, 325] width 53 height 12
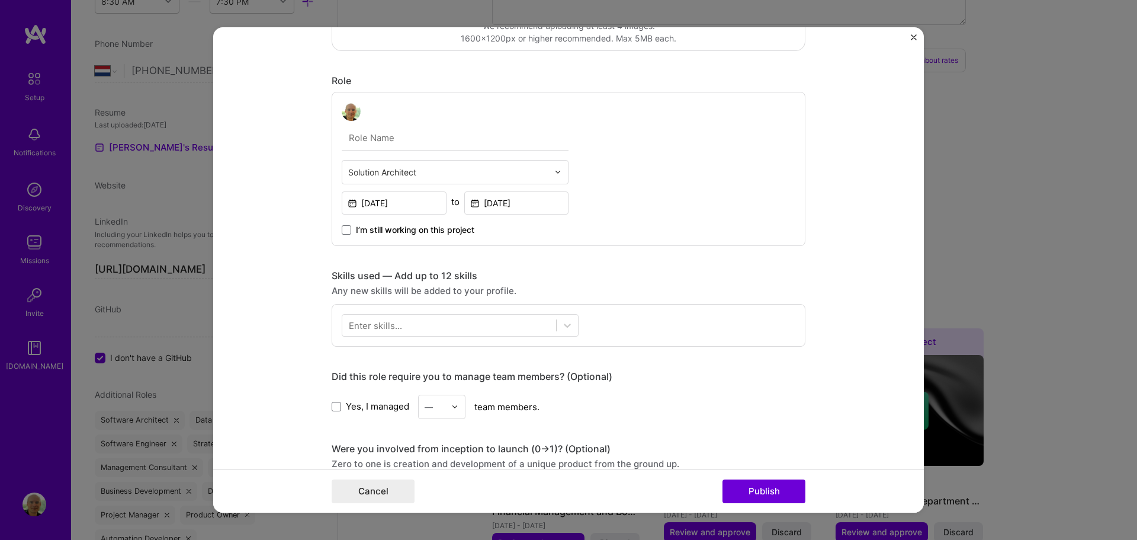
click at [393, 326] on div "Enter skills..." at bounding box center [375, 325] width 53 height 12
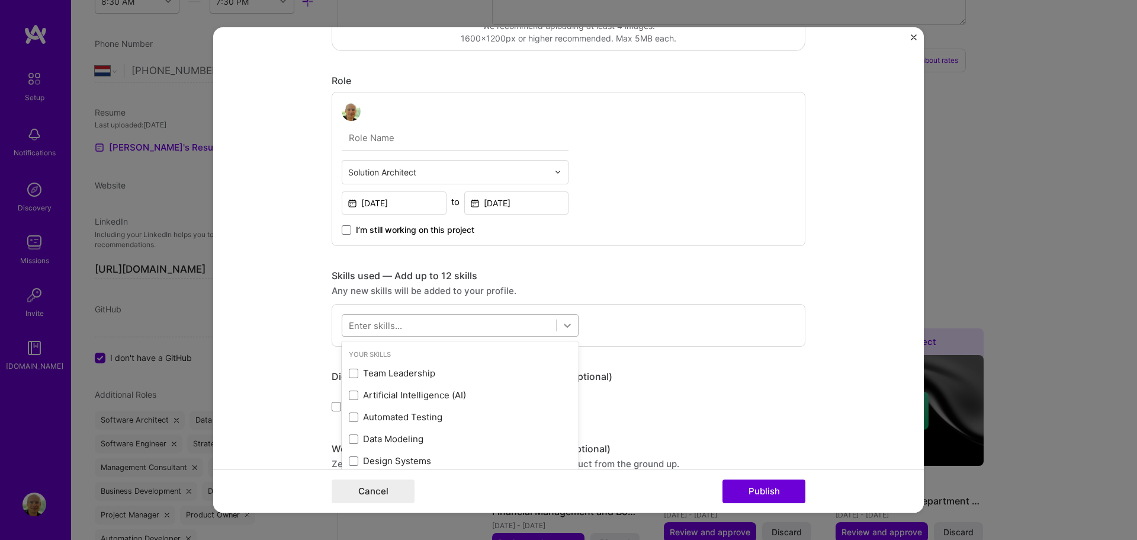
click at [569, 322] on icon at bounding box center [568, 325] width 12 height 12
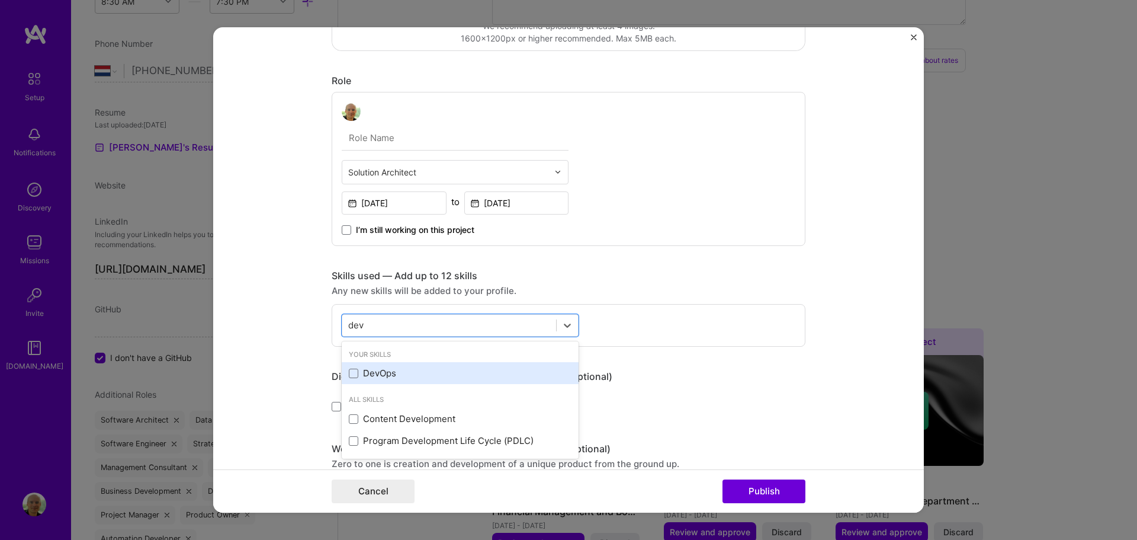
click at [405, 370] on div "DevOps" at bounding box center [460, 373] width 223 height 12
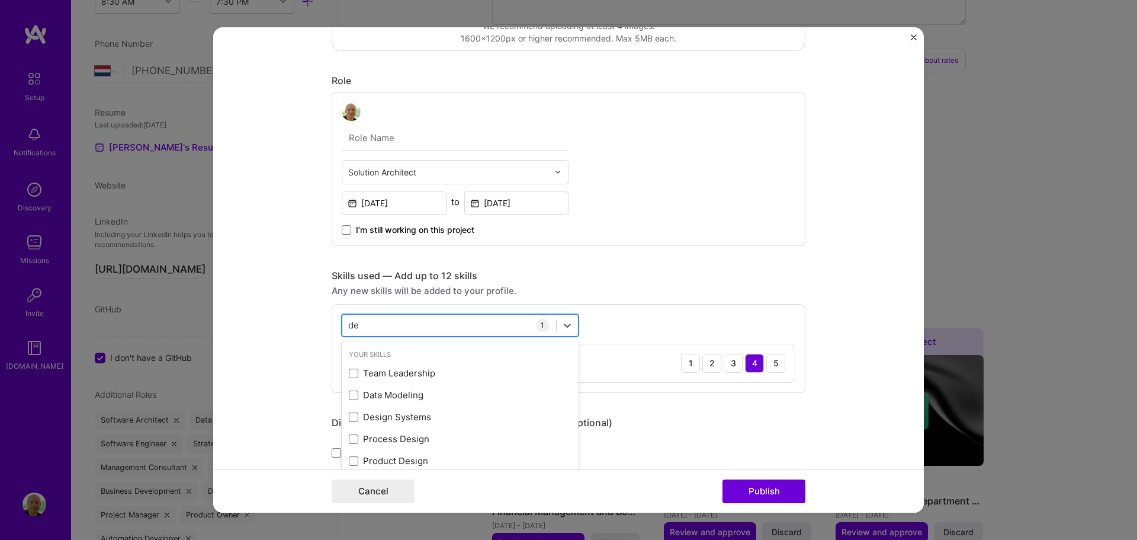
type input "d"
click at [406, 370] on div "Process Design" at bounding box center [460, 373] width 223 height 12
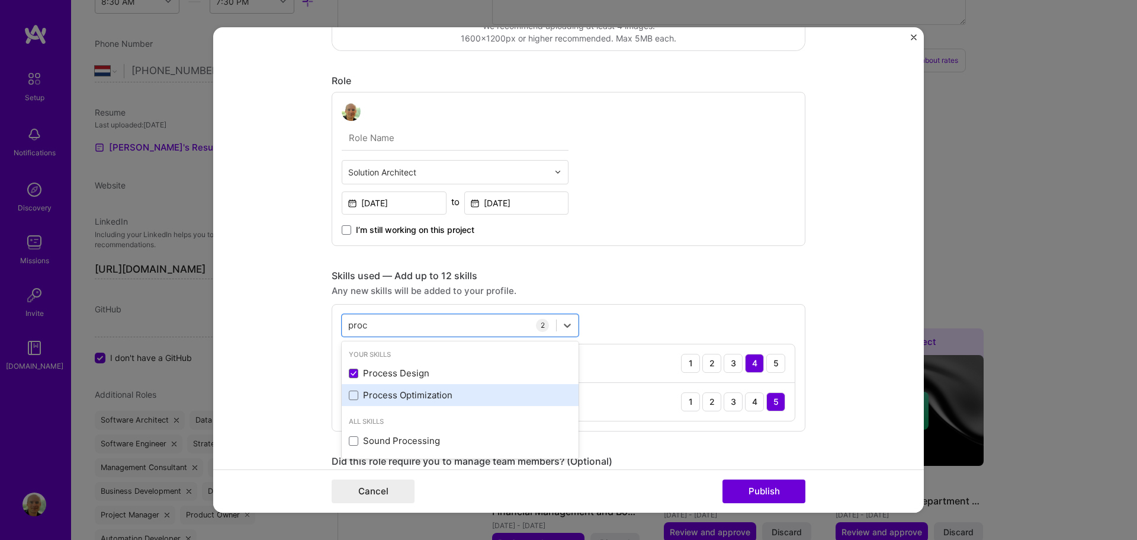
click at [409, 394] on div "Process Optimization" at bounding box center [460, 395] width 223 height 12
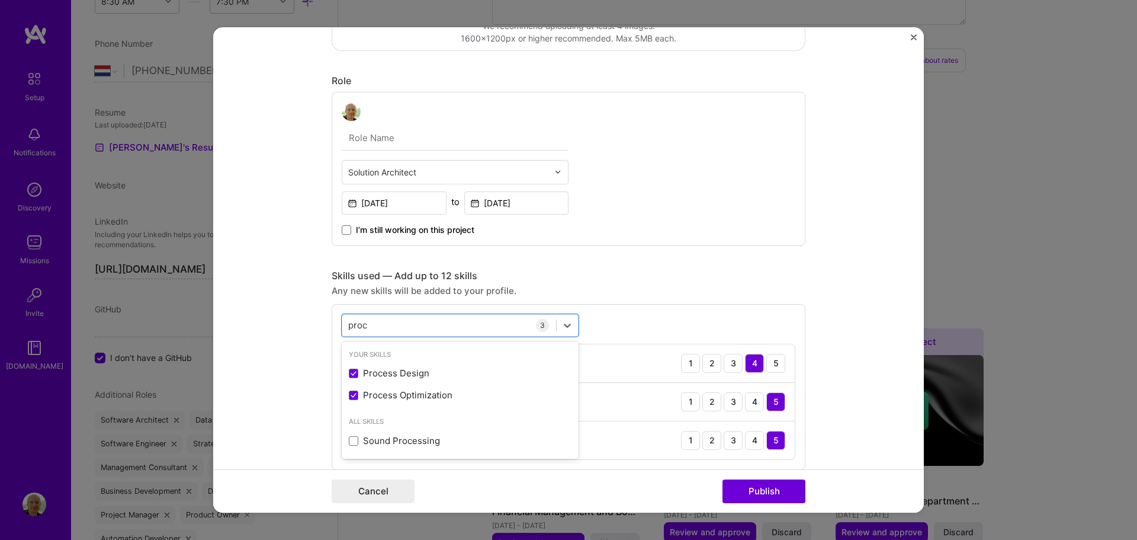
click at [638, 278] on div "Skills used — Add up to 12 skills" at bounding box center [569, 276] width 474 height 12
click at [401, 328] on div "proc proc" at bounding box center [449, 325] width 214 height 20
type input "p"
click at [395, 392] on div "No Code" at bounding box center [460, 395] width 223 height 12
type input "no"
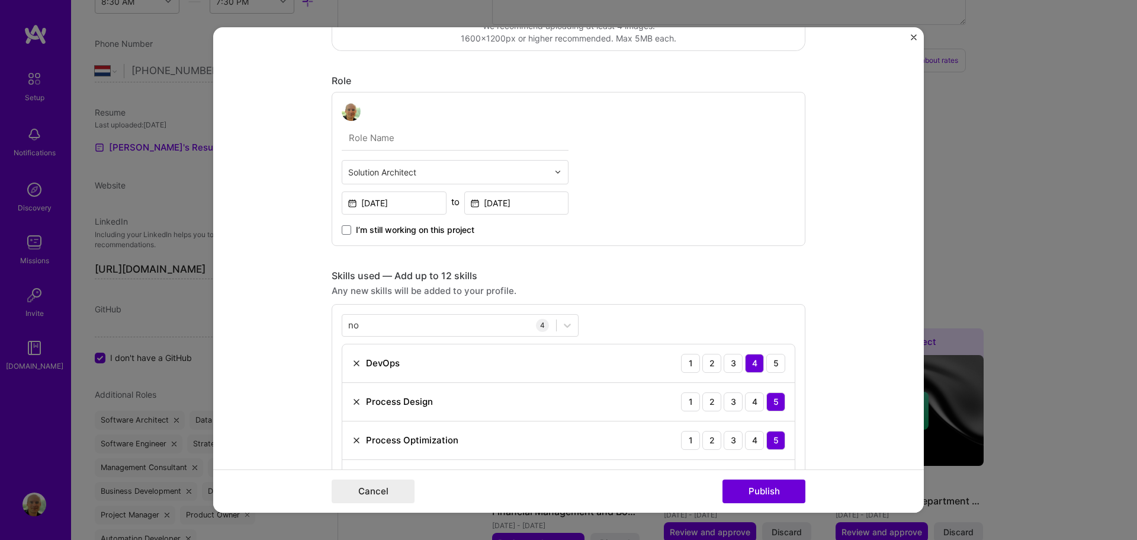
click at [279, 396] on form "Project title Automation of the onboarding of [DEMOGRAPHIC_DATA] workers Compan…" at bounding box center [568, 270] width 711 height 486
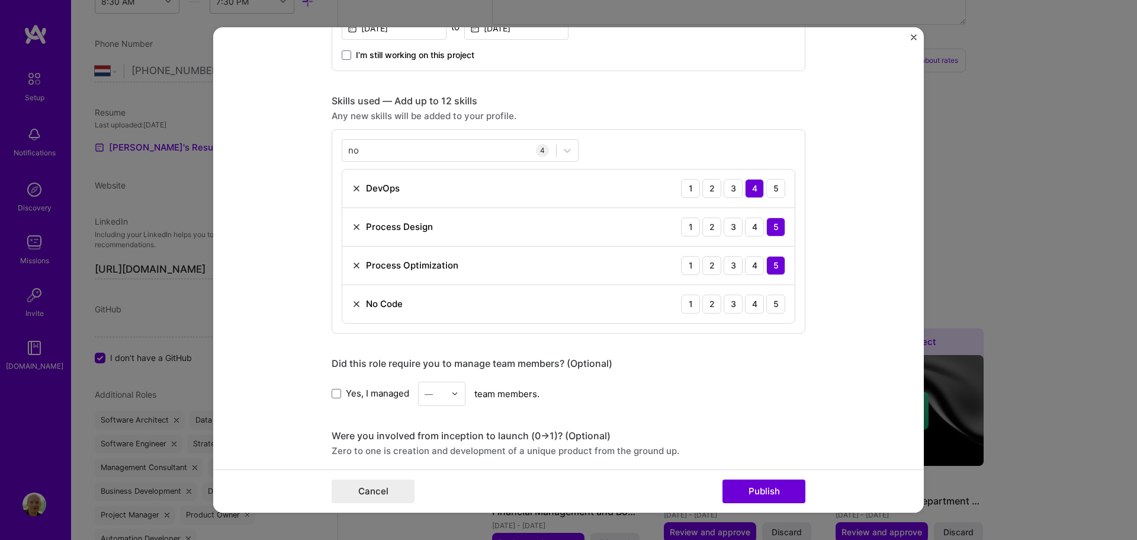
scroll to position [474, 0]
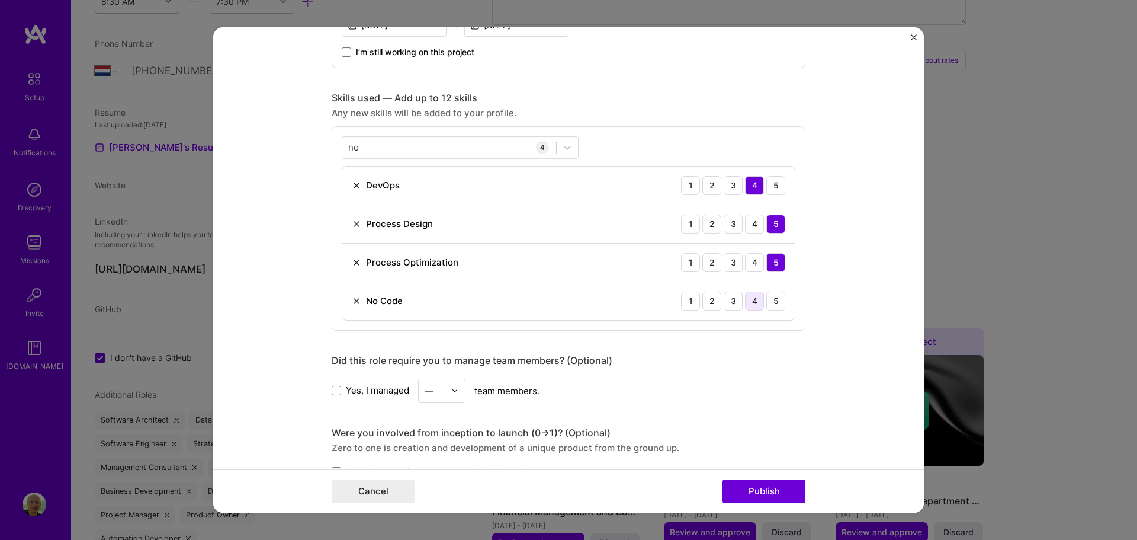
click at [748, 304] on div "4" at bounding box center [754, 300] width 19 height 19
click at [249, 335] on form "Project title Automation of the onboarding of [DEMOGRAPHIC_DATA] workers Compan…" at bounding box center [568, 270] width 711 height 486
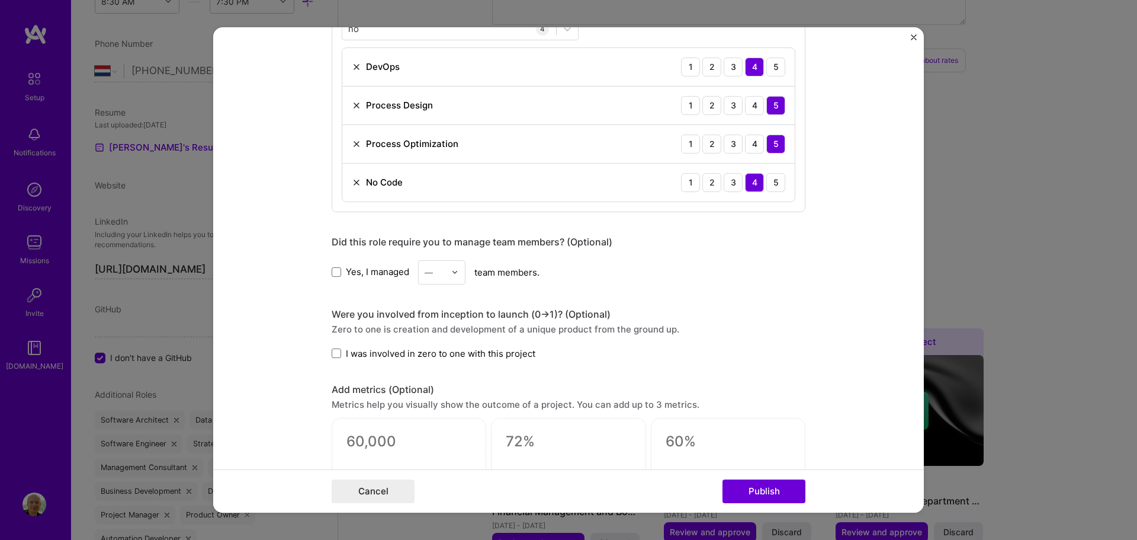
scroll to position [652, 0]
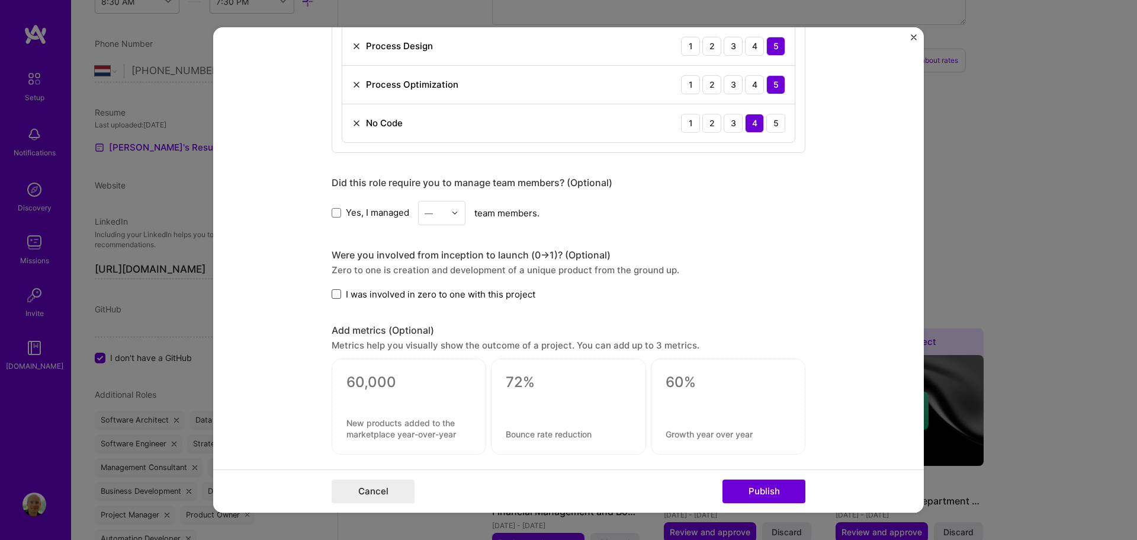
click at [335, 294] on span at bounding box center [336, 293] width 9 height 9
click at [0, 0] on input "I was involved in zero to one with this project" at bounding box center [0, 0] width 0 height 0
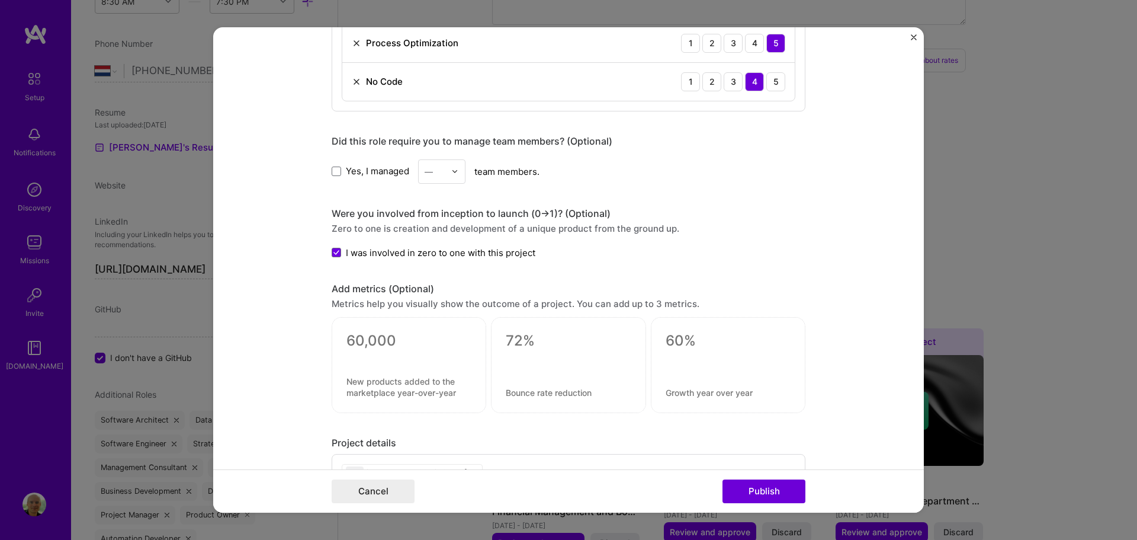
scroll to position [770, 0]
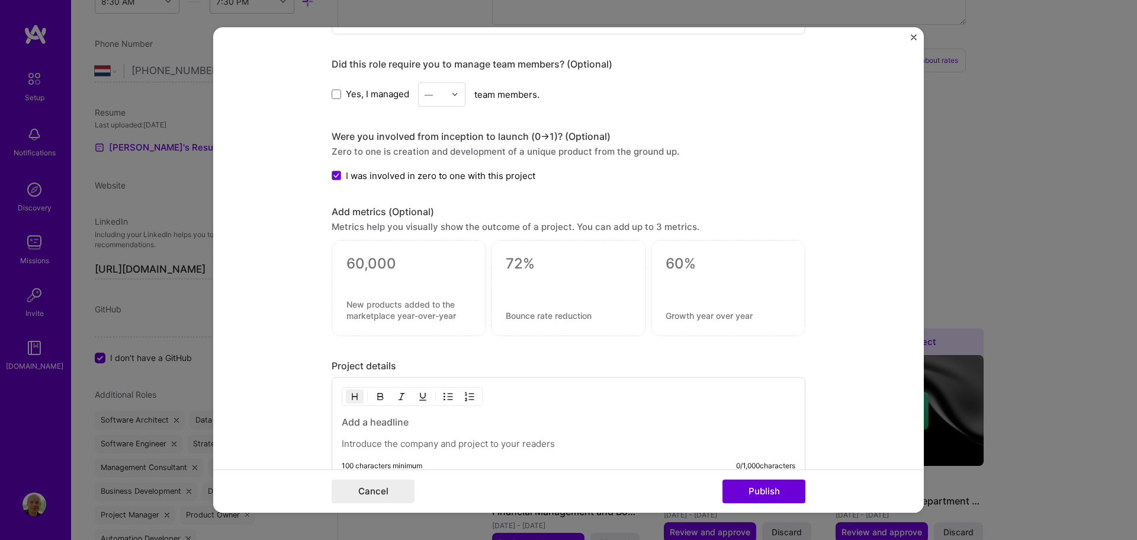
click at [382, 257] on textarea at bounding box center [409, 264] width 125 height 18
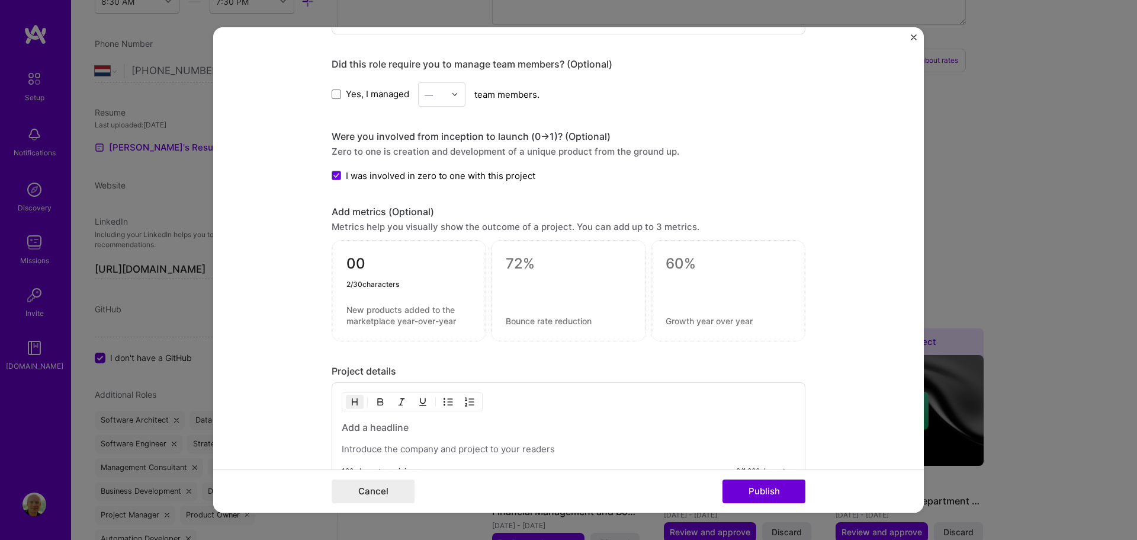
type textarea "0"
type textarea "5000"
click at [381, 307] on textarea at bounding box center [409, 315] width 125 height 23
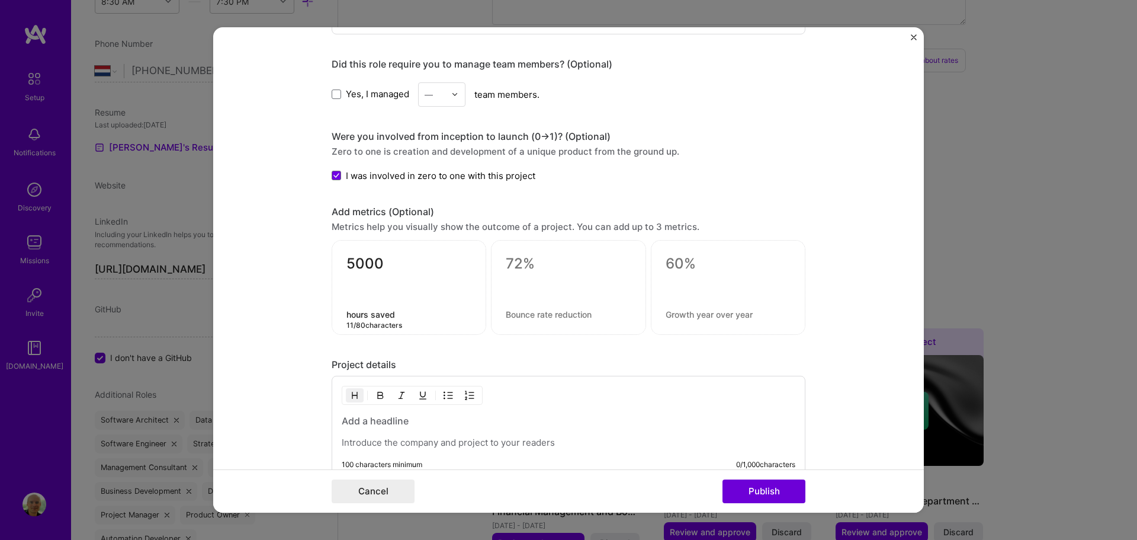
type textarea "hours saved"
click at [528, 267] on textarea at bounding box center [568, 264] width 125 height 18
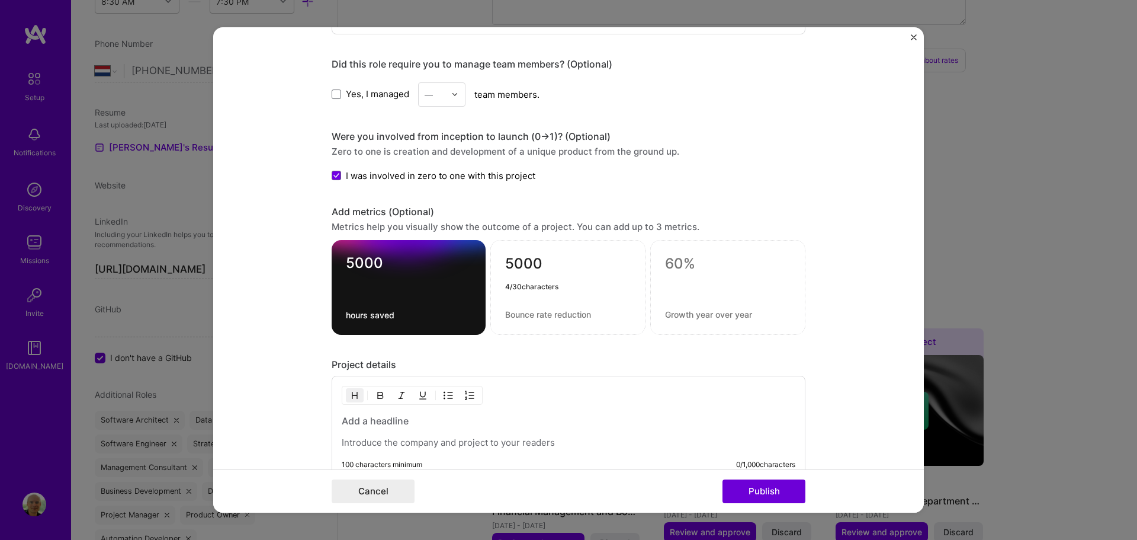
type textarea "5000"
click at [520, 312] on textarea at bounding box center [568, 314] width 126 height 11
type textarea "workers onboarded"
click at [288, 329] on form "Project title Automation of the onboarding of [DEMOGRAPHIC_DATA] workers Compan…" at bounding box center [568, 270] width 711 height 486
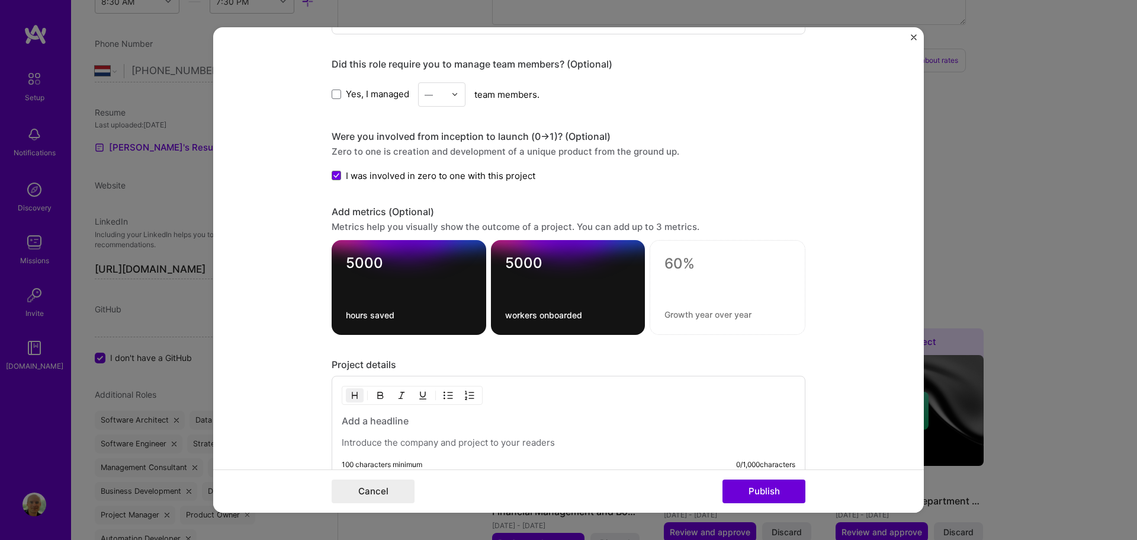
click at [695, 261] on textarea at bounding box center [728, 264] width 126 height 18
type textarea "15000"
click at [687, 311] on textarea at bounding box center [728, 314] width 126 height 11
type textarea "contracts generated"
click at [282, 395] on form "Project title Automation of the onboarding of [DEMOGRAPHIC_DATA] workers Compan…" at bounding box center [568, 270] width 711 height 486
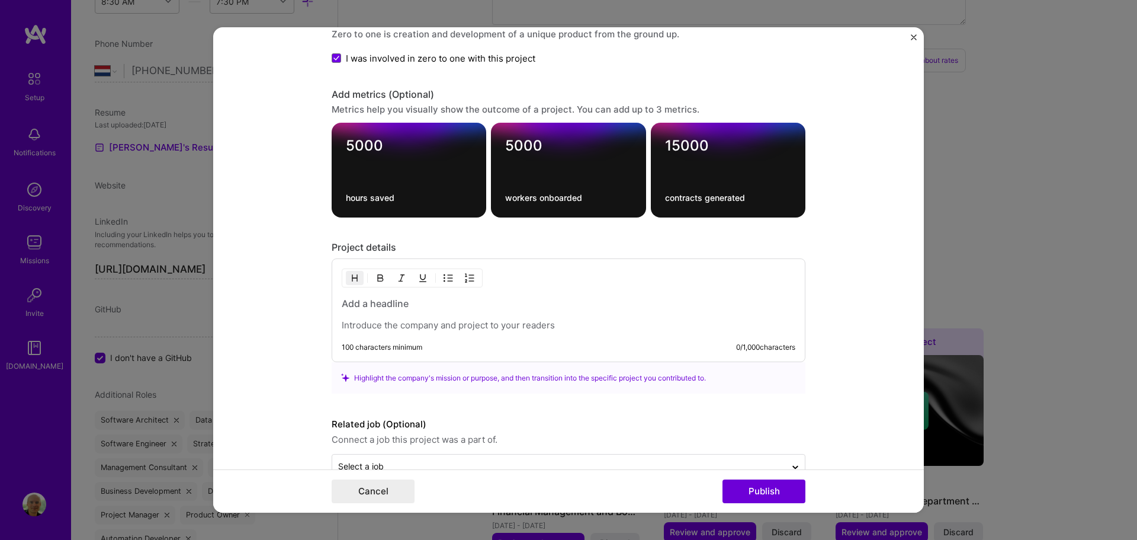
scroll to position [889, 0]
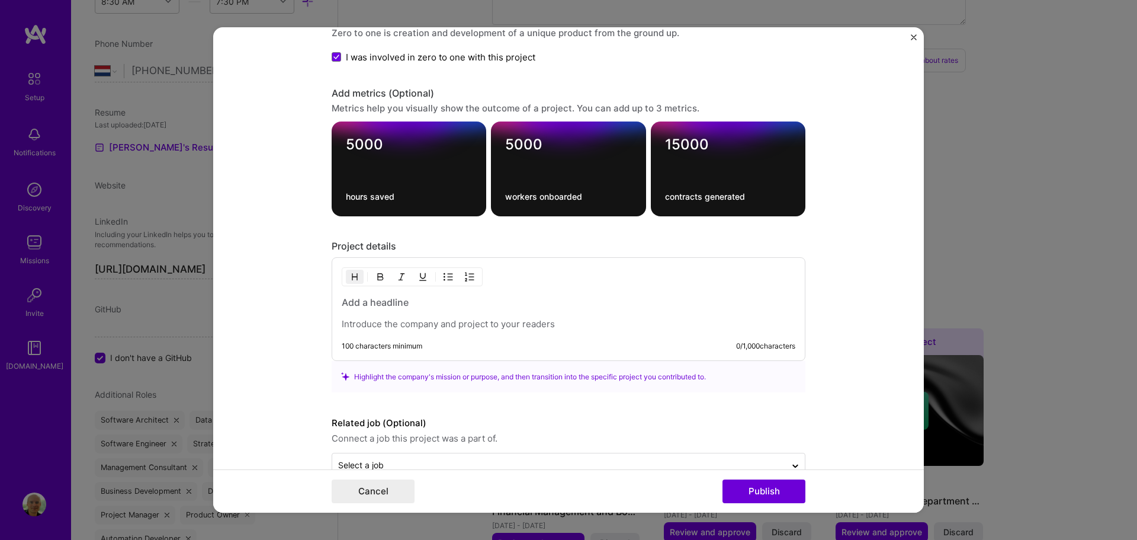
click at [395, 305] on h3 at bounding box center [569, 302] width 454 height 13
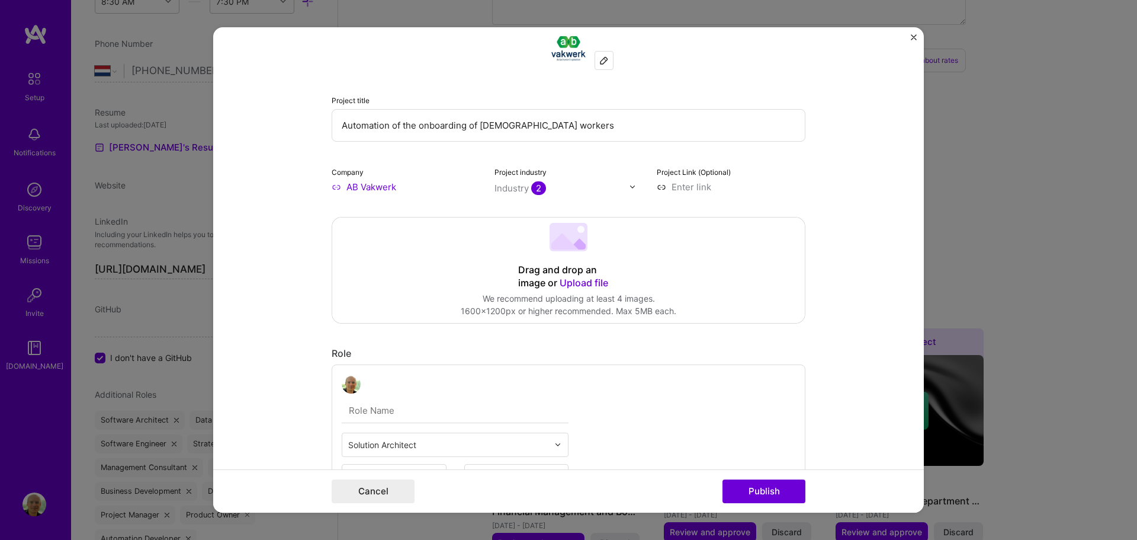
scroll to position [0, 0]
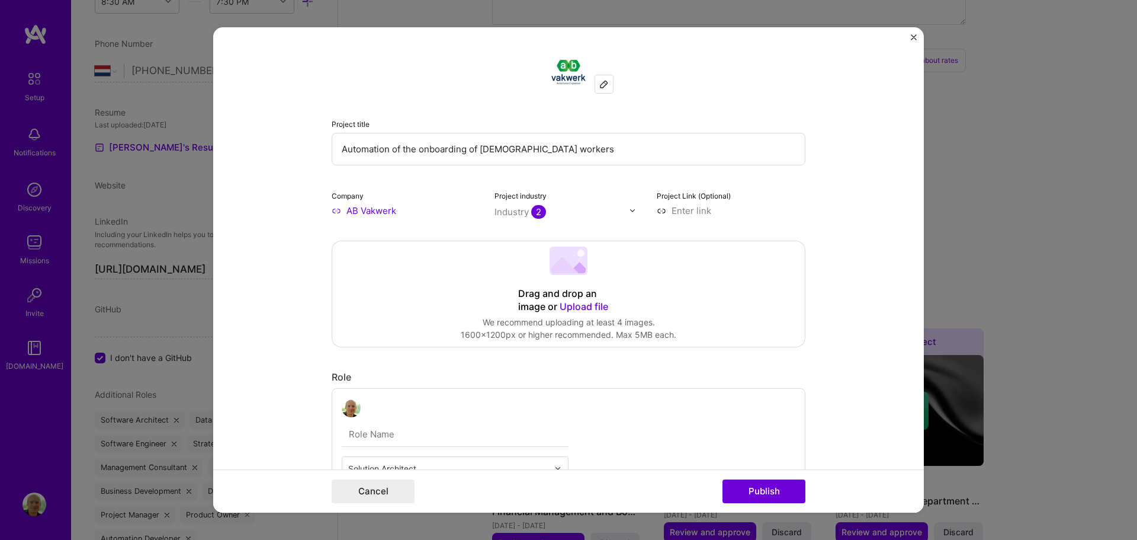
click at [595, 152] on input "Automation of the onboarding of [DEMOGRAPHIC_DATA] workers" at bounding box center [569, 149] width 474 height 33
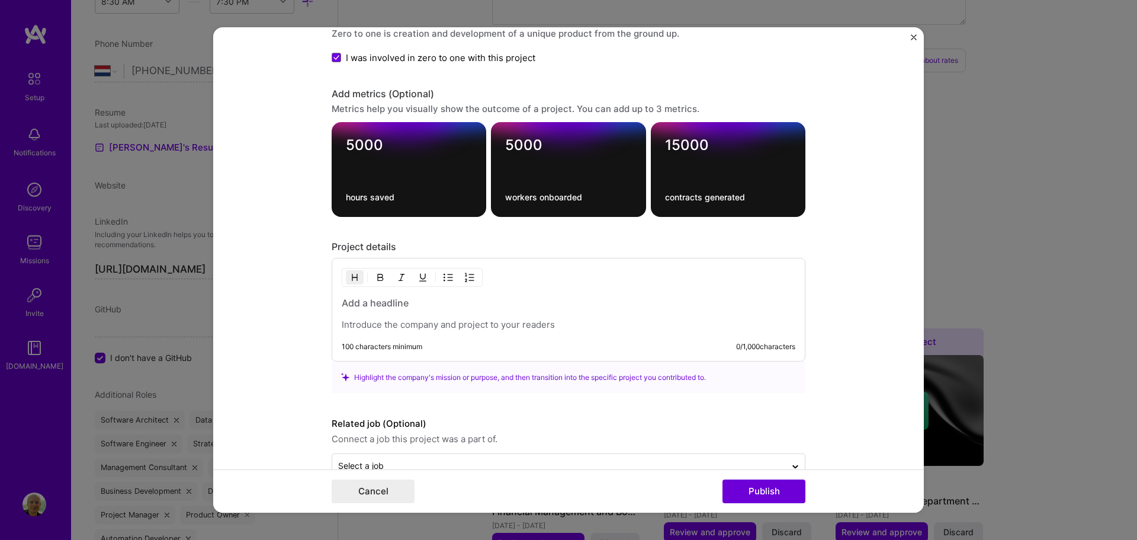
scroll to position [889, 0]
click at [422, 306] on h3 at bounding box center [569, 302] width 454 height 13
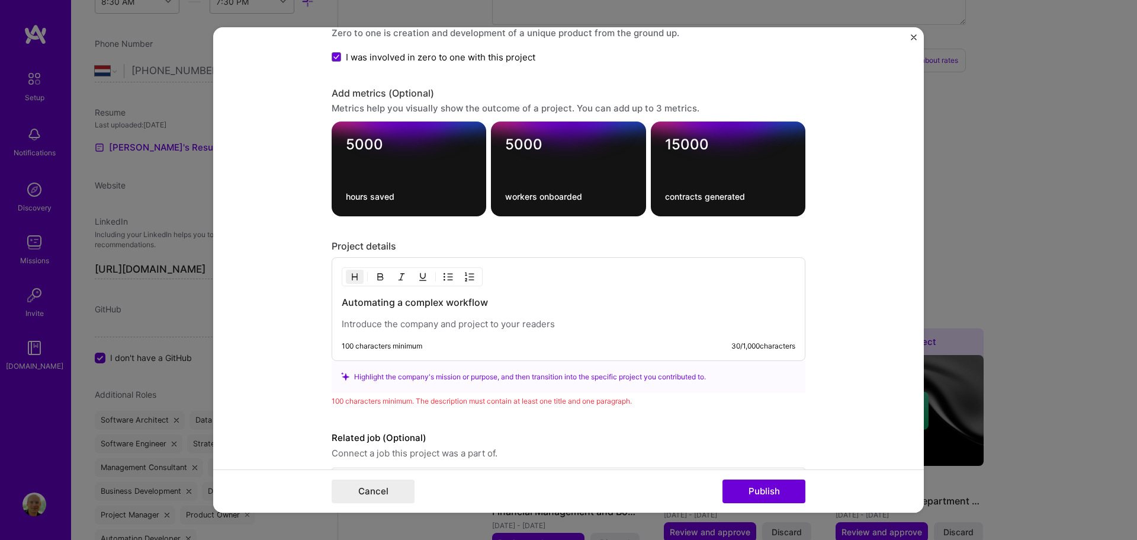
drag, startPoint x: 423, startPoint y: 306, endPoint x: 955, endPoint y: 567, distance: 592.9
click at [504, 309] on div "Automating a complex workflow" at bounding box center [569, 313] width 454 height 34
click at [501, 302] on h3 "Automating a complex workflow" at bounding box center [569, 302] width 454 height 13
click at [491, 328] on p at bounding box center [569, 324] width 454 height 12
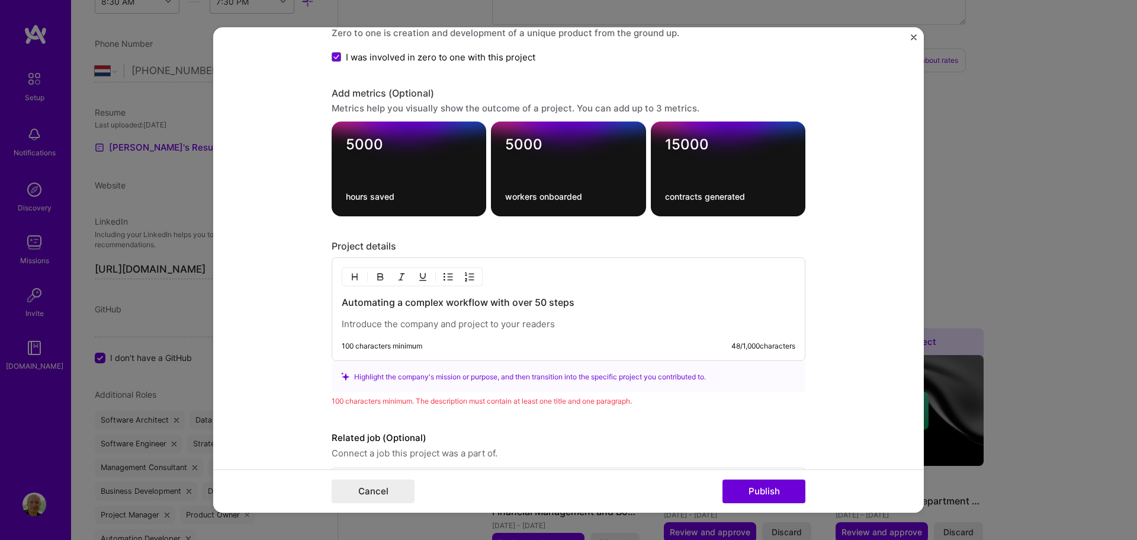
click at [574, 317] on div "Automating a complex workflow with over 50 steps" at bounding box center [569, 313] width 454 height 34
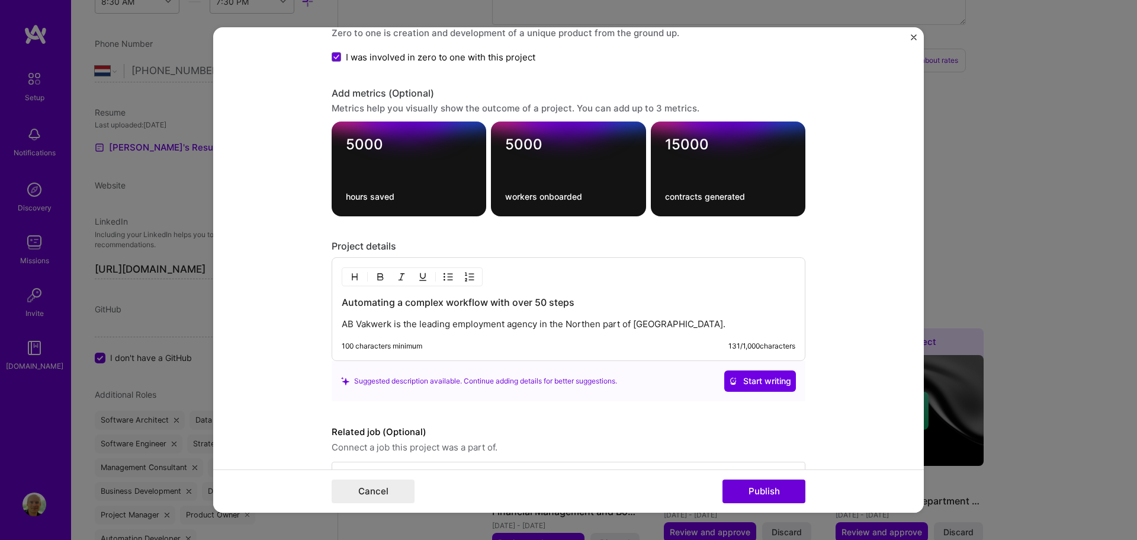
click at [709, 320] on p "AB Vakwerk is the leading employment agency in the Northen part of [GEOGRAPHIC_…" at bounding box center [569, 324] width 454 height 12
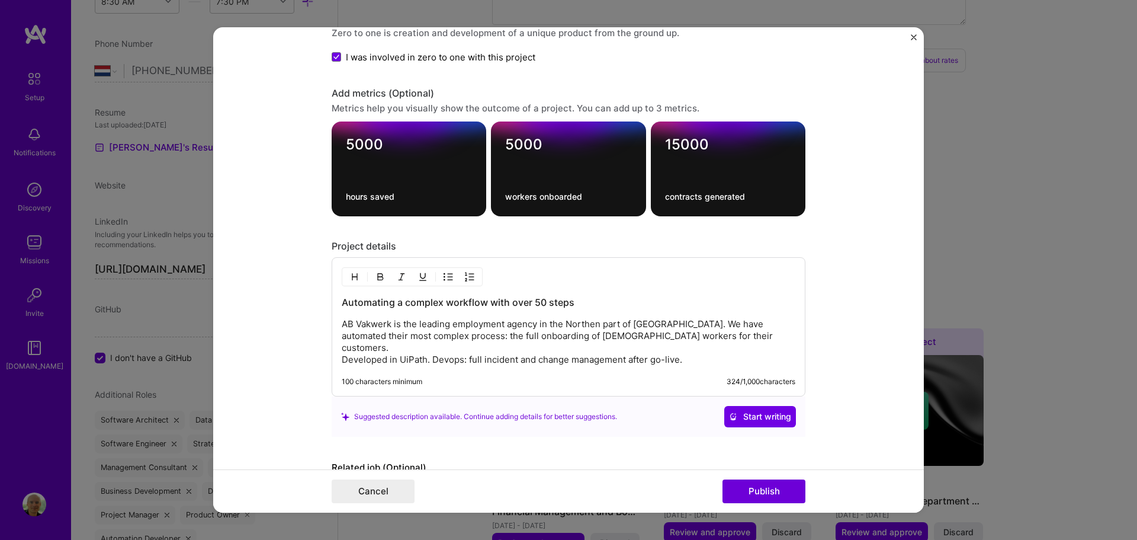
click at [428, 346] on p "AB Vakwerk is the leading employment agency in the Northen part of [GEOGRAPHIC_…" at bounding box center [569, 341] width 454 height 47
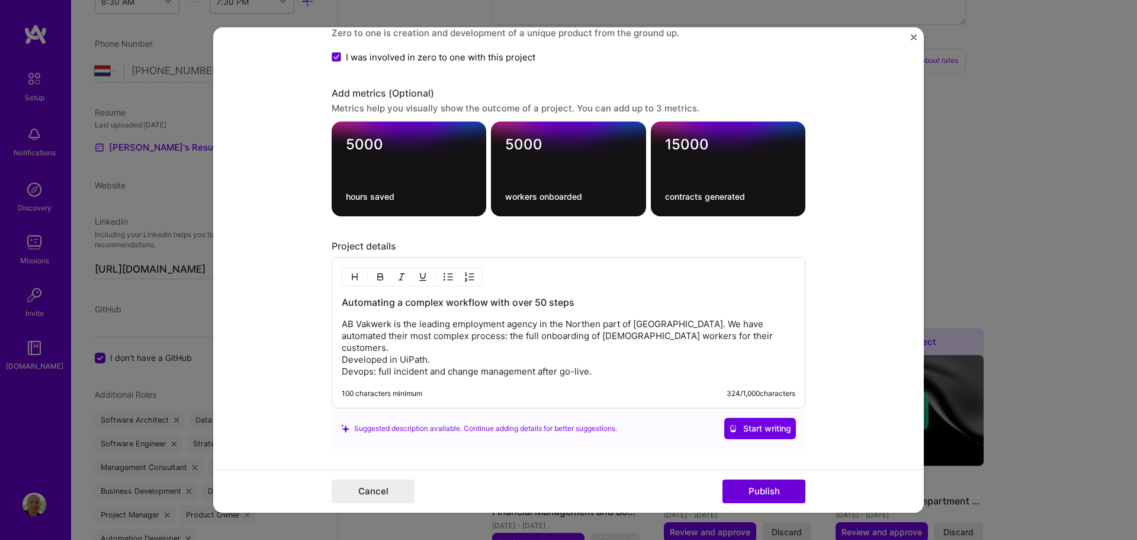
click at [383, 357] on p "AB Vakwerk is the leading employment agency in the Northen part of [GEOGRAPHIC_…" at bounding box center [569, 347] width 454 height 59
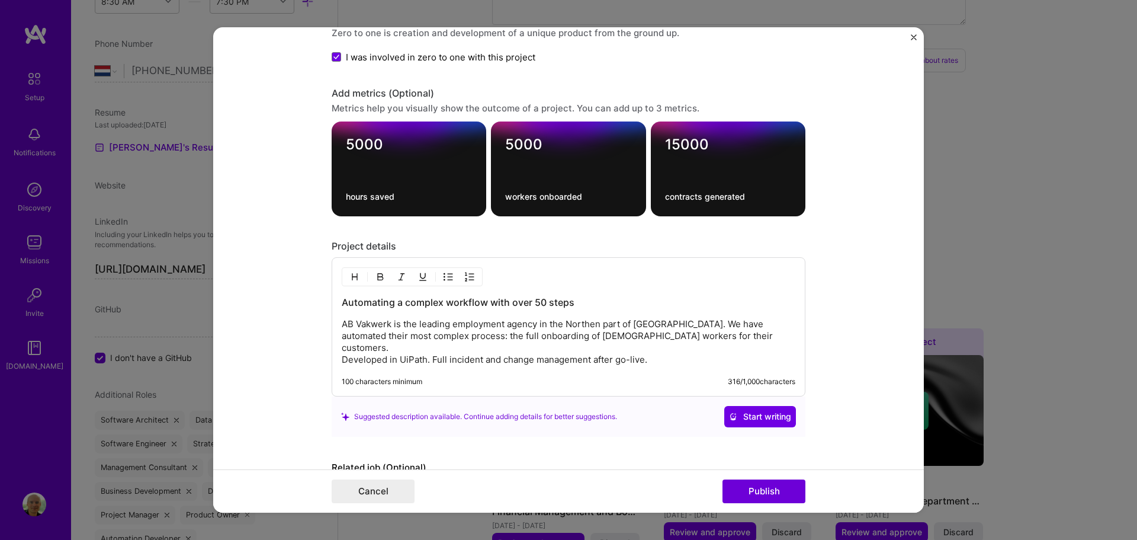
click at [644, 345] on p "AB Vakwerk is the leading employment agency in the Northen part of [GEOGRAPHIC_…" at bounding box center [569, 341] width 454 height 47
click at [452, 351] on p "AB Vakwerk is the leading employment agency in the Northen part of [GEOGRAPHIC_…" at bounding box center [569, 341] width 454 height 47
click at [697, 345] on p "AB Vakwerk is the leading employment agency in the Northen part of [GEOGRAPHIC_…" at bounding box center [569, 341] width 454 height 47
click at [745, 335] on p "AB Vakwerk is the leading employment agency in the Northen part of [GEOGRAPHIC_…" at bounding box center [569, 341] width 454 height 47
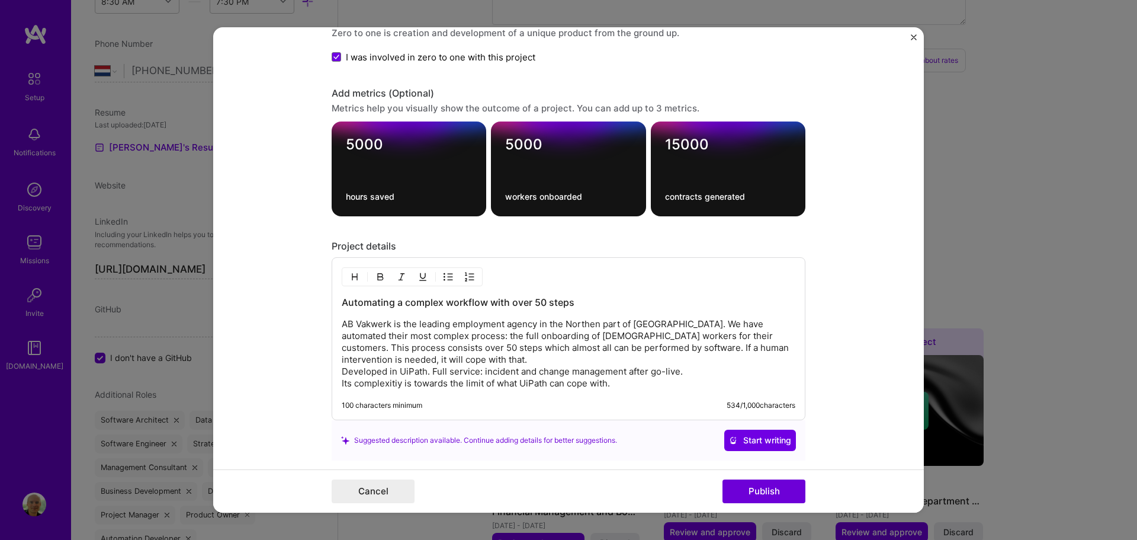
click at [710, 375] on p "AB Vakwerk is the leading employment agency in the Northen part of [GEOGRAPHIC_…" at bounding box center [569, 353] width 454 height 71
click at [636, 387] on p "AB Vakwerk is the leading employment agency in the Northen part of [GEOGRAPHIC_…" at bounding box center [569, 353] width 454 height 71
click at [557, 363] on p "AB Vakwerk is the leading employment agency in the Northen part of [GEOGRAPHIC_…" at bounding box center [569, 353] width 454 height 71
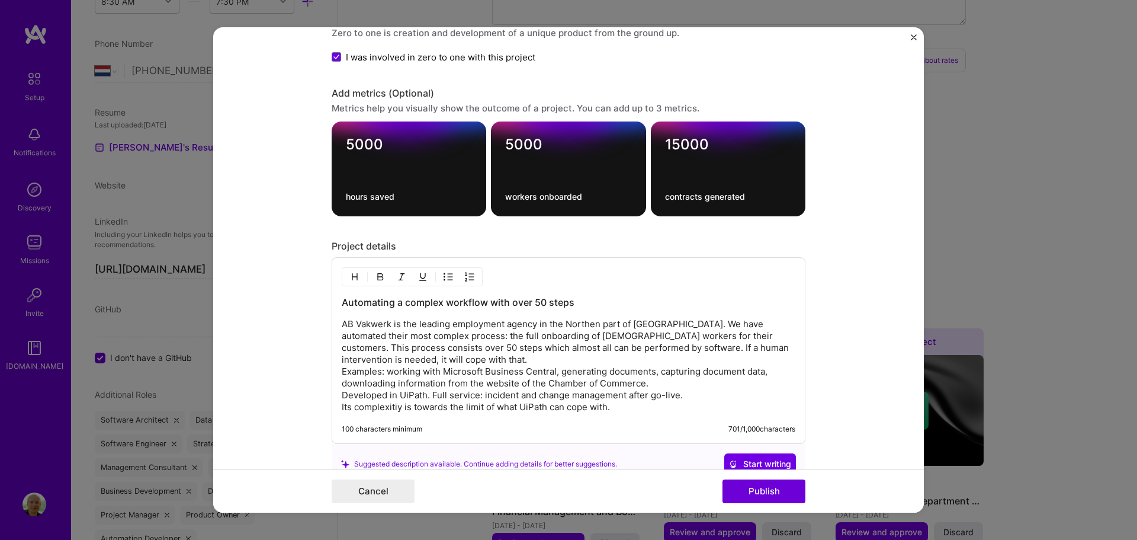
click at [556, 365] on p "AB Vakwerk is the leading employment agency in the Northen part of [GEOGRAPHIC_…" at bounding box center [569, 365] width 454 height 95
click at [552, 373] on p "AB Vakwerk is the leading employment agency in the Northen part of [GEOGRAPHIC_…" at bounding box center [569, 365] width 454 height 95
click at [708, 387] on p "AB Vakwerk is the leading employment agency in the Northen part of [GEOGRAPHIC_…" at bounding box center [569, 365] width 454 height 95
click at [756, 380] on p "AB Vakwerk is the leading employment agency in the Northen part of [GEOGRAPHIC_…" at bounding box center [569, 365] width 454 height 95
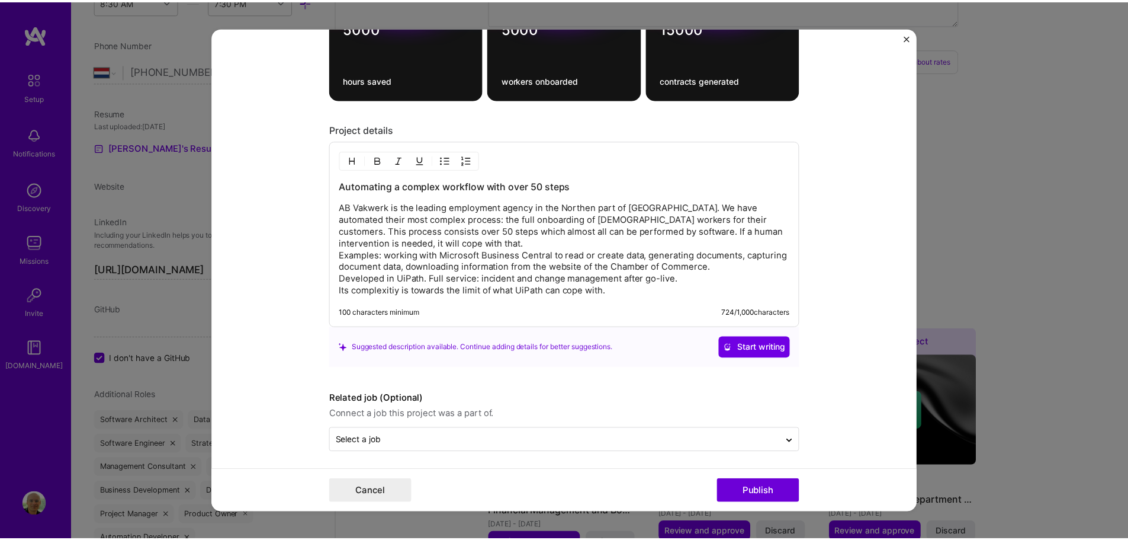
scroll to position [1009, 0]
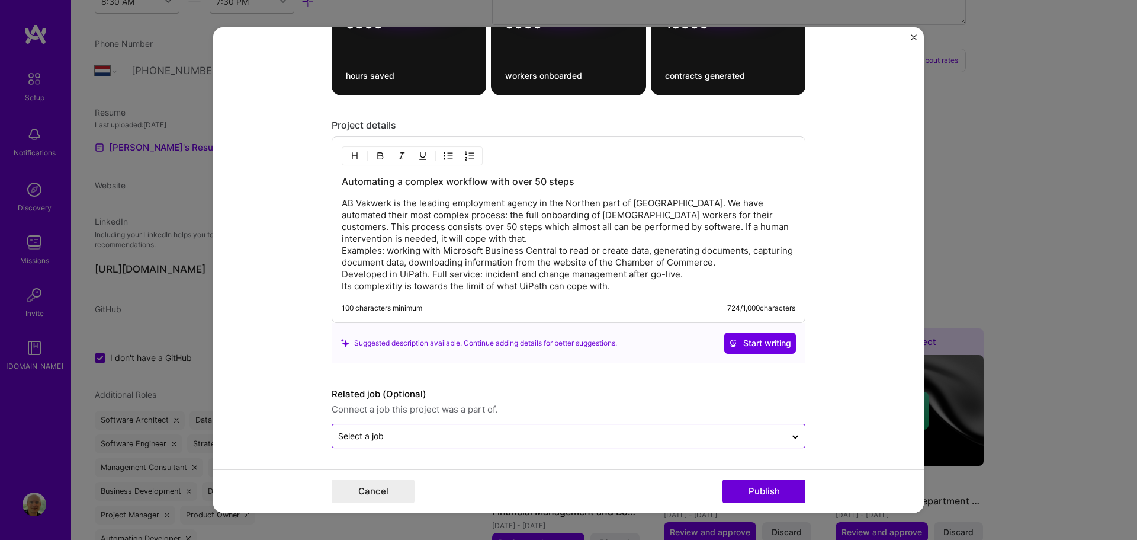
click at [699, 435] on input "text" at bounding box center [559, 435] width 442 height 12
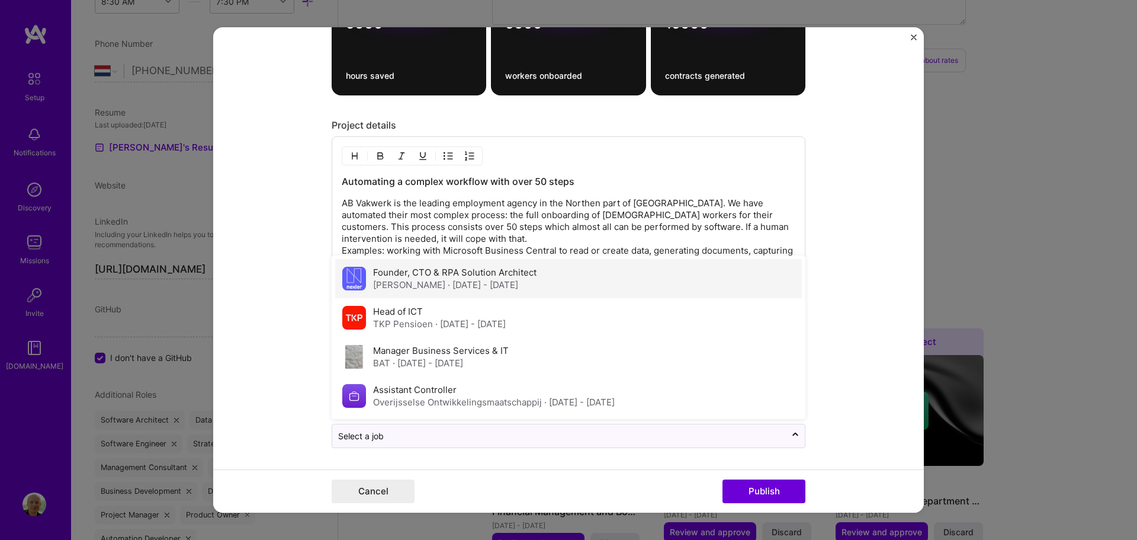
click at [448, 279] on span "· [DATE] - [DATE]" at bounding box center [483, 284] width 70 height 11
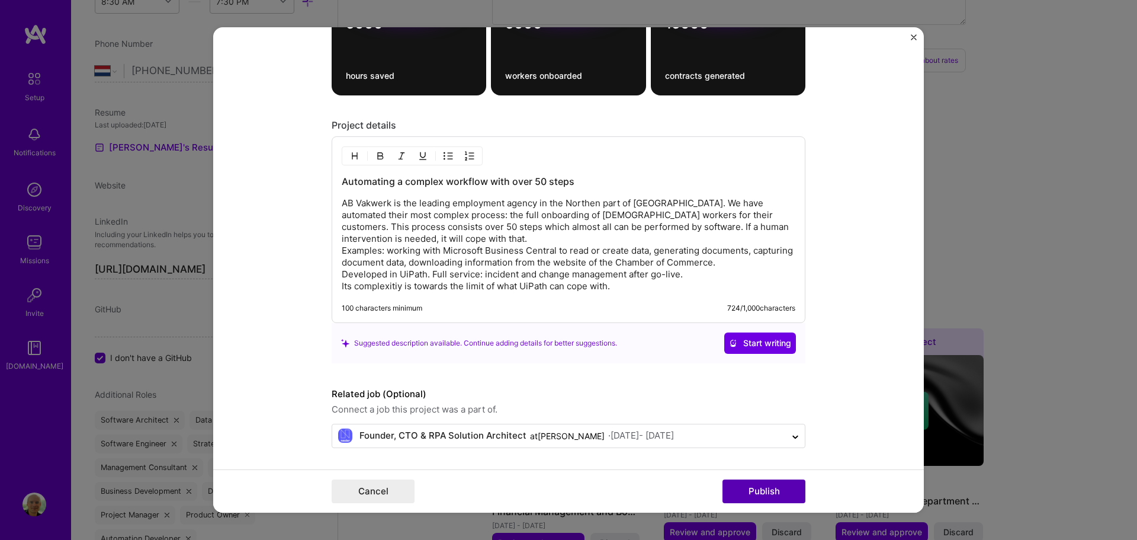
click at [769, 490] on button "Publish" at bounding box center [764, 491] width 83 height 24
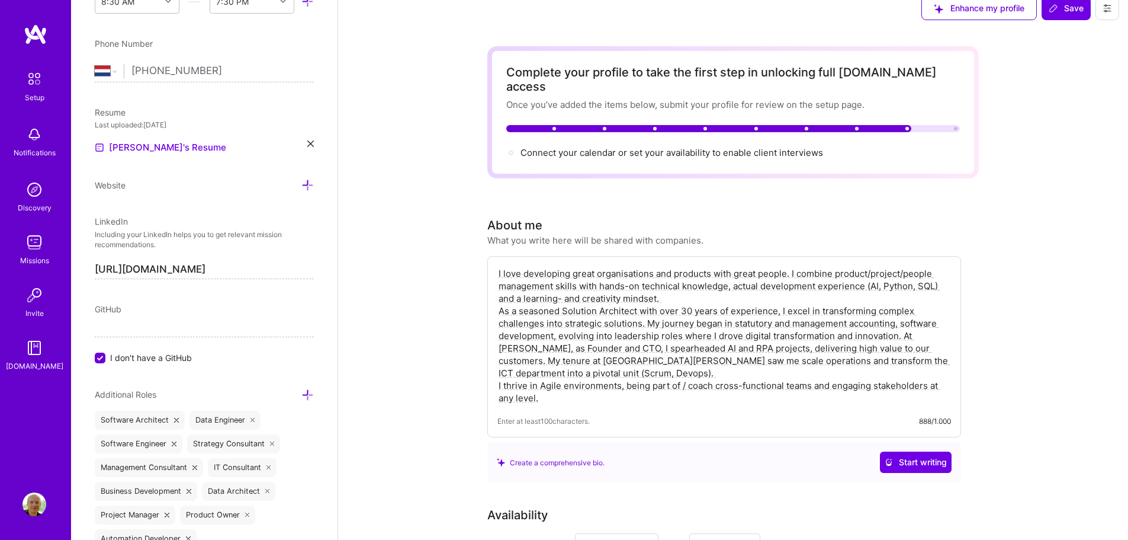
scroll to position [0, 0]
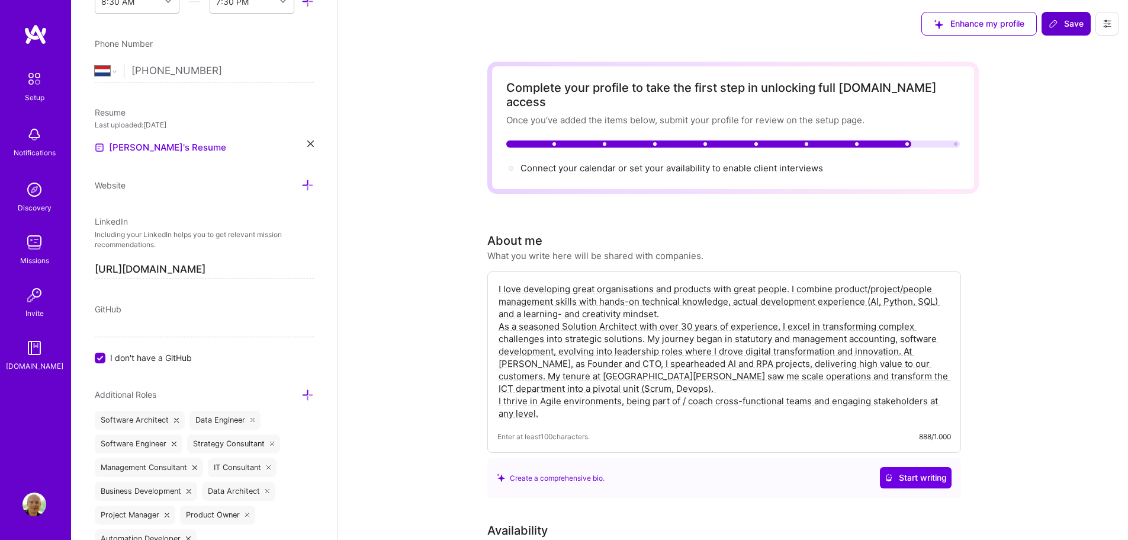
click at [1082, 21] on span "Save" at bounding box center [1066, 24] width 35 height 12
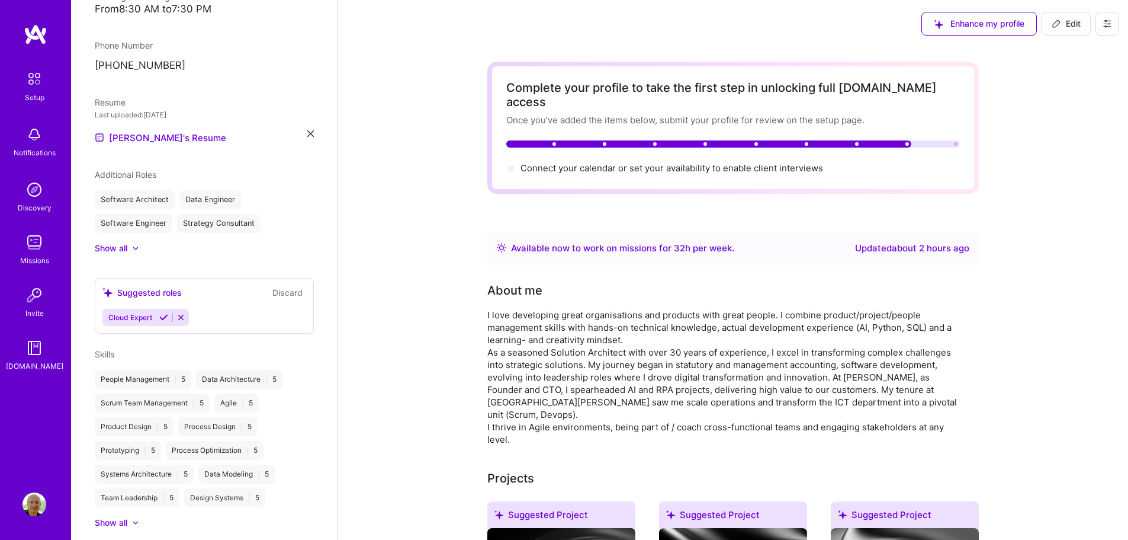
click at [1066, 24] on span "Edit" at bounding box center [1066, 24] width 29 height 12
select select "NL"
select select "Right Now"
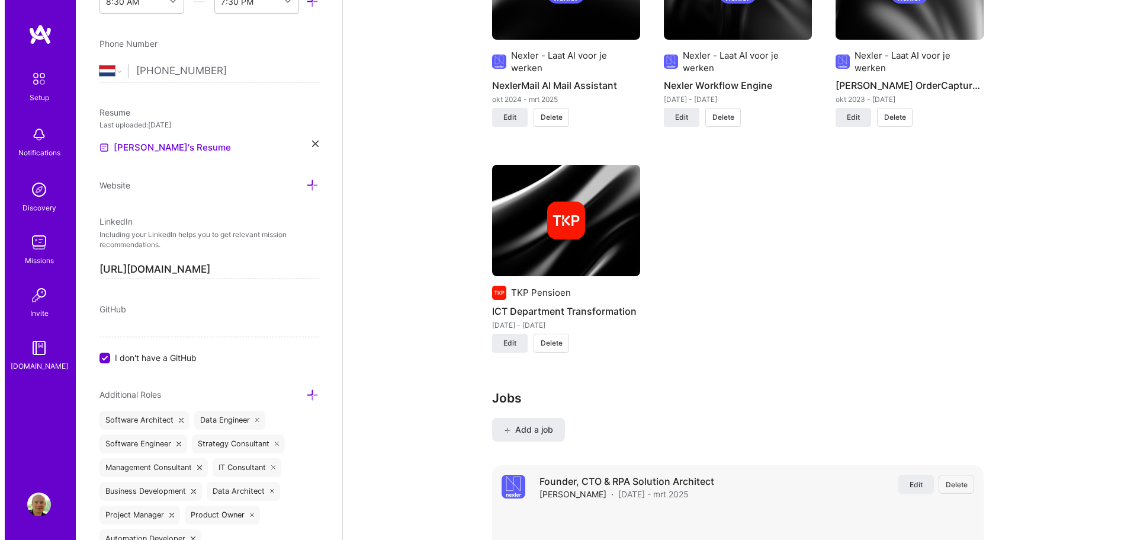
scroll to position [1659, 0]
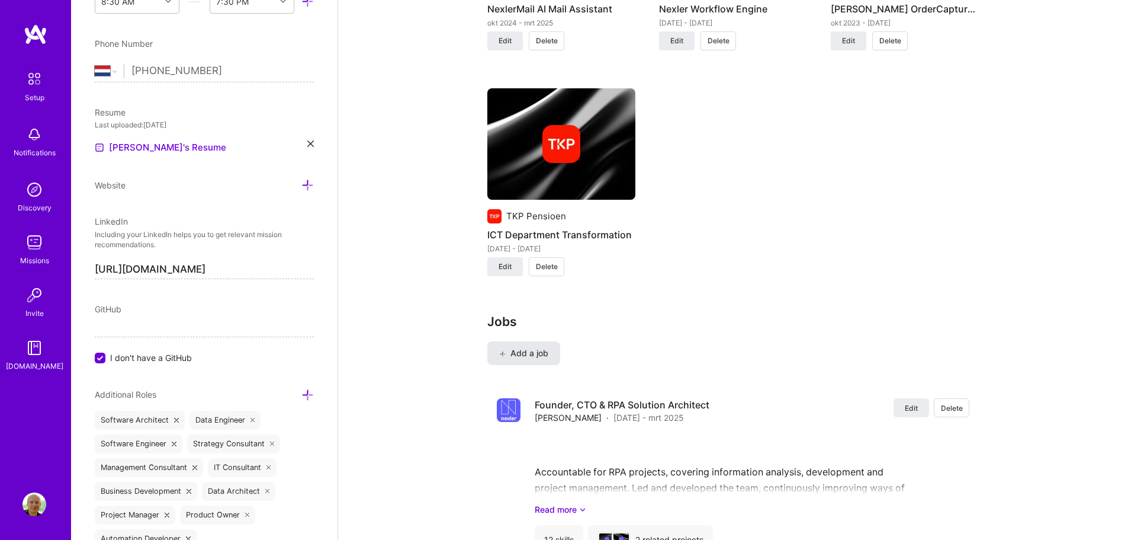
click at [531, 347] on span "Add a job" at bounding box center [523, 353] width 49 height 12
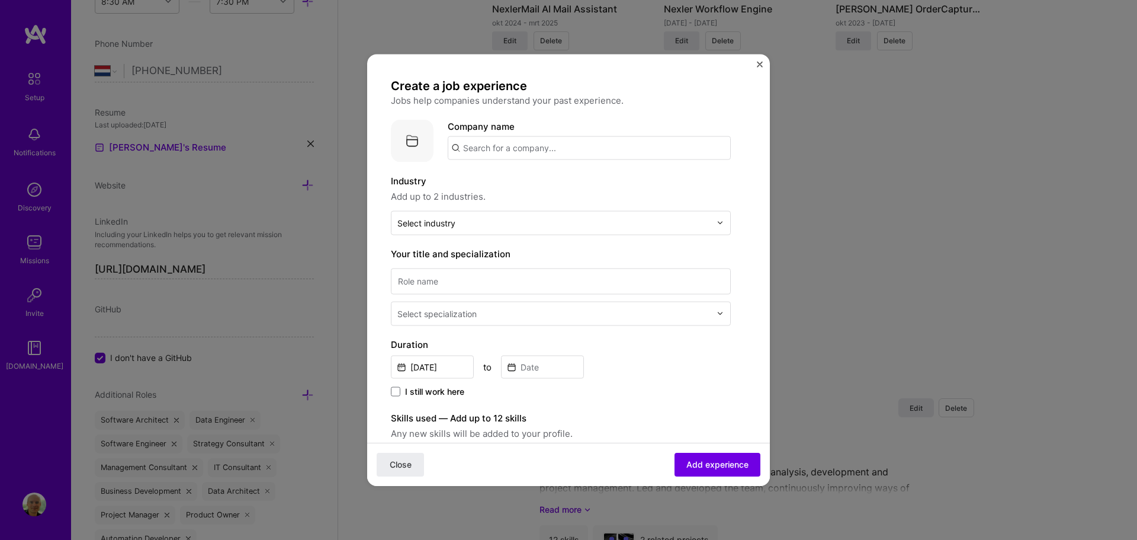
click at [516, 144] on input "text" at bounding box center [589, 148] width 283 height 24
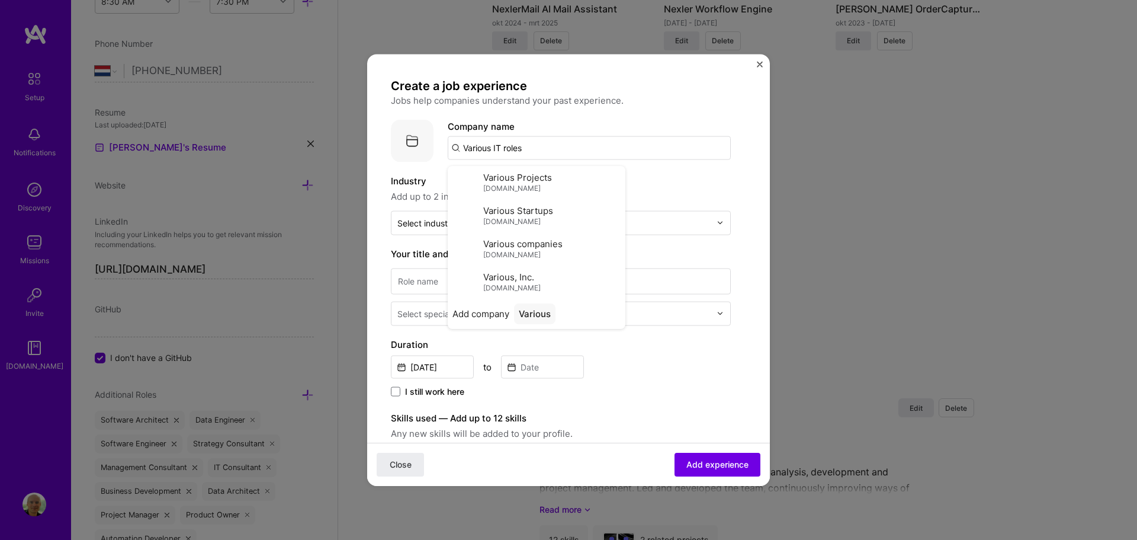
type input "Various IT roles"
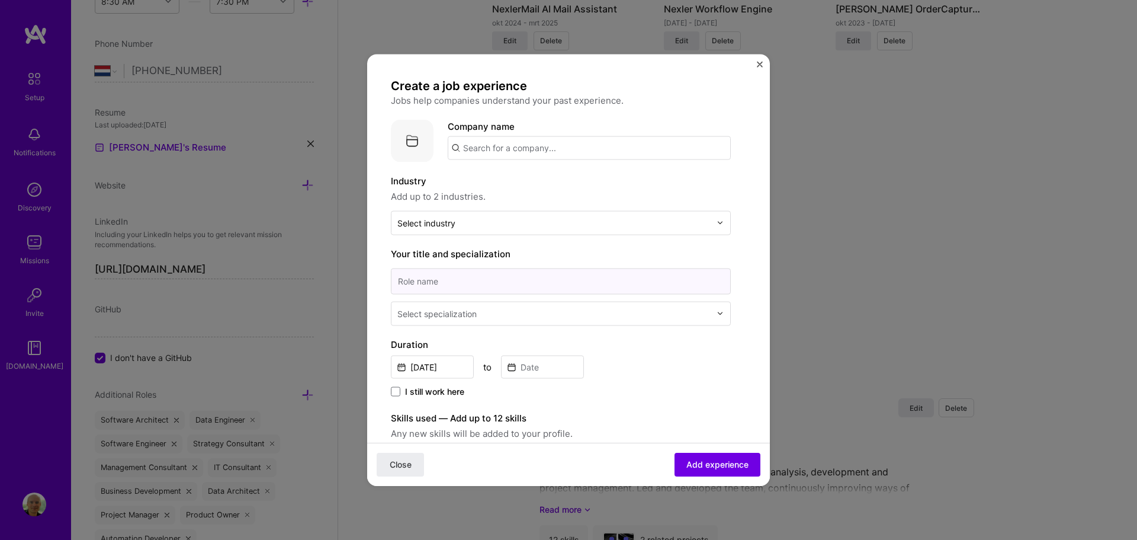
click at [470, 287] on input at bounding box center [561, 281] width 340 height 26
paste input "Various IT roles"
type input "Various IT roles (Software Dev, Data Engineer, Project Mgr, Team Lead)"
click at [472, 312] on div "Select specialization" at bounding box center [436, 313] width 79 height 12
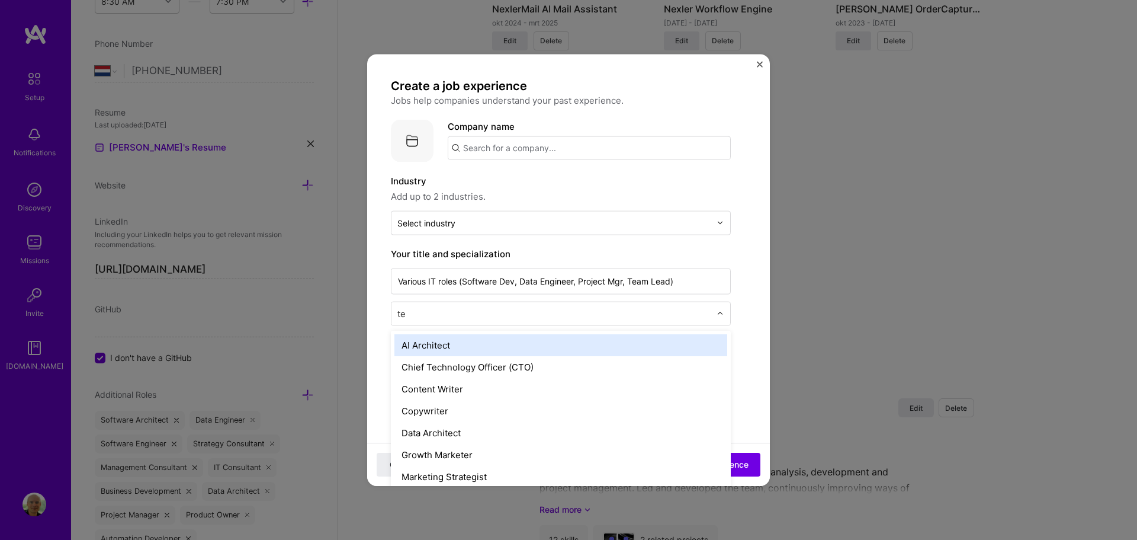
type input "t"
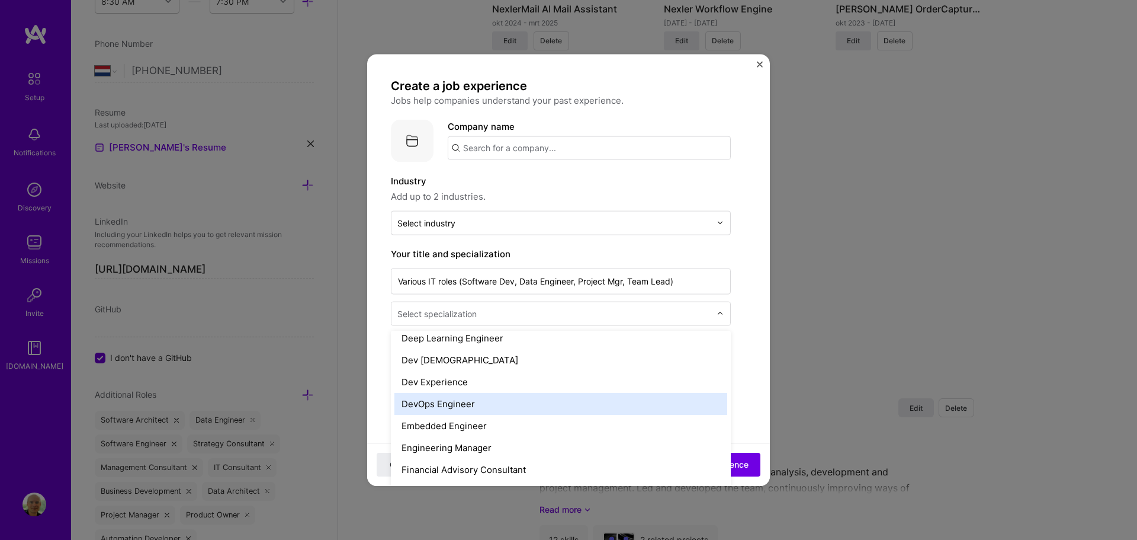
scroll to position [592, 0]
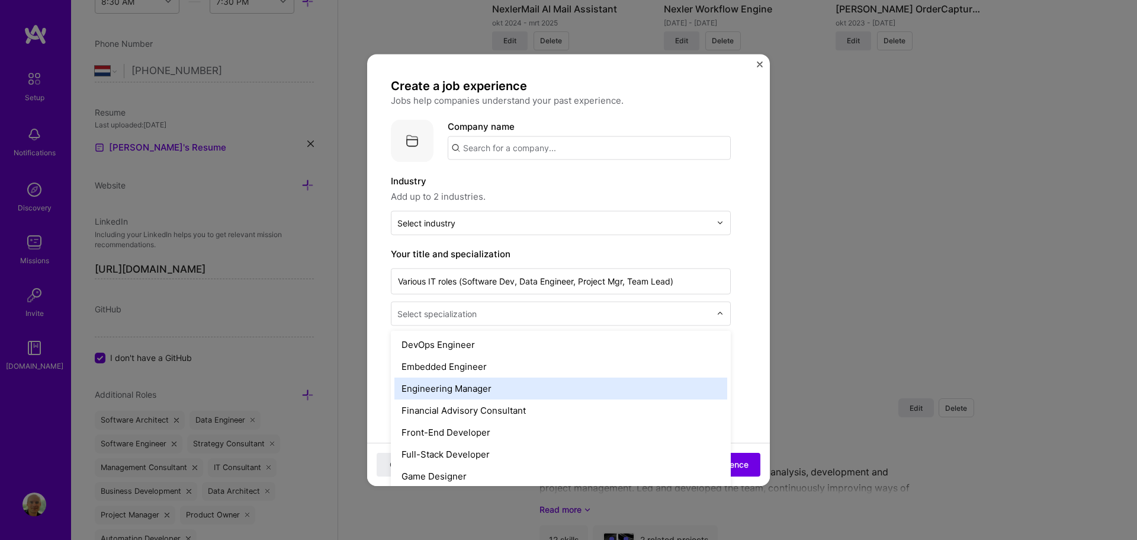
click at [496, 390] on div "Engineering Manager" at bounding box center [561, 388] width 333 height 22
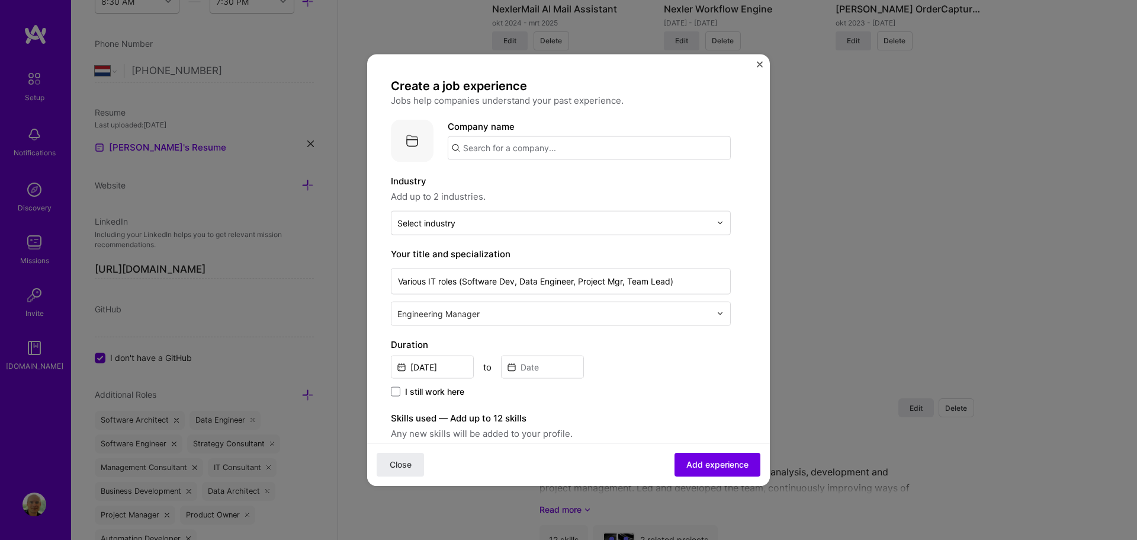
click at [624, 344] on label "Duration" at bounding box center [561, 344] width 340 height 14
click at [452, 367] on input "[DATE]" at bounding box center [432, 366] width 83 height 23
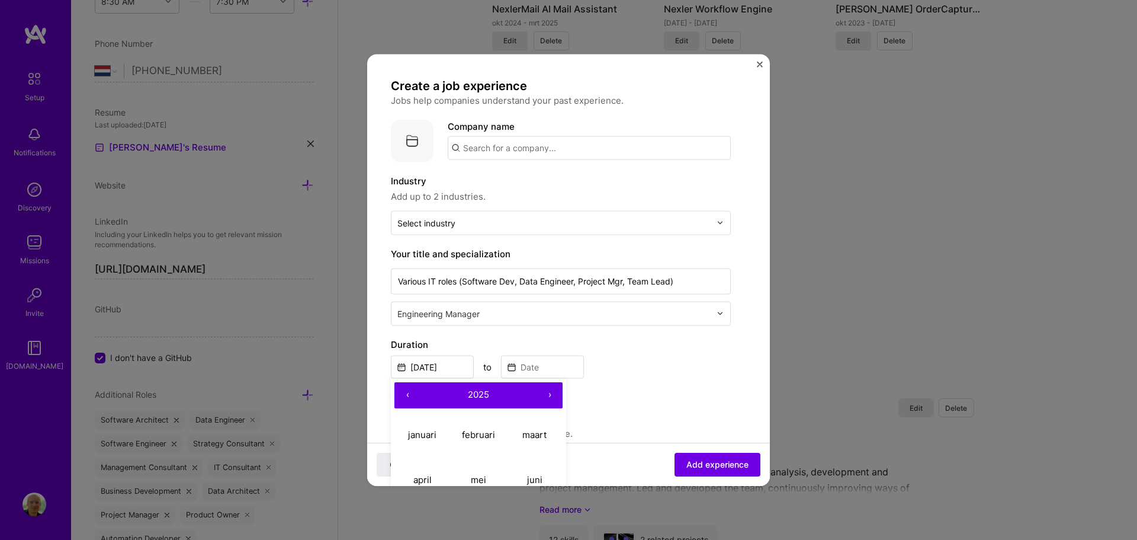
click at [408, 395] on button "‹" at bounding box center [408, 394] width 26 height 26
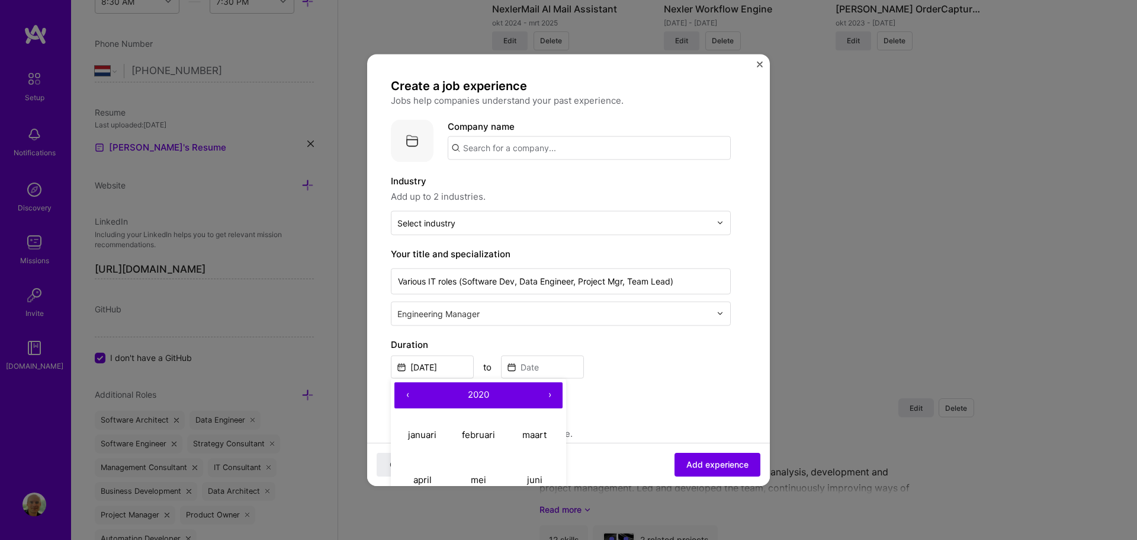
click at [408, 395] on button "‹" at bounding box center [408, 394] width 26 height 26
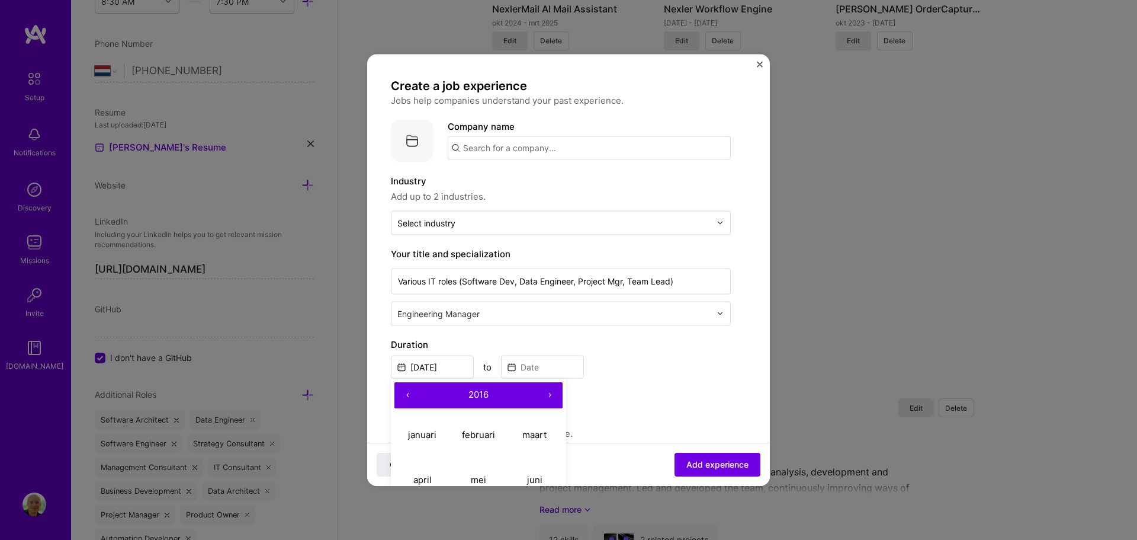
click at [408, 395] on button "‹" at bounding box center [408, 394] width 26 height 26
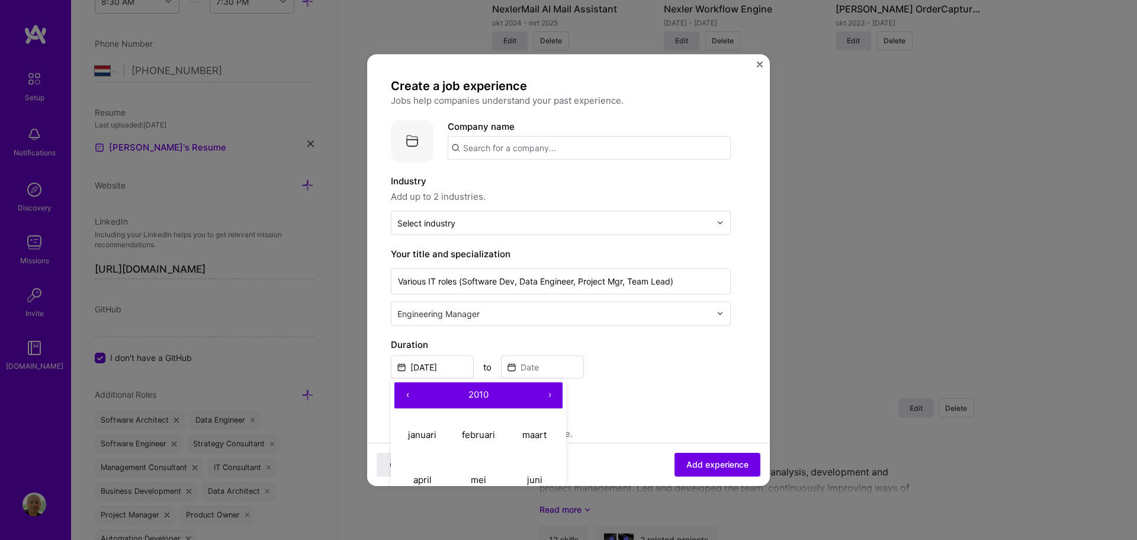
click at [408, 395] on button "‹" at bounding box center [408, 394] width 26 height 26
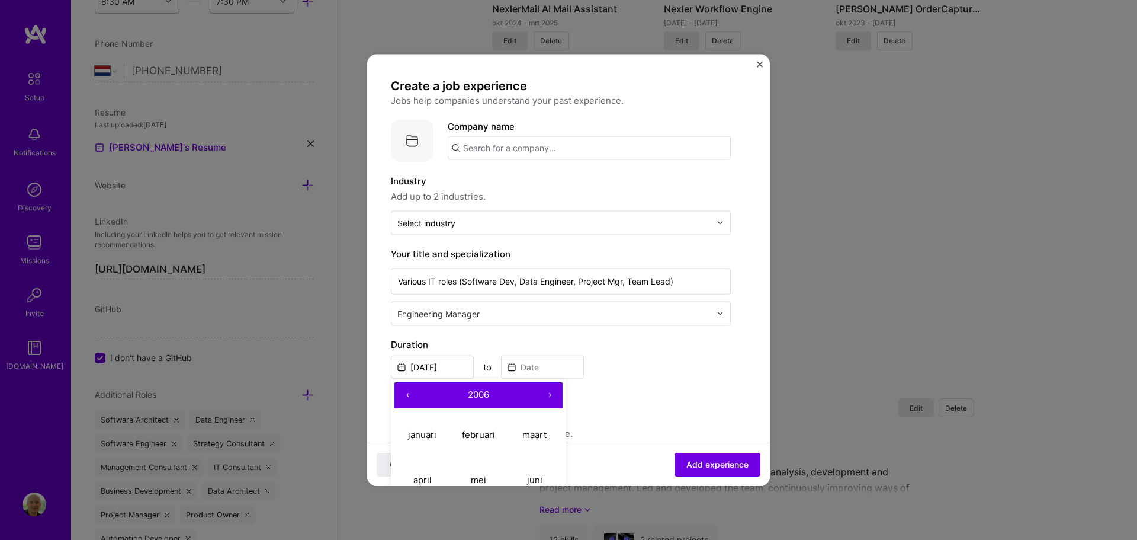
click at [408, 395] on button "‹" at bounding box center [408, 394] width 26 height 26
click at [454, 363] on input "[DATE]" at bounding box center [432, 366] width 83 height 23
click at [411, 397] on button "‹" at bounding box center [408, 394] width 26 height 26
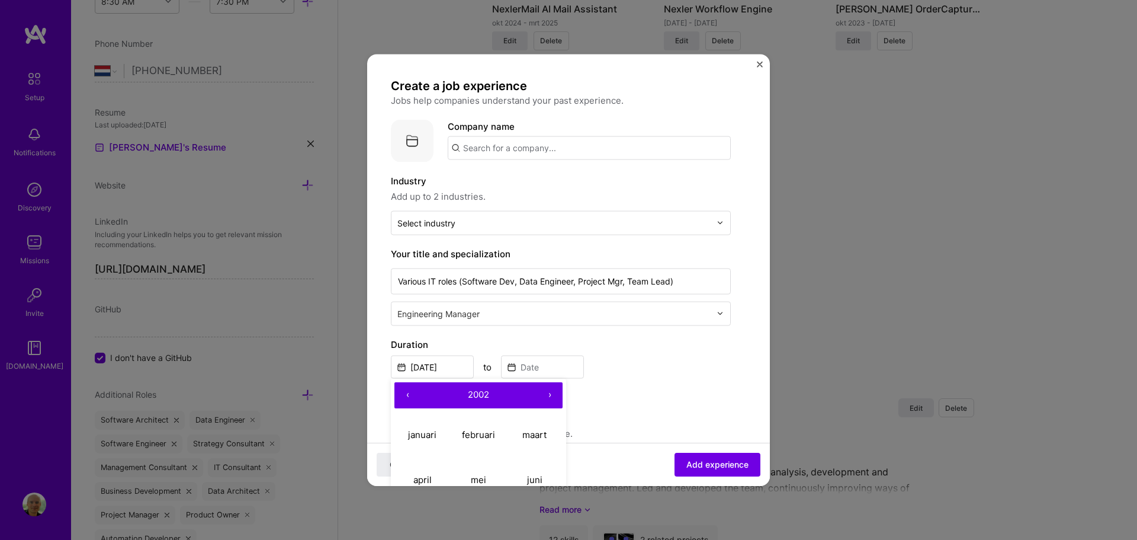
click at [411, 397] on button "‹" at bounding box center [408, 394] width 26 height 26
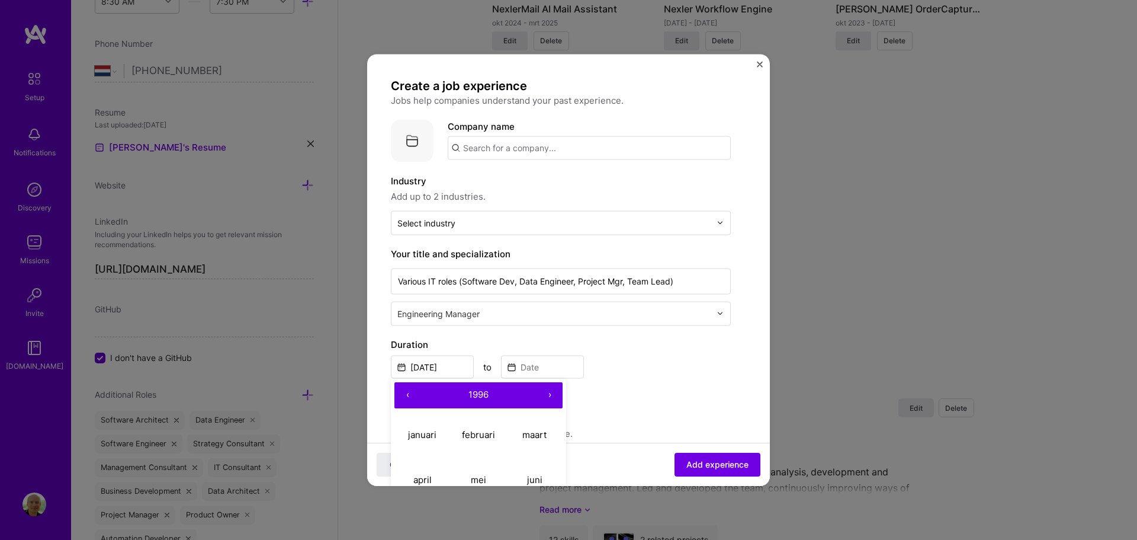
click at [411, 397] on button "‹" at bounding box center [408, 394] width 26 height 26
click at [549, 396] on button "›" at bounding box center [550, 394] width 26 height 26
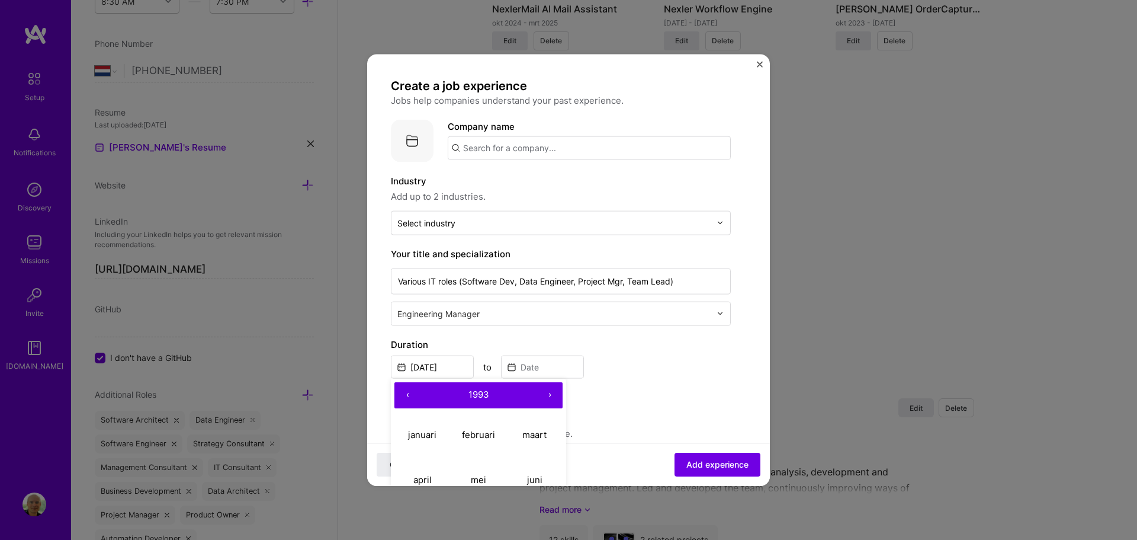
click at [549, 396] on button "›" at bounding box center [550, 394] width 26 height 26
click at [548, 395] on button "›" at bounding box center [550, 394] width 26 height 26
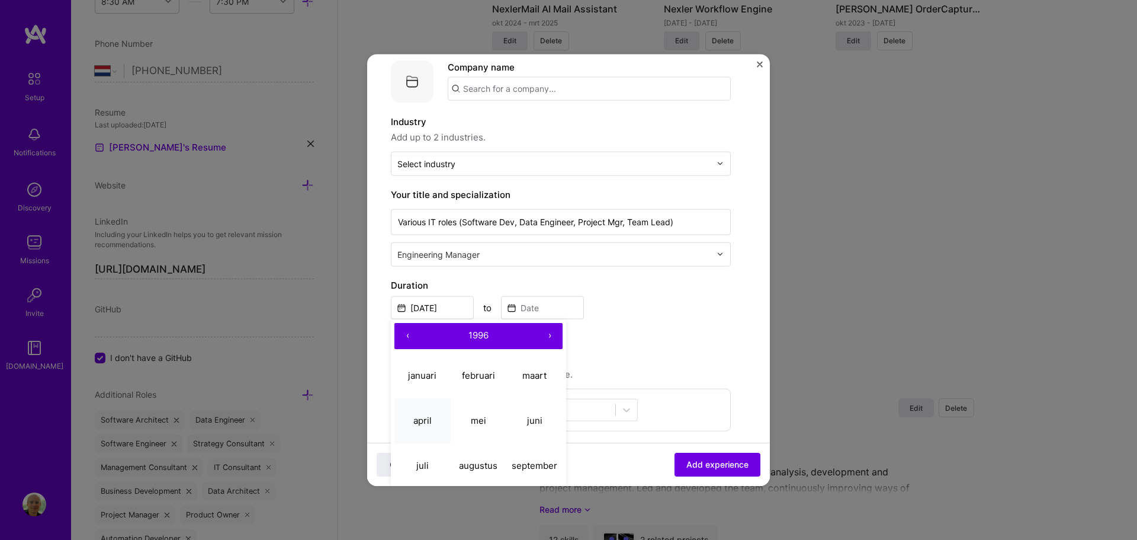
click at [427, 417] on abbr "april" at bounding box center [422, 420] width 18 height 11
type input "[DATE]"
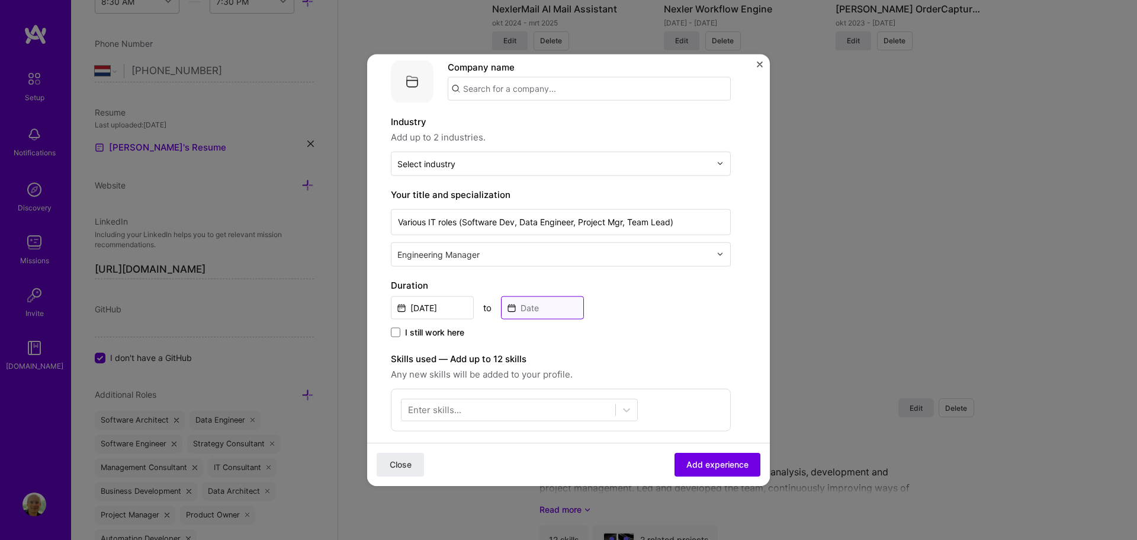
click at [543, 310] on input at bounding box center [542, 307] width 83 height 23
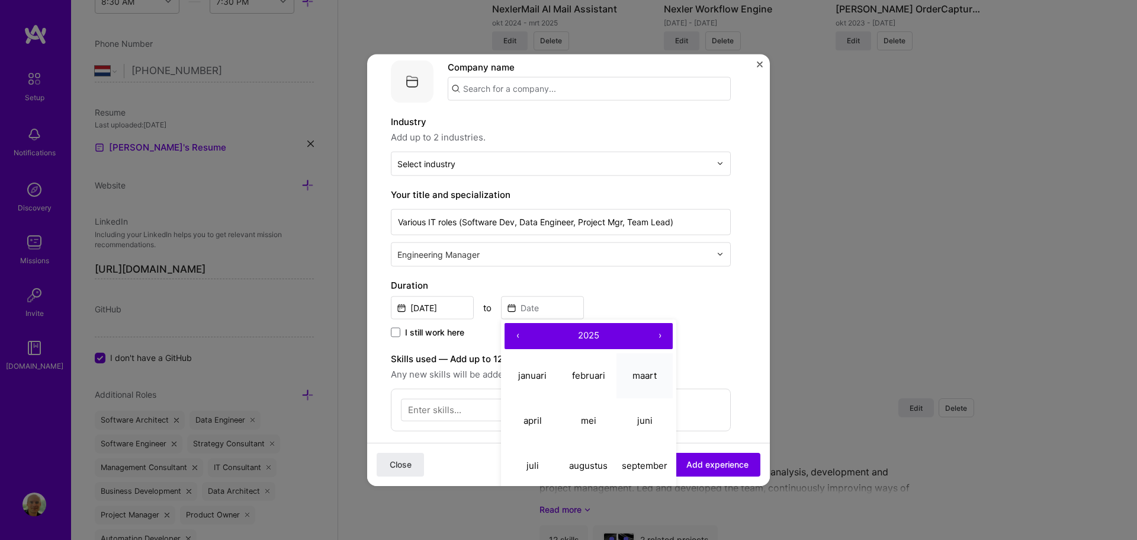
click at [650, 371] on abbr "maart" at bounding box center [645, 375] width 24 height 11
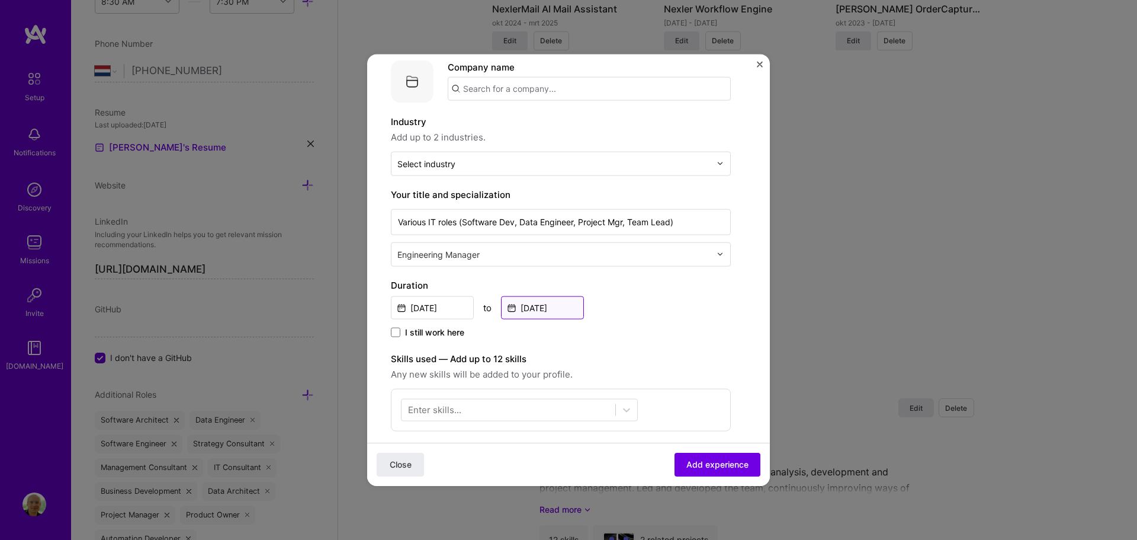
click at [544, 315] on input "[DATE]" at bounding box center [542, 307] width 83 height 23
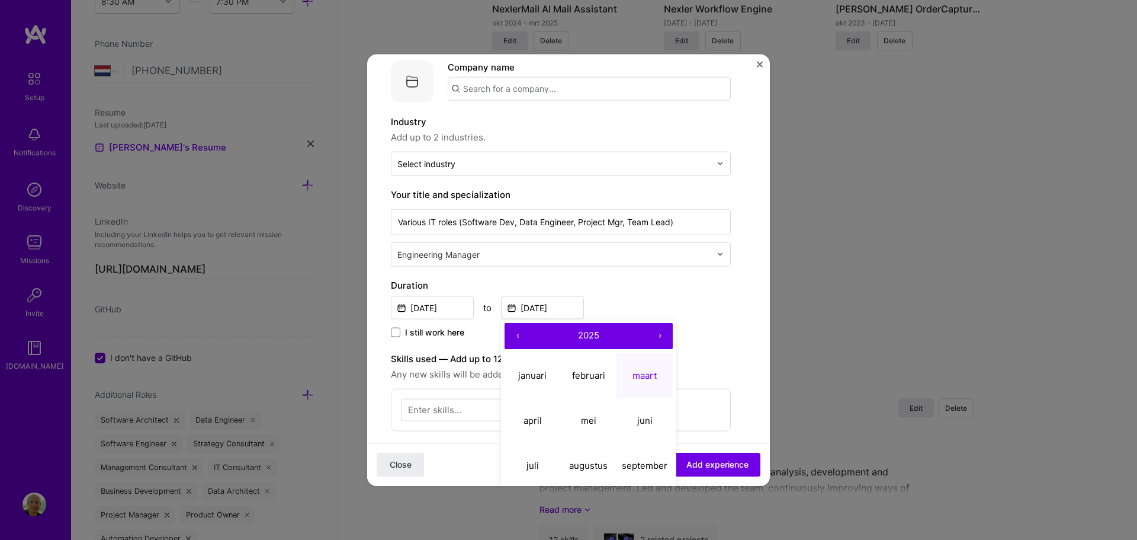
click at [515, 335] on button "‹" at bounding box center [518, 335] width 26 height 26
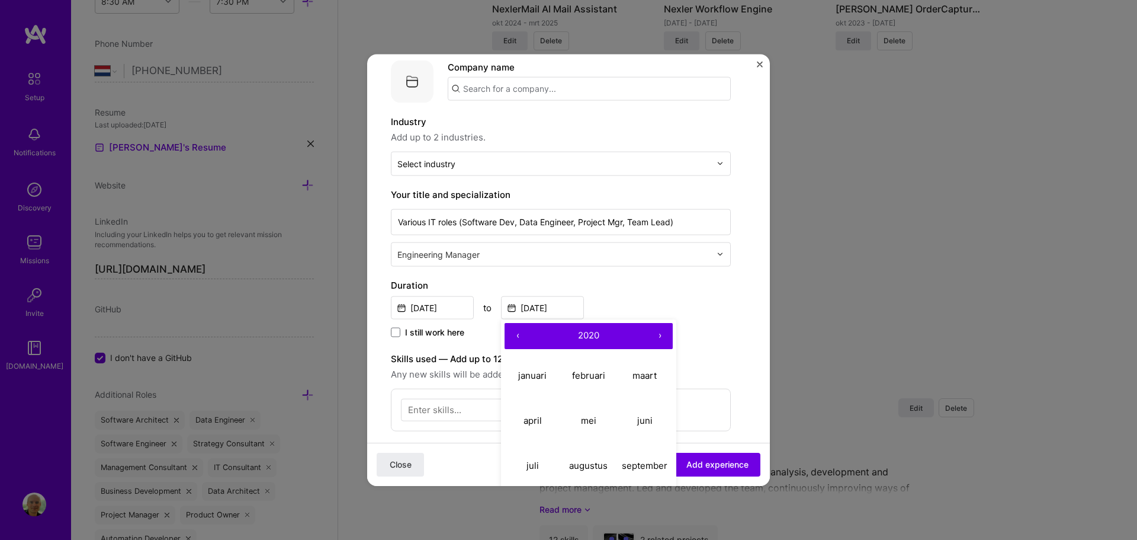
click at [515, 335] on button "‹" at bounding box center [518, 335] width 26 height 26
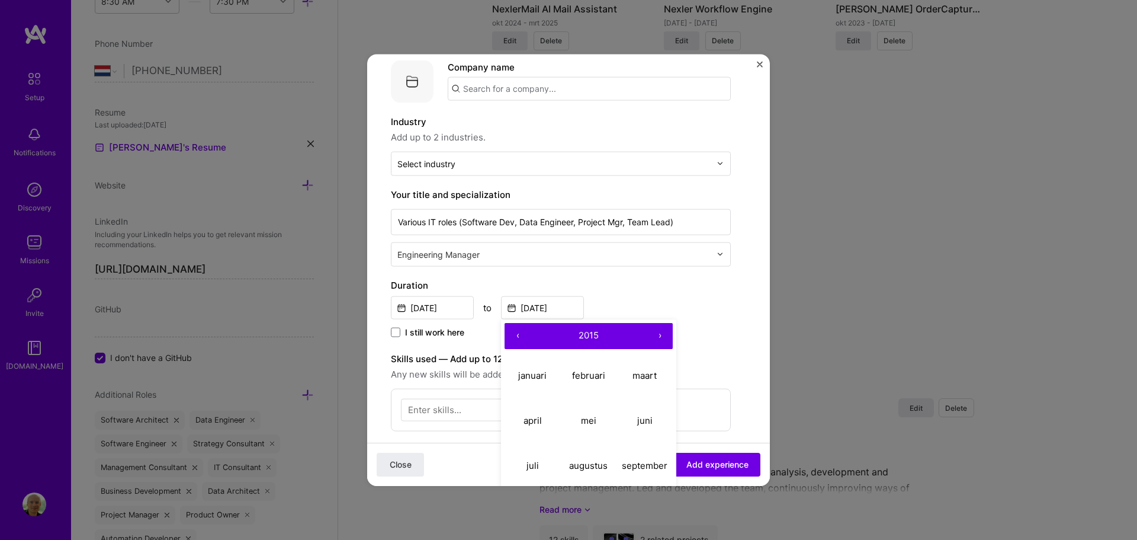
click at [515, 335] on button "‹" at bounding box center [518, 335] width 26 height 26
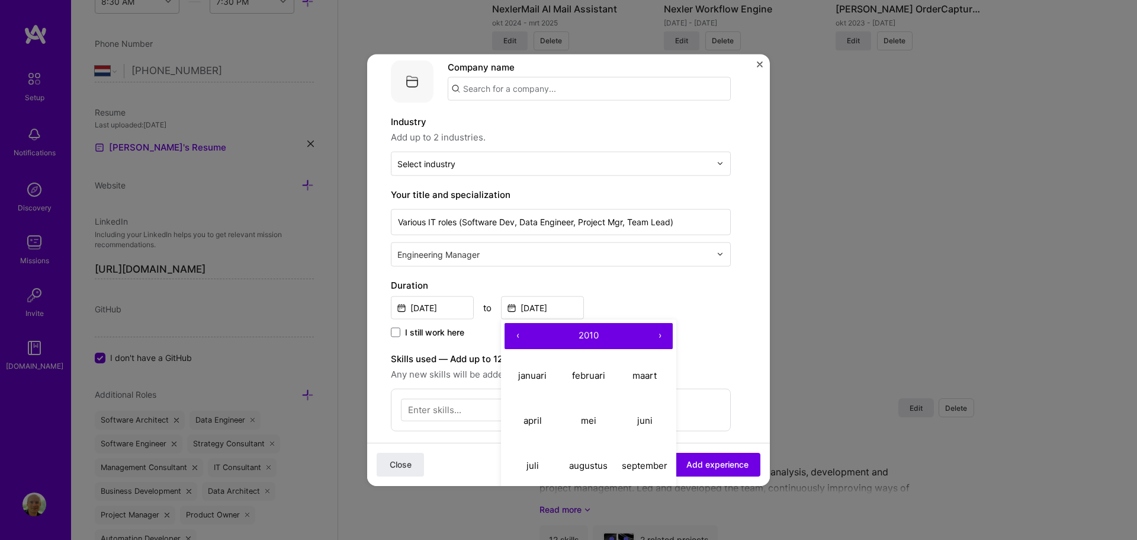
click at [515, 335] on button "‹" at bounding box center [518, 335] width 26 height 26
click at [514, 335] on button "‹" at bounding box center [518, 335] width 26 height 26
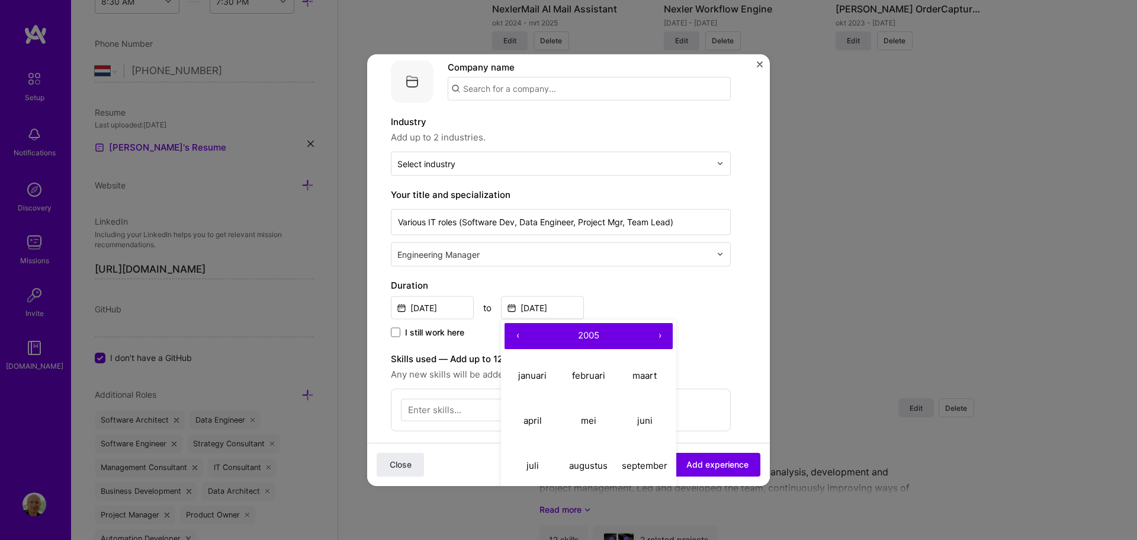
click at [514, 335] on button "‹" at bounding box center [518, 335] width 26 height 26
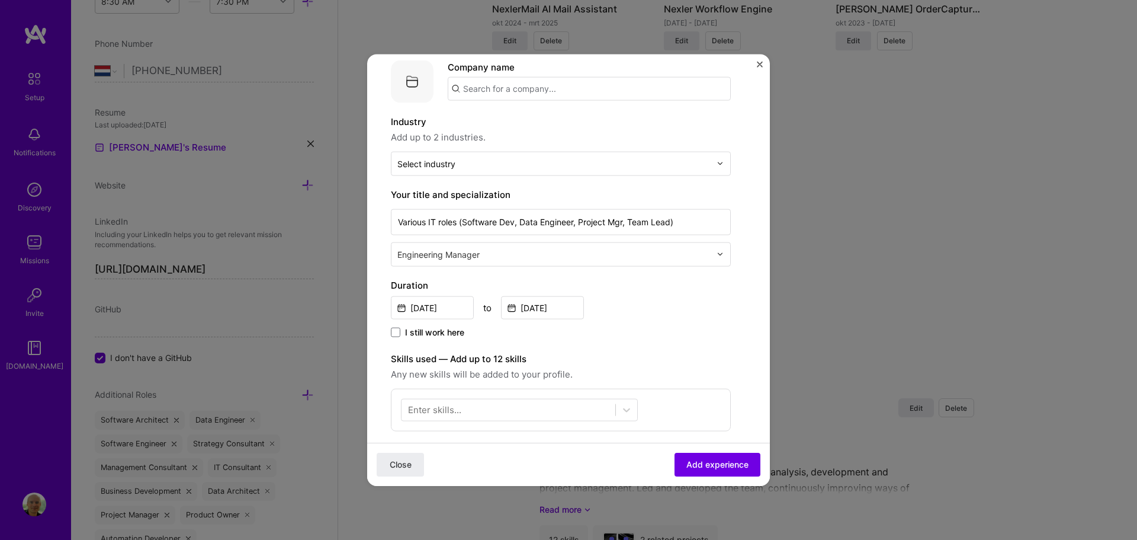
click at [605, 303] on div "[DATE] to [DATE]" at bounding box center [561, 305] width 340 height 25
click at [543, 312] on input "[DATE]" at bounding box center [542, 307] width 83 height 23
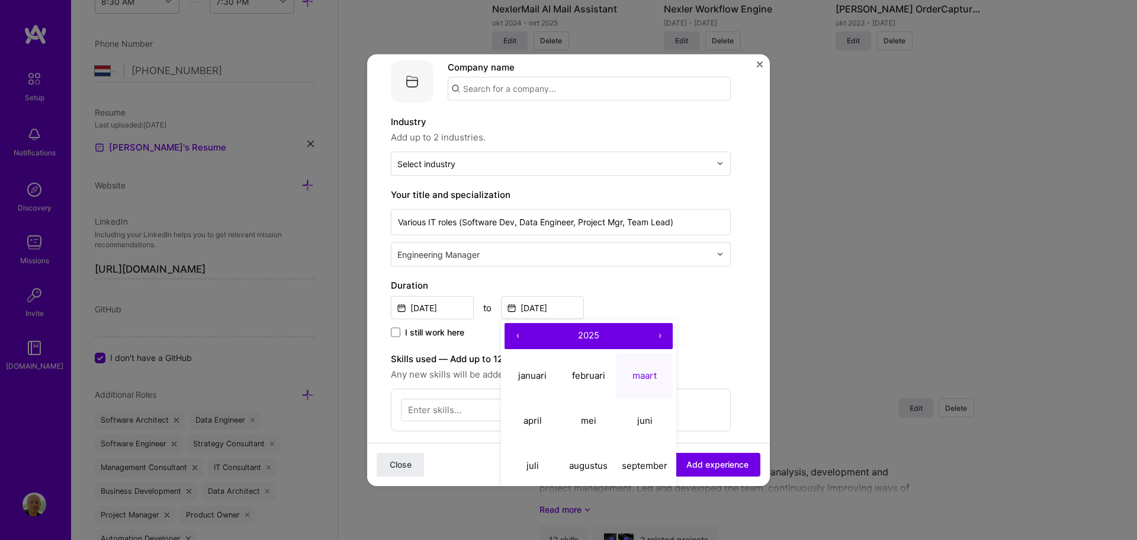
click at [521, 336] on button "‹" at bounding box center [518, 335] width 26 height 26
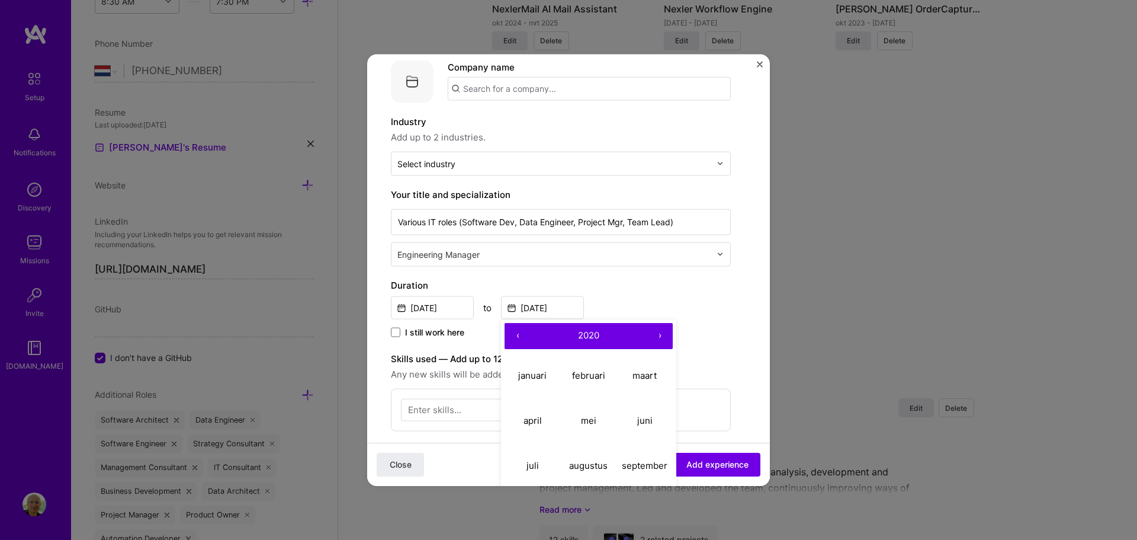
click at [521, 336] on button "‹" at bounding box center [518, 335] width 26 height 26
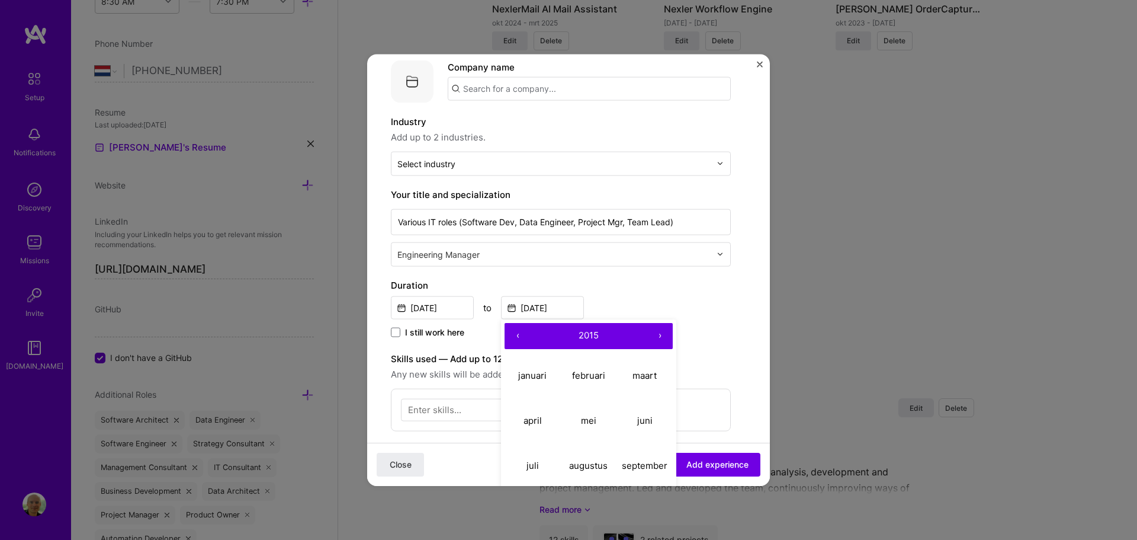
click at [521, 336] on button "‹" at bounding box center [518, 335] width 26 height 26
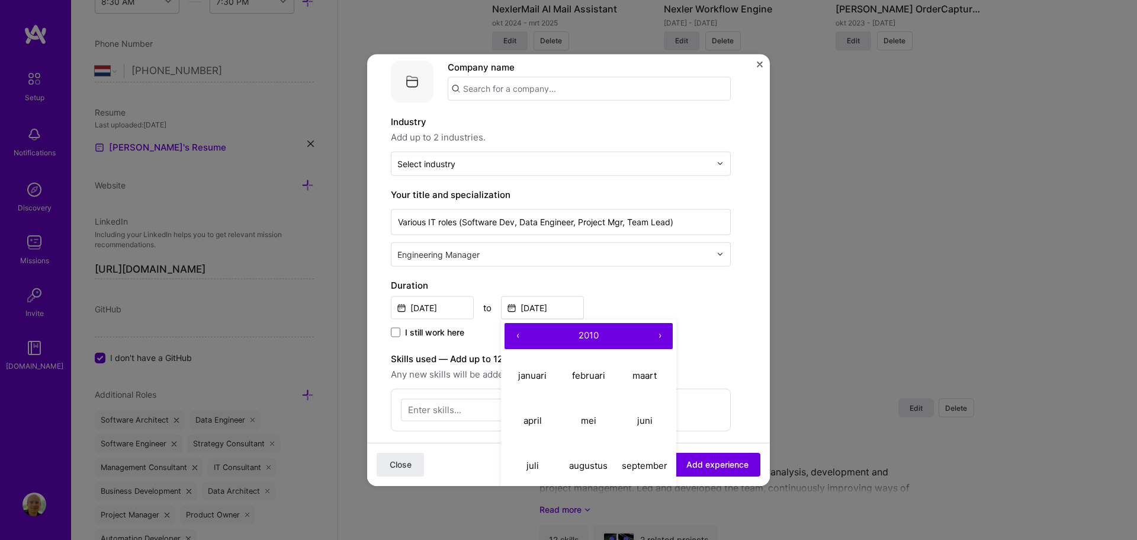
click at [521, 336] on button "‹" at bounding box center [518, 335] width 26 height 26
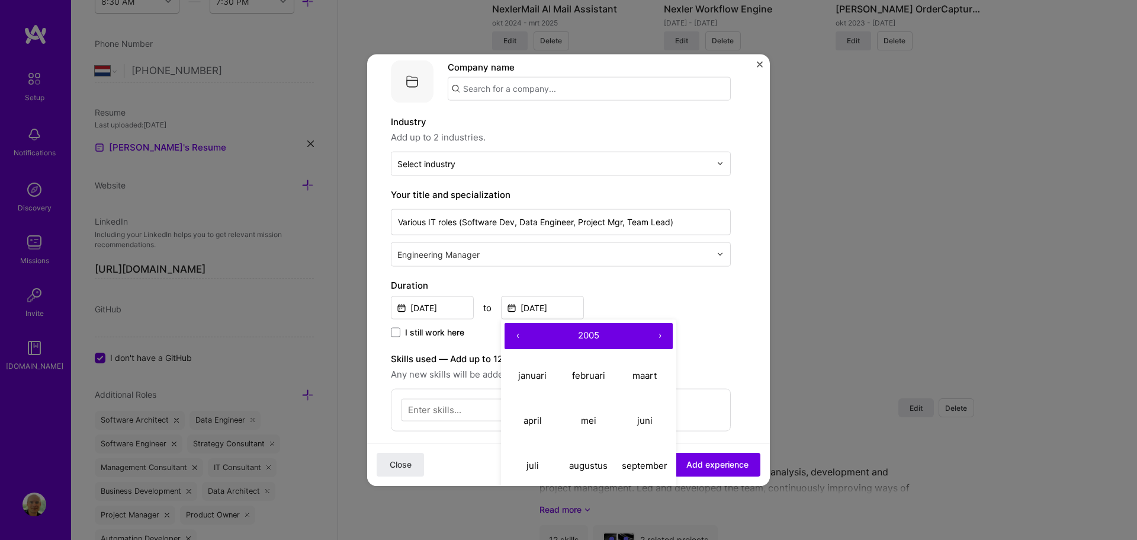
click at [517, 335] on button "‹" at bounding box center [518, 335] width 26 height 26
click at [592, 332] on span "2004" at bounding box center [589, 334] width 22 height 11
click at [540, 421] on button "2004" at bounding box center [533, 420] width 56 height 45
click at [643, 375] on abbr "maart" at bounding box center [645, 375] width 24 height 11
type input "[DATE]"
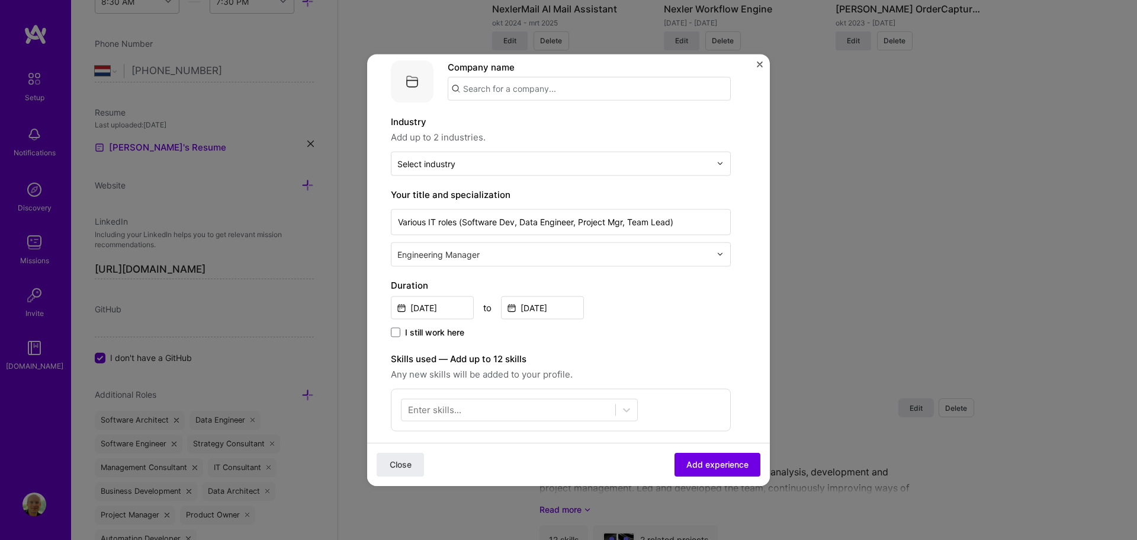
click at [672, 338] on div "I still work here" at bounding box center [561, 333] width 340 height 14
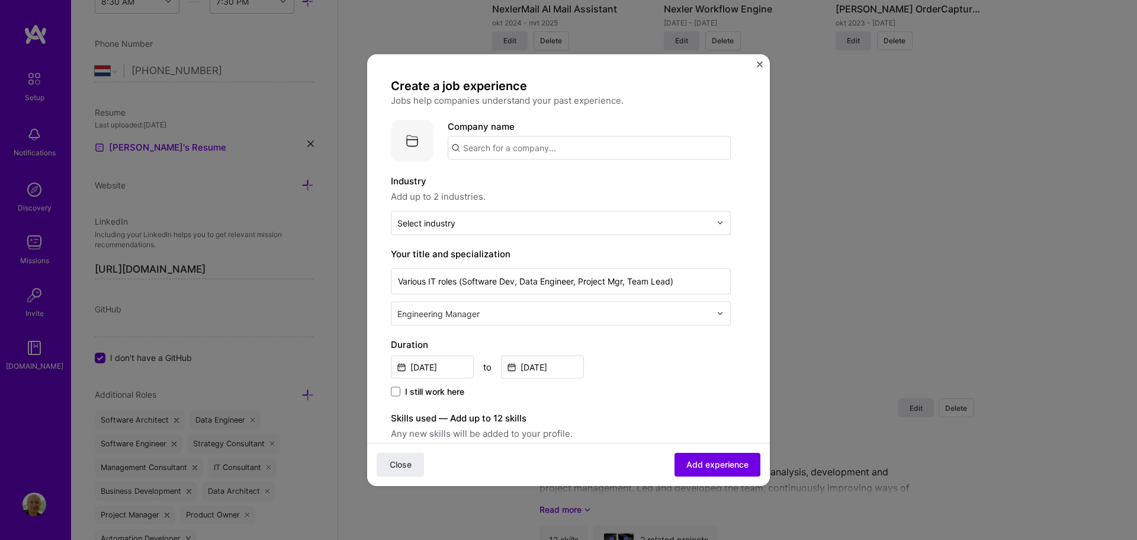
click at [573, 150] on input "text" at bounding box center [589, 148] width 283 height 24
type input "BAT"
click at [525, 177] on div "BAT" at bounding box center [527, 180] width 27 height 21
